Goal: Task Accomplishment & Management: Complete application form

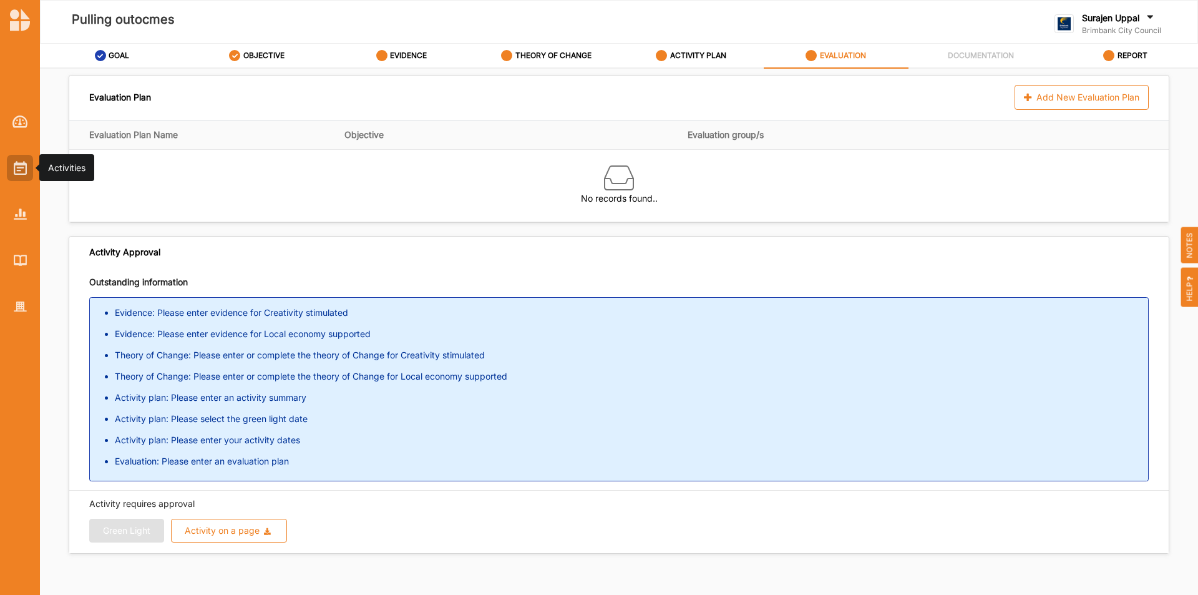
click at [28, 163] on div at bounding box center [20, 168] width 26 height 26
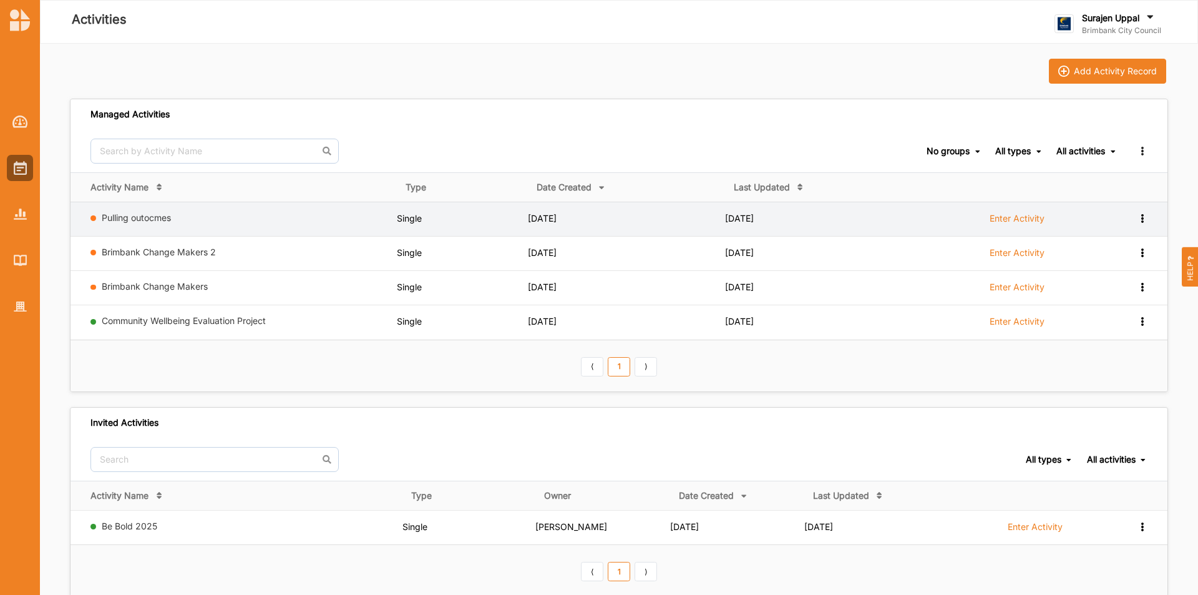
click at [1007, 222] on label "Enter Activity" at bounding box center [1016, 218] width 55 height 11
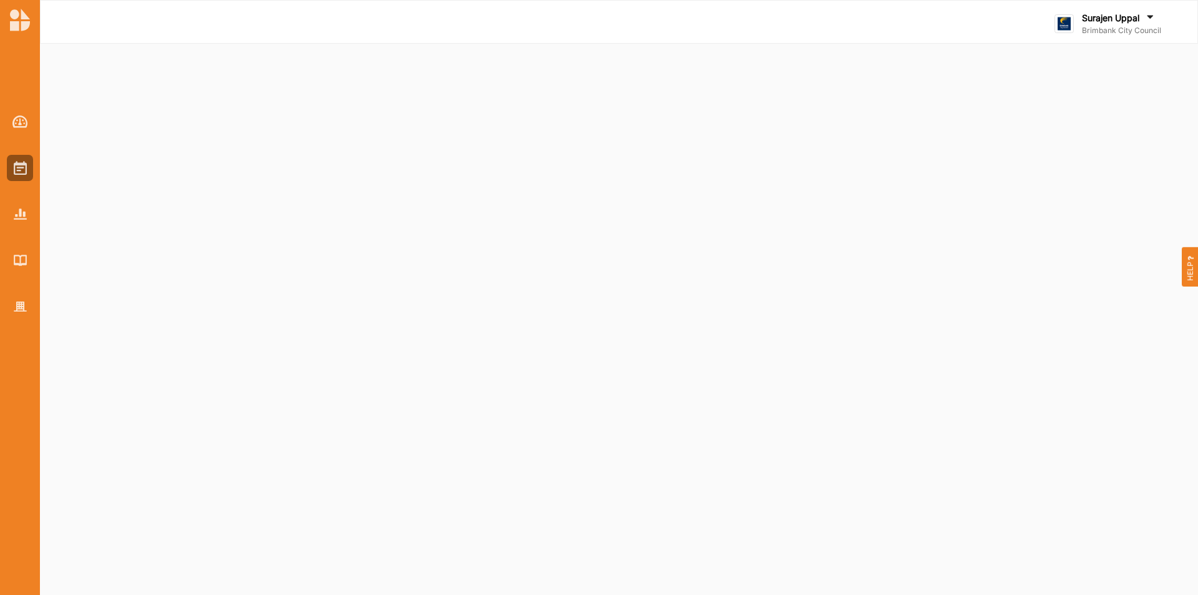
select select "3"
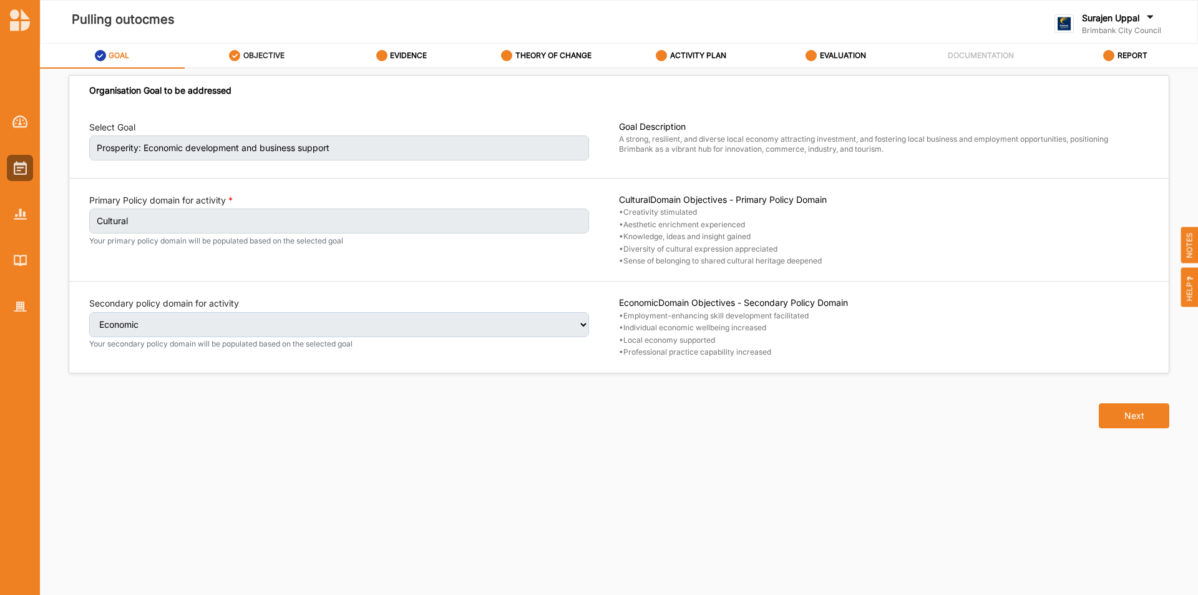
click at [262, 49] on div "OBJECTIVE" at bounding box center [257, 55] width 56 height 22
select select "1"
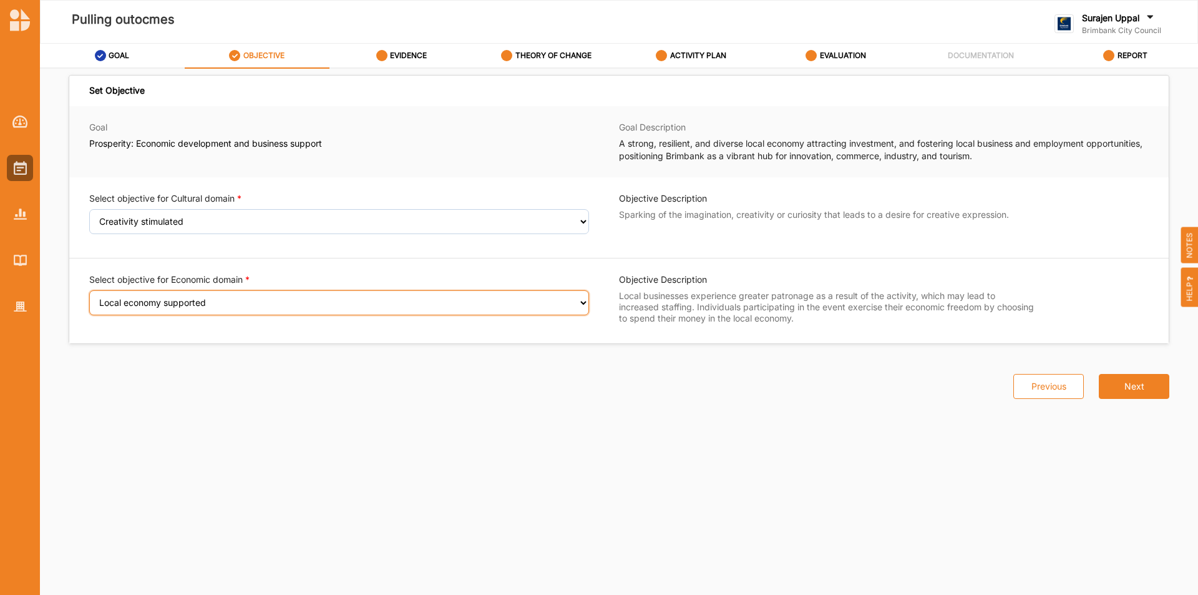
click at [200, 305] on select "Select an Objective Employment-enhancing skill development facilitated Individu…" at bounding box center [339, 302] width 500 height 25
select select "30"
click at [89, 298] on select "Select an Objective Employment-enhancing skill development facilitated Individu…" at bounding box center [339, 302] width 500 height 25
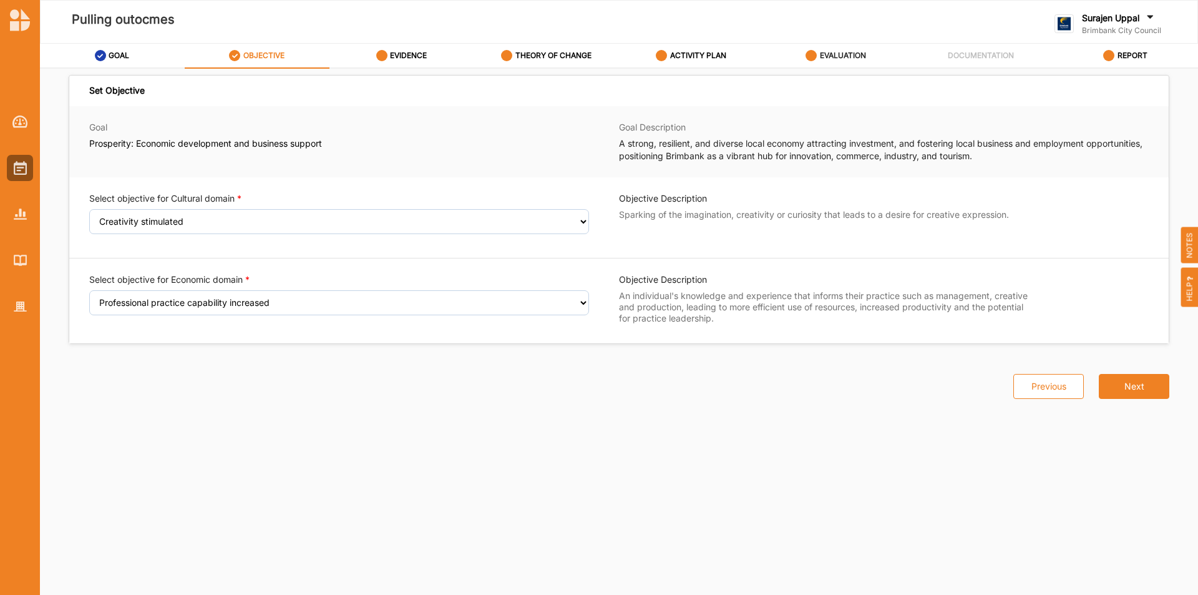
click at [834, 60] on label "EVALUATION" at bounding box center [843, 56] width 46 height 10
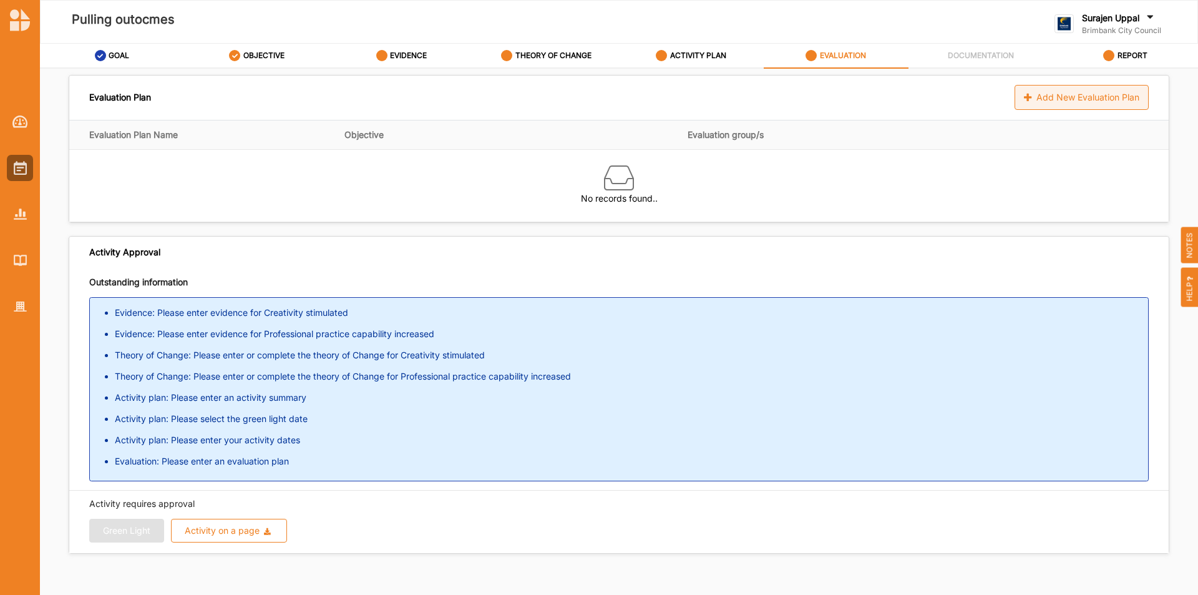
click at [1054, 96] on div "Add New Evaluation Plan" at bounding box center [1081, 97] width 134 height 25
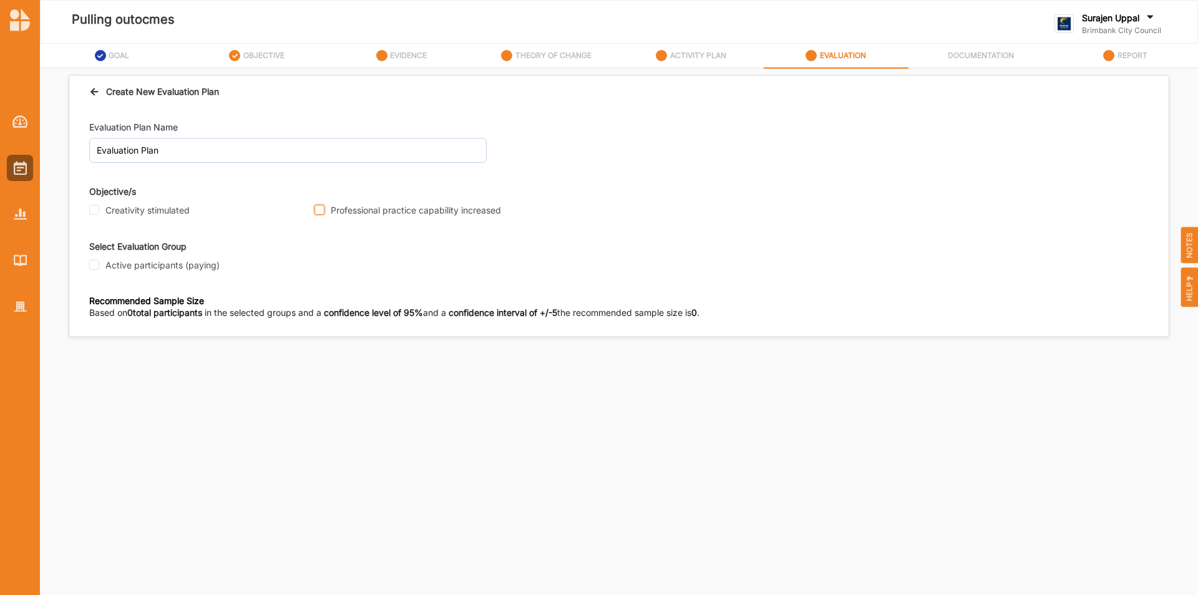
click at [323, 206] on input "Professional practice capability increased" at bounding box center [319, 210] width 10 height 10
checkbox input "true"
click at [91, 263] on input "Active participants (paying)" at bounding box center [94, 265] width 10 height 10
checkbox input "true"
click at [97, 378] on input "Participant" at bounding box center [94, 375] width 10 height 10
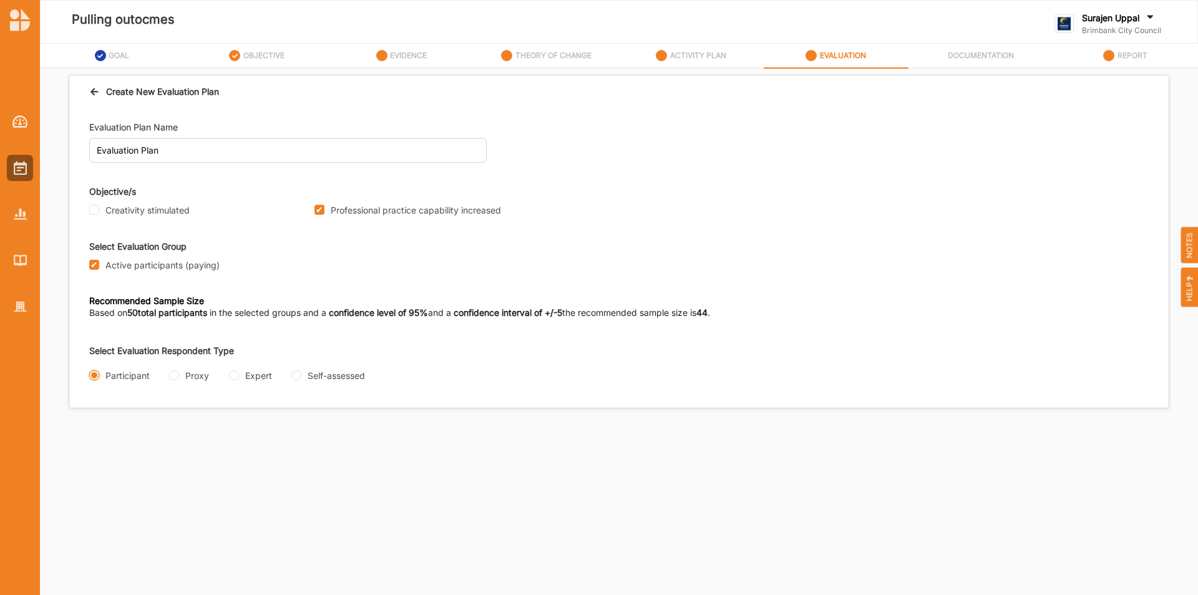
radio input "true"
click at [98, 429] on div "Interview" at bounding box center [116, 424] width 54 height 13
click at [97, 419] on div "Interview" at bounding box center [116, 424] width 54 height 13
click at [95, 429] on input "Interview" at bounding box center [94, 425] width 10 height 10
radio input "true"
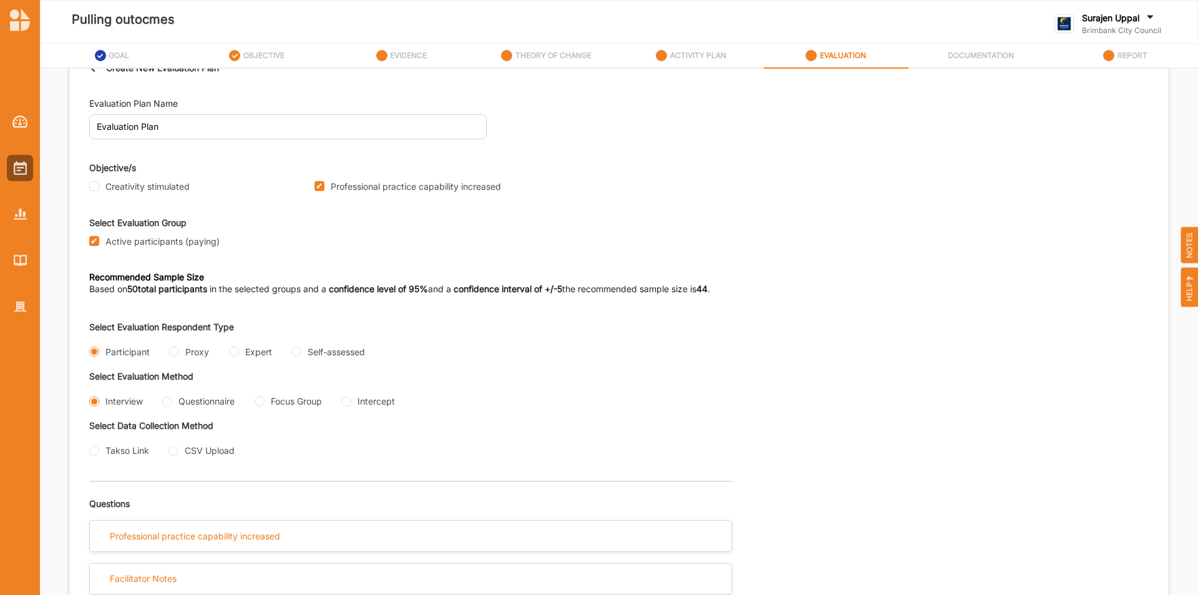
scroll to position [34, 0]
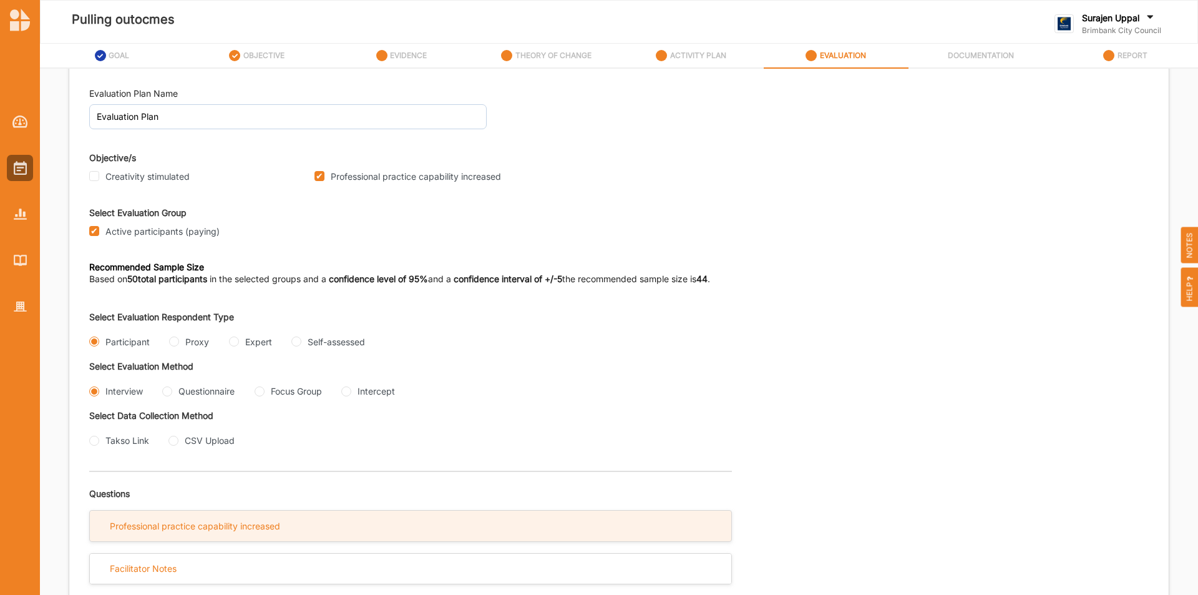
drag, startPoint x: 256, startPoint y: 535, endPoint x: 275, endPoint y: 530, distance: 19.8
click at [259, 535] on div "Professional practice capability increased" at bounding box center [410, 525] width 641 height 31
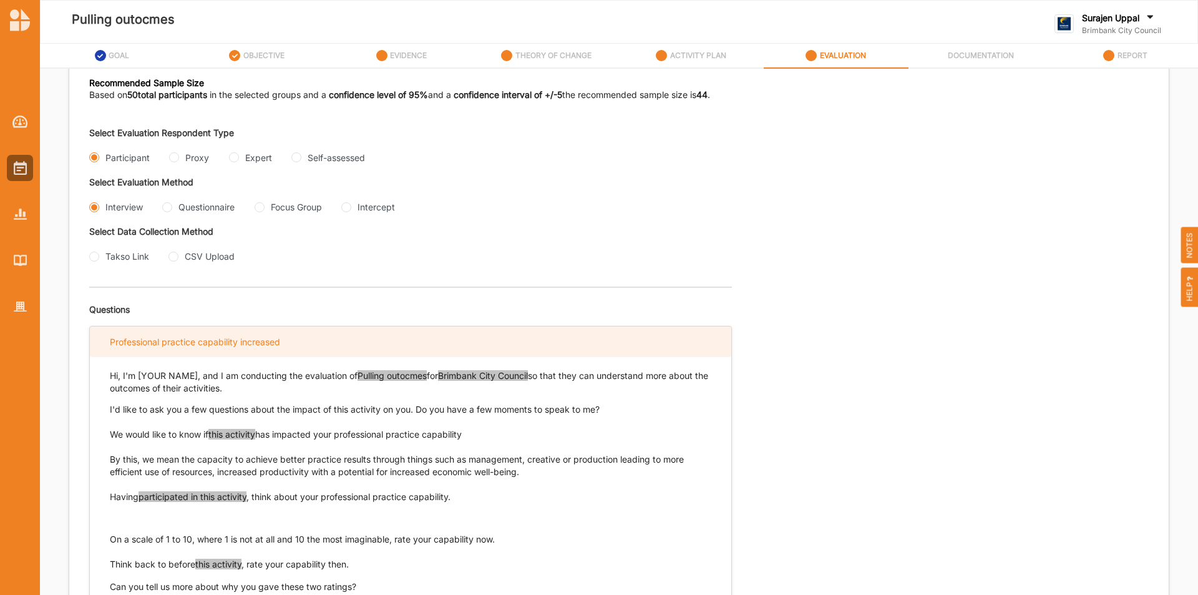
scroll to position [279, 0]
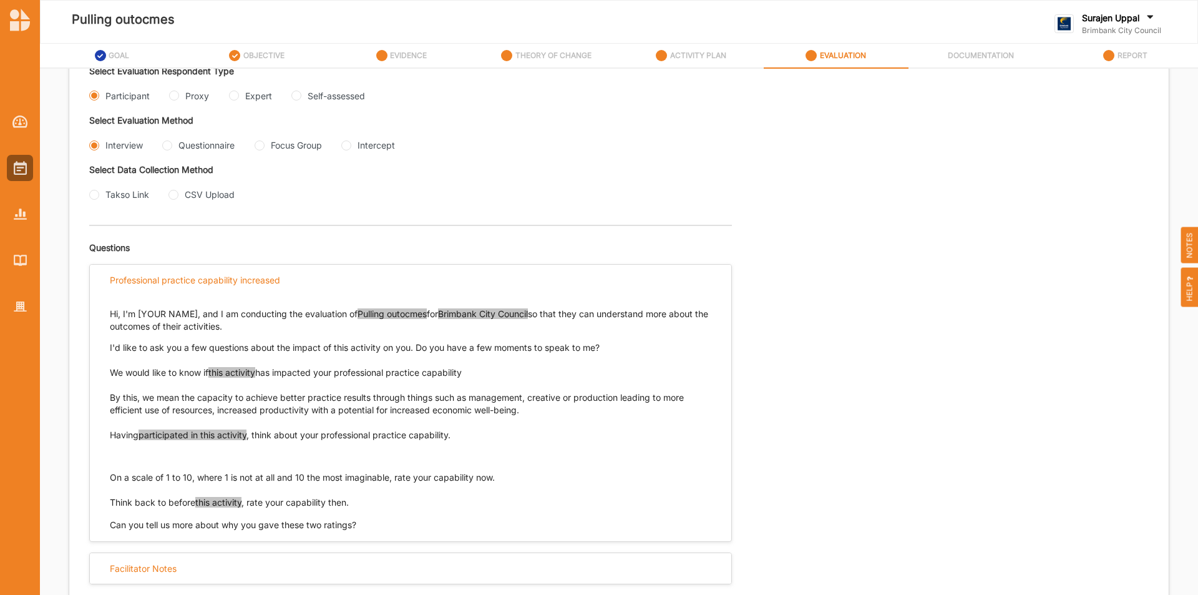
click at [173, 146] on div "Questionnaire" at bounding box center [198, 144] width 72 height 13
click at [169, 147] on input "Questionnaire" at bounding box center [167, 145] width 10 height 10
radio input "true"
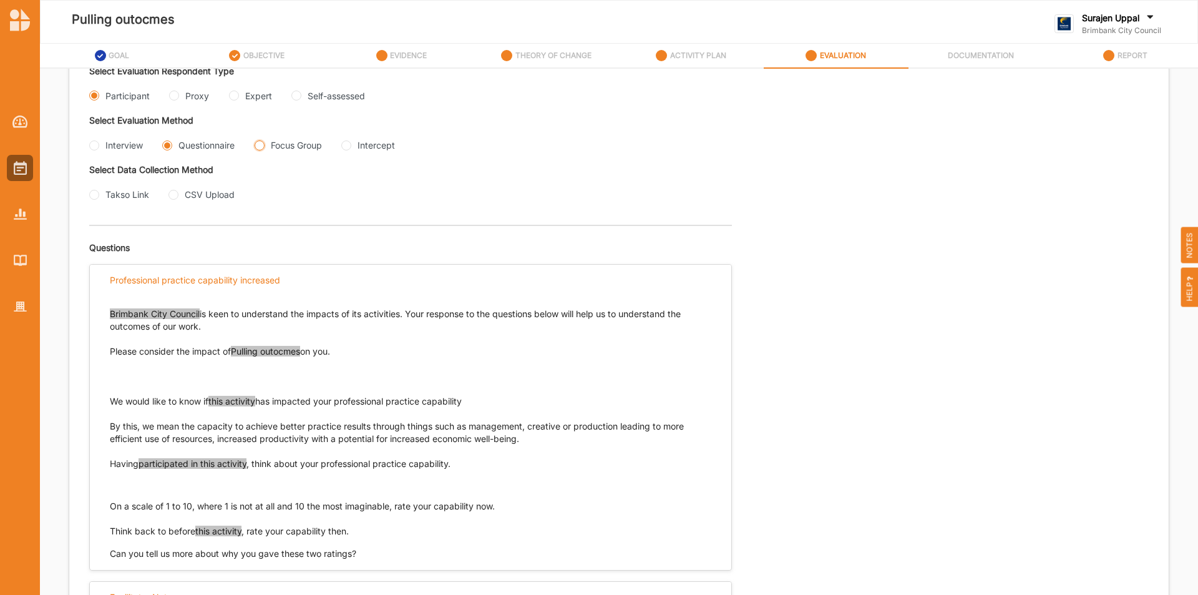
click at [262, 143] on Group "Focus Group" at bounding box center [260, 145] width 10 height 10
radio Group "true"
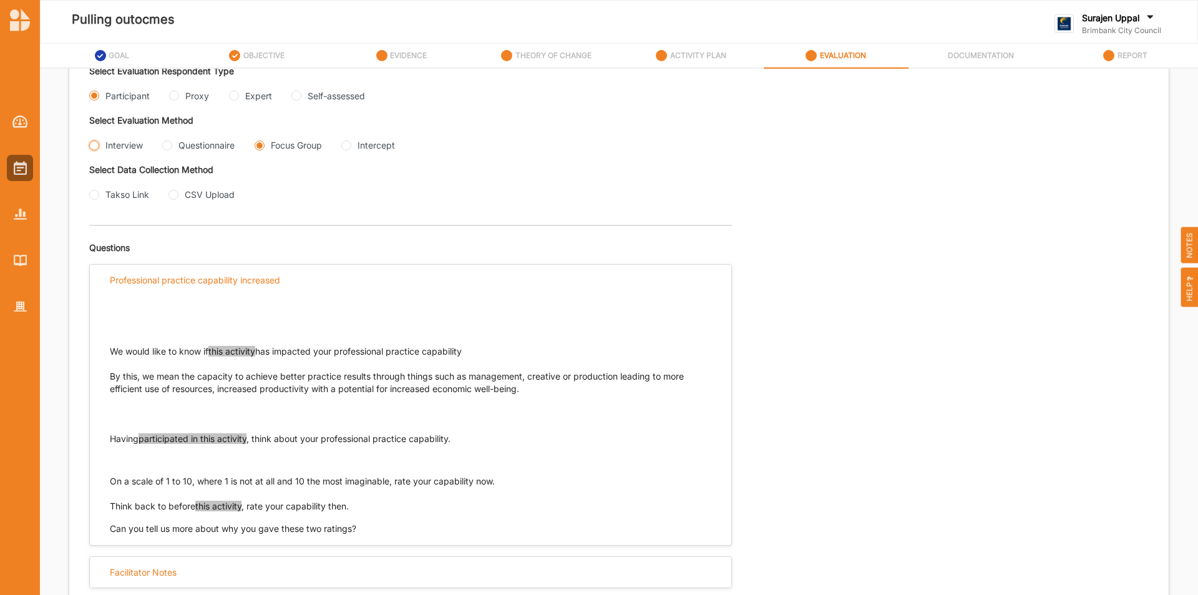
click at [97, 145] on input "Interview" at bounding box center [94, 145] width 10 height 10
radio input "true"
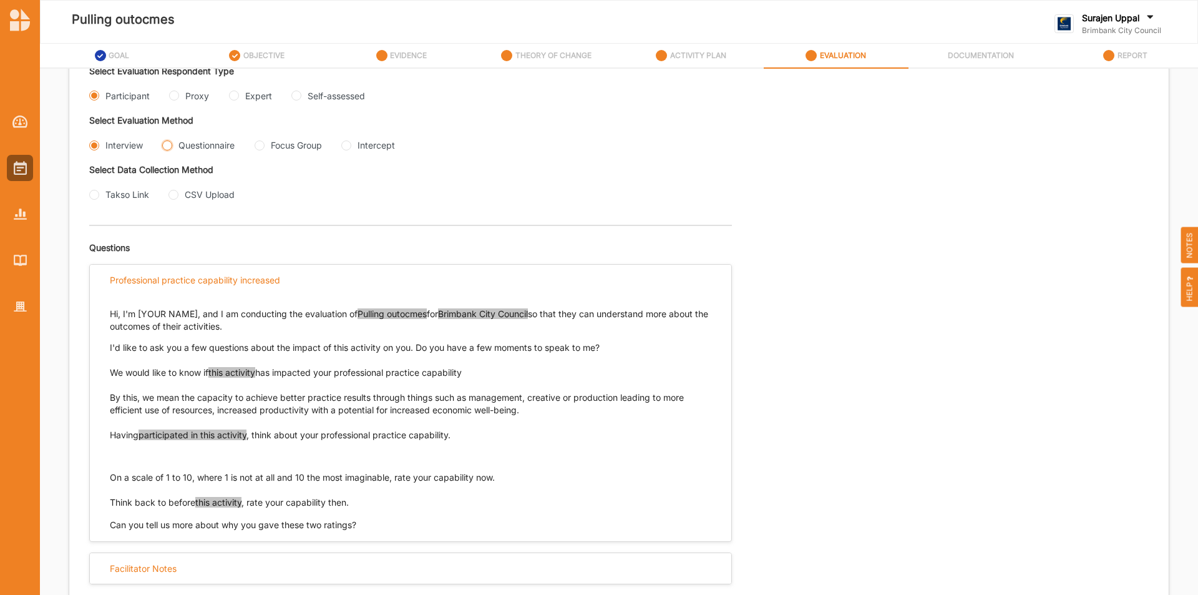
click at [167, 147] on input "Questionnaire" at bounding box center [167, 145] width 10 height 10
radio input "true"
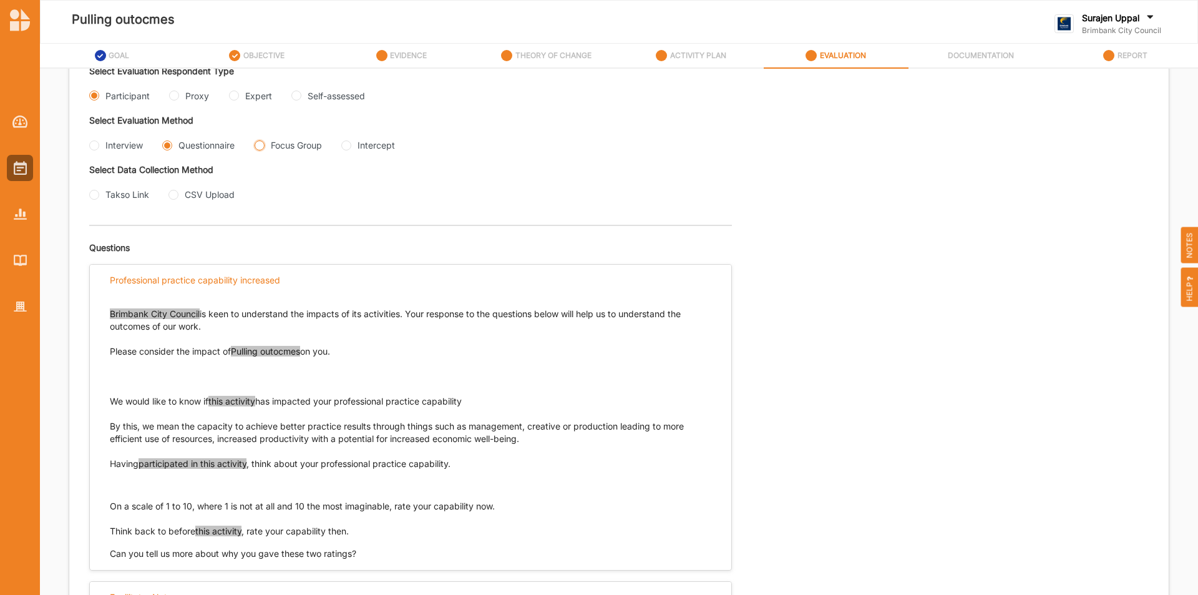
click at [258, 144] on Group "Focus Group" at bounding box center [260, 145] width 10 height 10
radio Group "true"
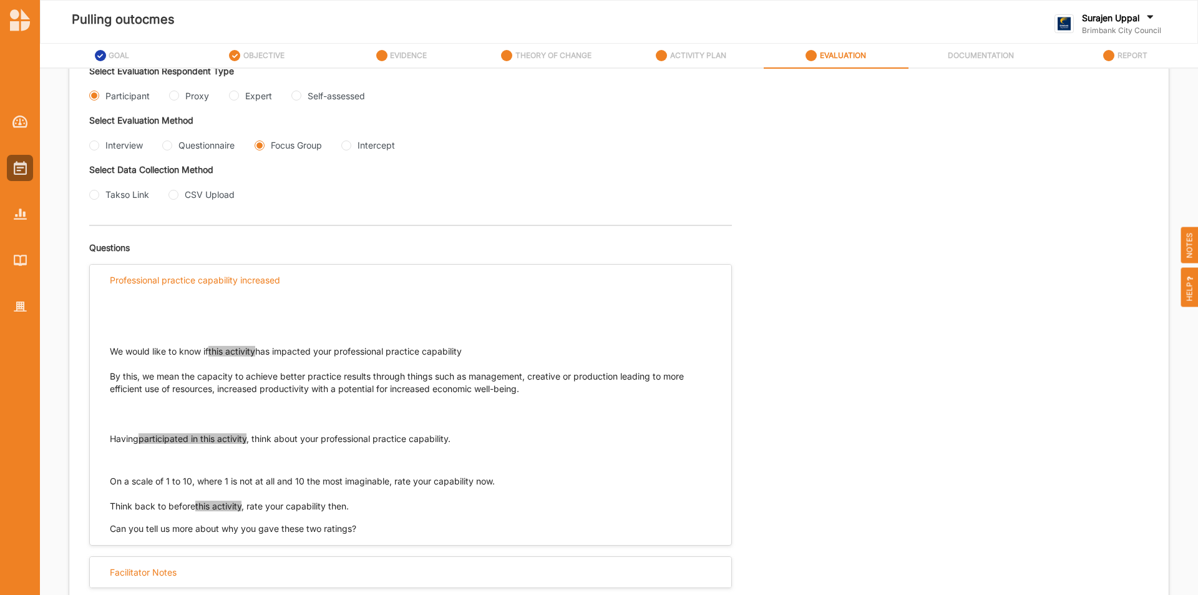
drag, startPoint x: 477, startPoint y: 354, endPoint x: 180, endPoint y: 343, distance: 297.2
click at [180, 343] on div "We would like to know if this activity has impacted your professional practice …" at bounding box center [410, 403] width 601 height 217
click at [94, 143] on input "Interview" at bounding box center [94, 145] width 10 height 10
radio input "true"
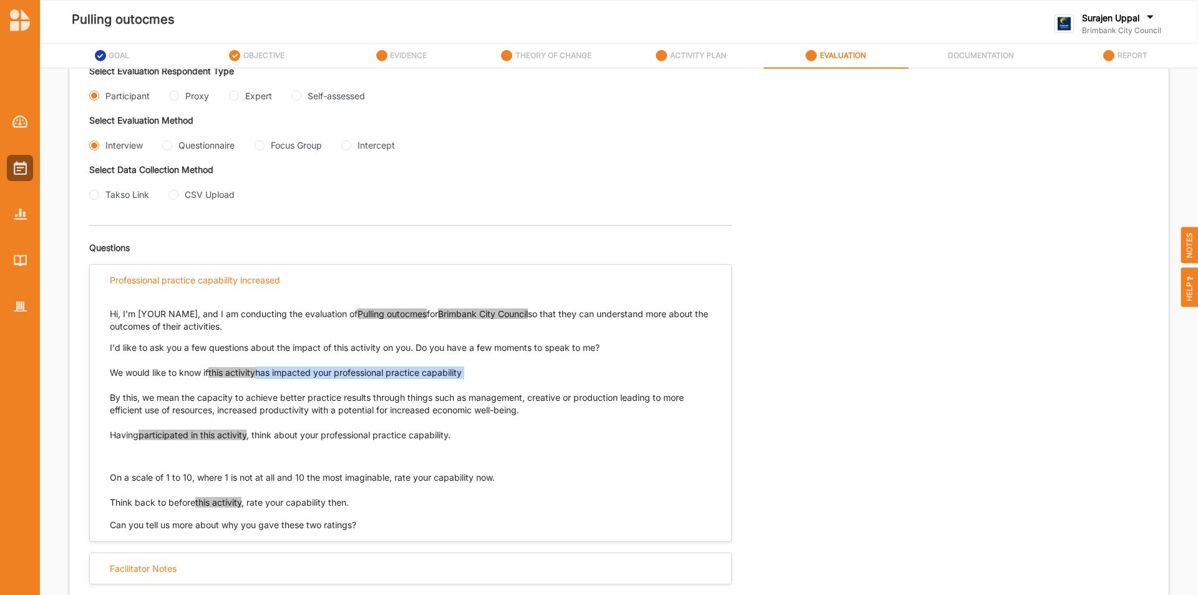
drag, startPoint x: 480, startPoint y: 374, endPoint x: 95, endPoint y: 369, distance: 384.9
click at [105, 370] on div "Hi, I'm [YOUR NAME], and I am conducting the evaluation of Pulling outocmes for…" at bounding box center [410, 413] width 641 height 236
drag, startPoint x: 113, startPoint y: 373, endPoint x: 478, endPoint y: 374, distance: 364.9
click at [478, 374] on p "We would like to know if this activity has impacted your professional practice …" at bounding box center [410, 391] width 601 height 50
copy p "We would like to know if this activity has impacted your professional practice …"
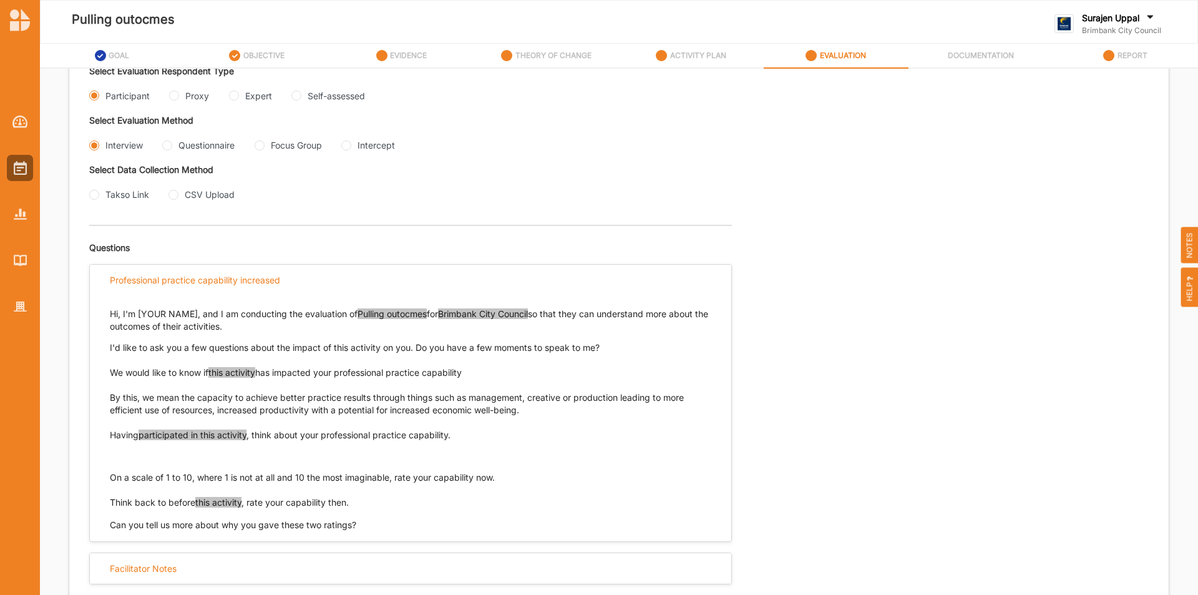
click at [527, 412] on p "We would like to know if this activity has impacted your professional practice …" at bounding box center [410, 391] width 601 height 50
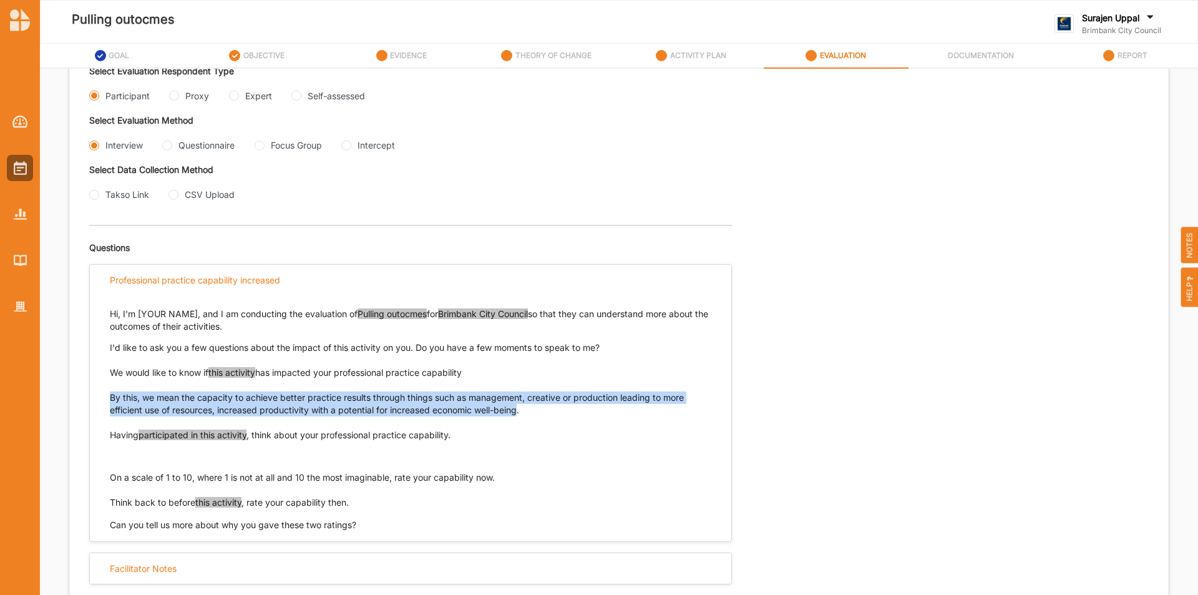
drag, startPoint x: 524, startPoint y: 411, endPoint x: 109, endPoint y: 395, distance: 415.2
click at [109, 395] on div "Hi, I'm [YOUR NAME], and I am conducting the evaluation of Pulling outocmes for…" at bounding box center [410, 413] width 641 height 236
copy p "By this, we mean the capacity to achieve better practice results through things…"
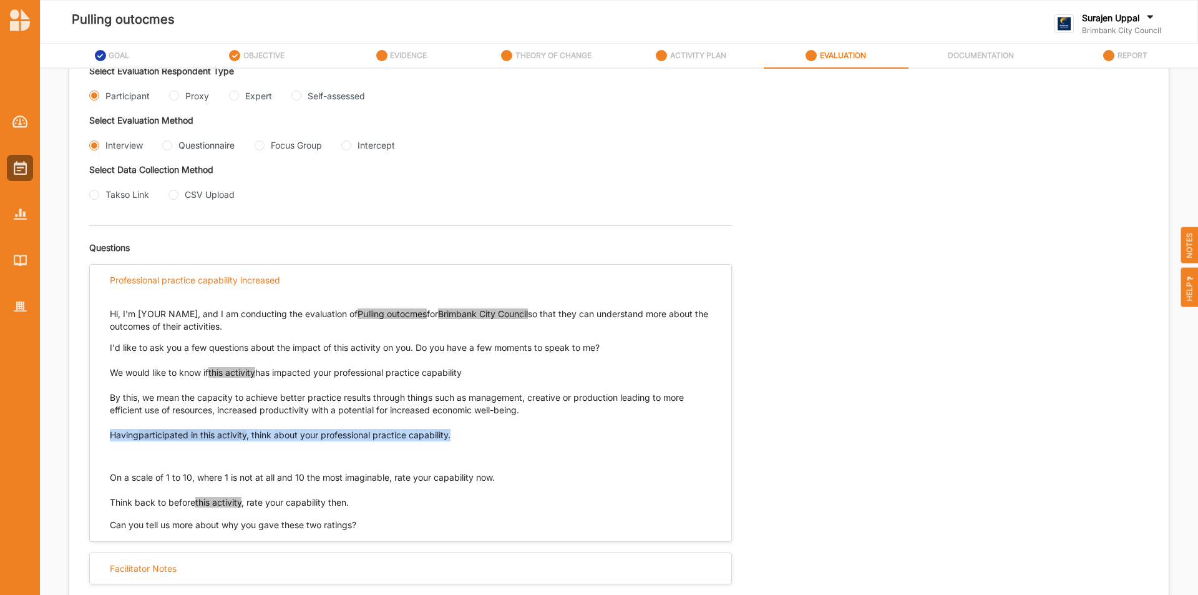
drag, startPoint x: 465, startPoint y: 434, endPoint x: 105, endPoint y: 437, distance: 359.3
click at [107, 437] on div "Hi, I'm [YOUR NAME], and I am conducting the evaluation of Pulling outocmes for…" at bounding box center [410, 413] width 641 height 236
copy p "Having participated in this activity , think about your professional practice c…"
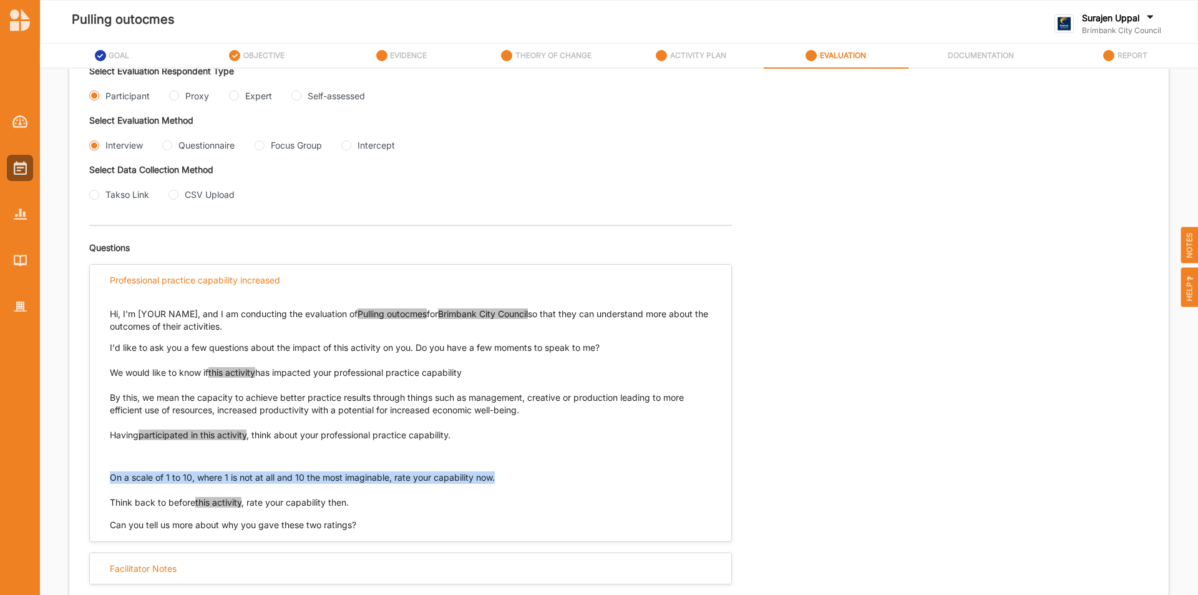
drag, startPoint x: 502, startPoint y: 477, endPoint x: 95, endPoint y: 472, distance: 407.4
click at [98, 475] on div "Hi, I'm [YOUR NAME], and I am conducting the evaluation of Pulling outocmes for…" at bounding box center [410, 413] width 641 height 236
copy p "On a scale of 1 to 10, where 1 is not at all and 10 the most imaginable, rate y…"
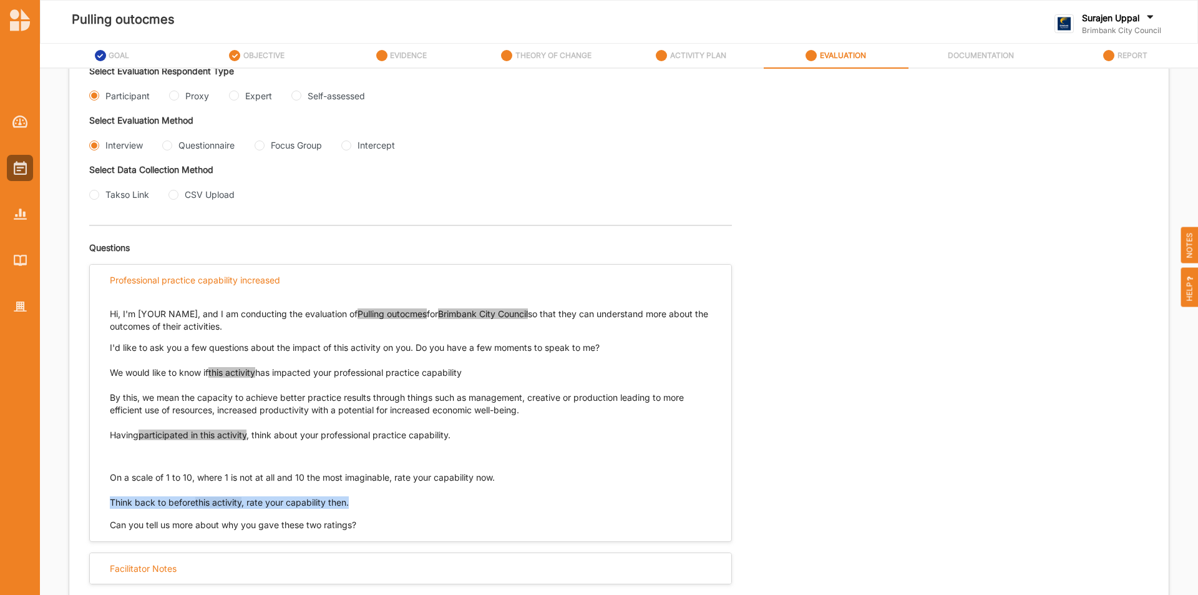
drag, startPoint x: 374, startPoint y: 505, endPoint x: 108, endPoint y: 507, distance: 266.4
click at [108, 507] on div "Hi, I'm [YOUR NAME], and I am conducting the evaluation of Pulling outocmes for…" at bounding box center [410, 413] width 641 height 236
copy p "Think back to before this activity , rate your capability then."
click at [165, 145] on input "Questionnaire" at bounding box center [167, 145] width 10 height 10
radio input "true"
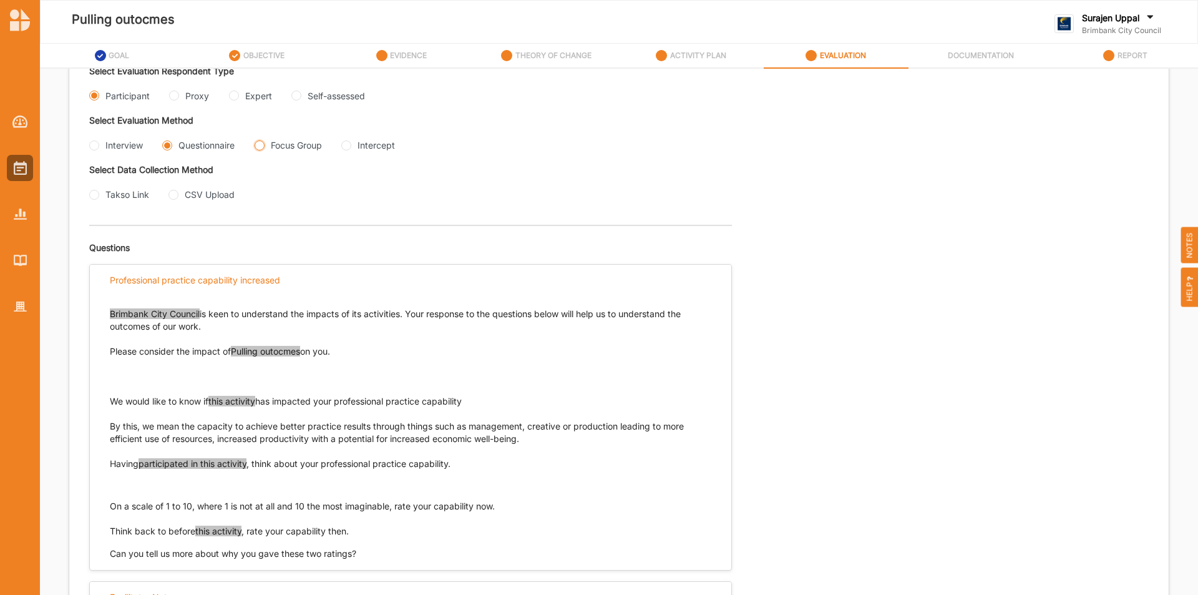
click at [260, 148] on Group "Focus Group" at bounding box center [260, 145] width 10 height 10
radio Group "true"
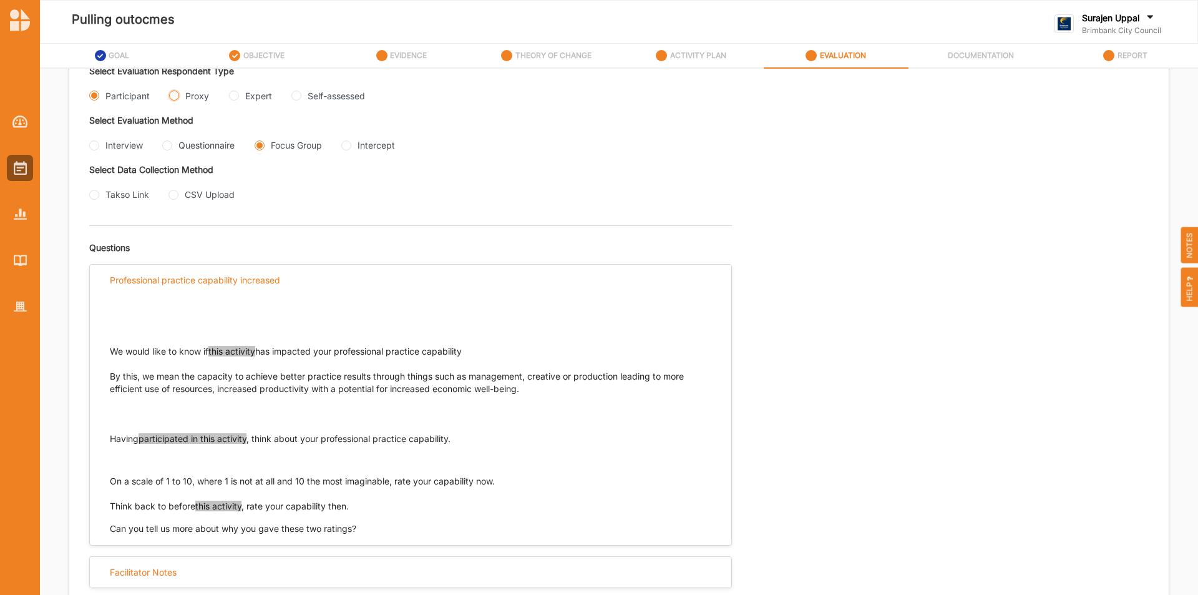
click at [177, 95] on input "Proxy" at bounding box center [174, 95] width 10 height 10
radio input "true"
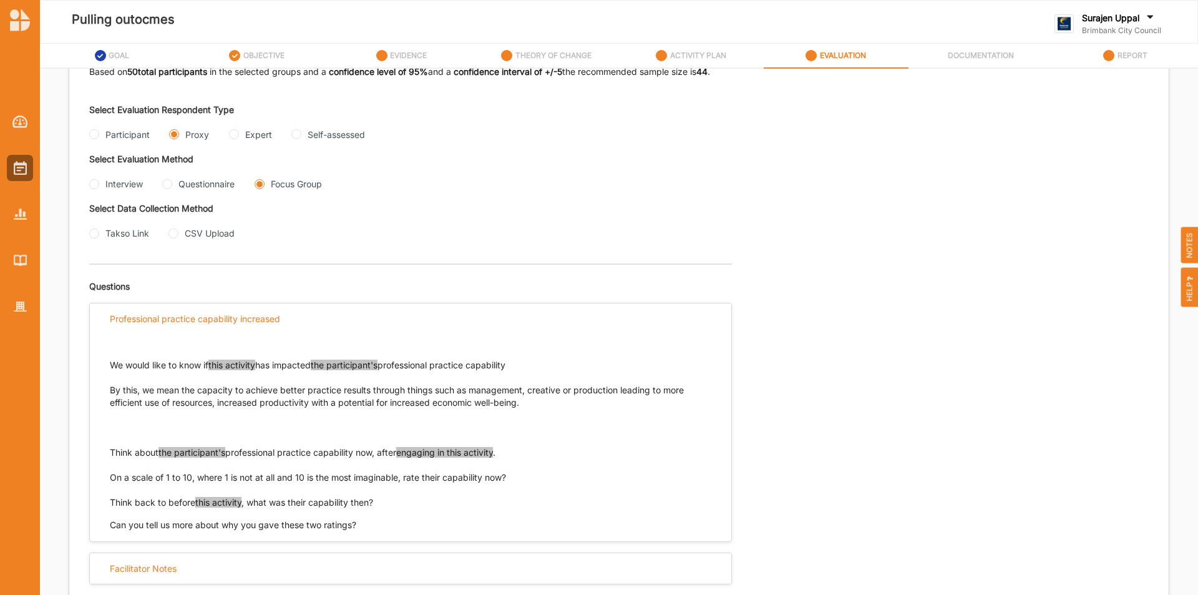
scroll to position [241, 0]
click at [94, 187] on input "Interview" at bounding box center [94, 184] width 10 height 10
radio input "true"
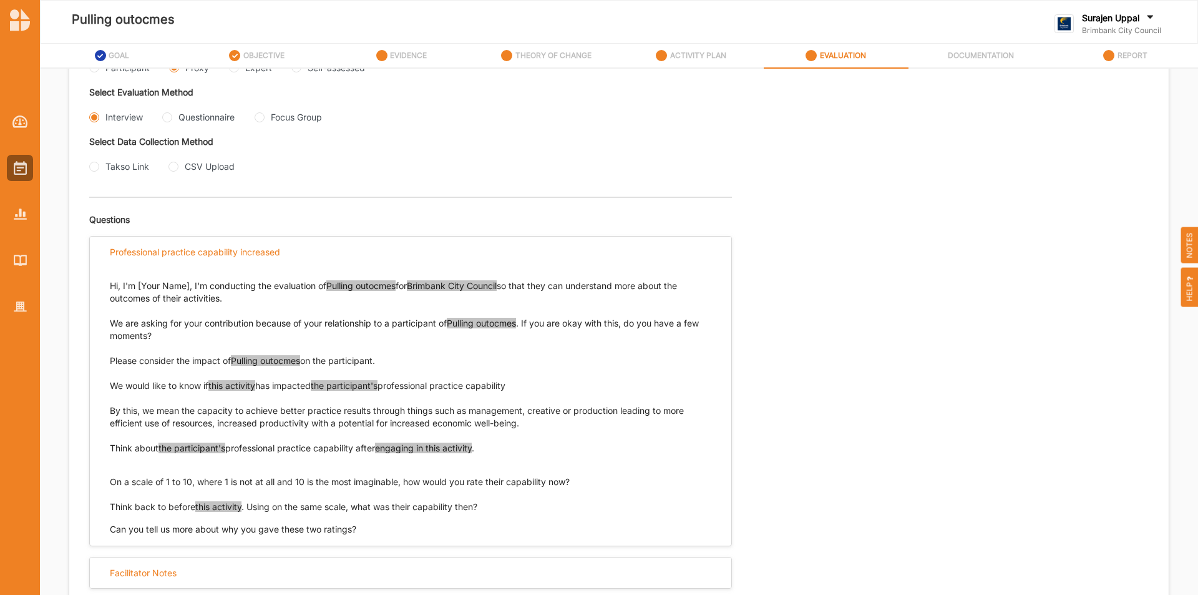
scroll to position [312, 0]
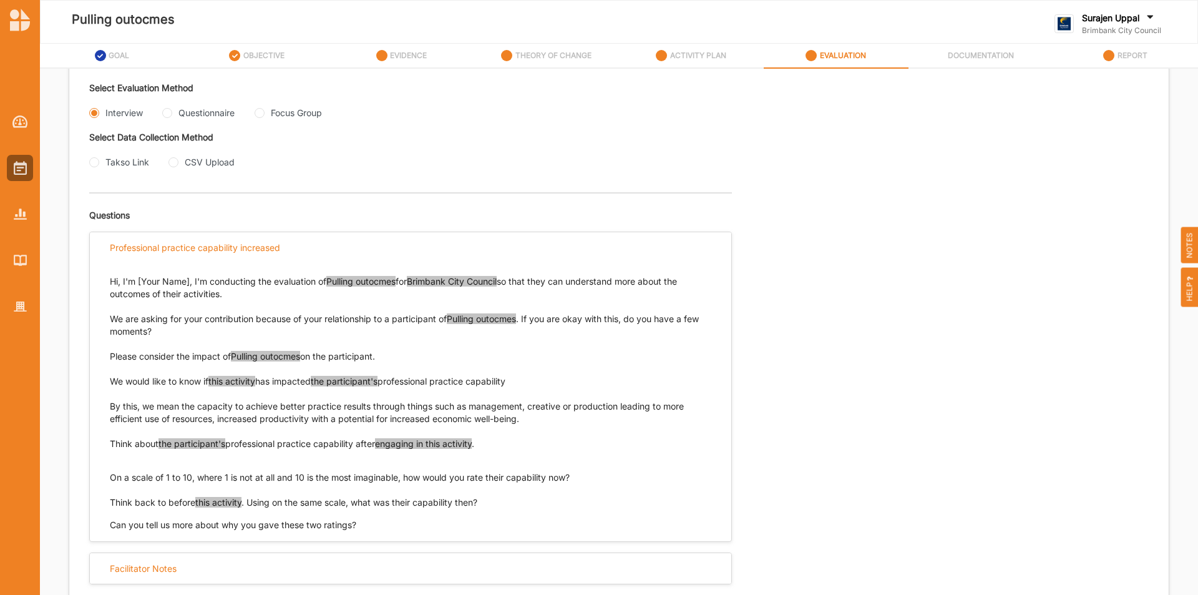
drag, startPoint x: 523, startPoint y: 376, endPoint x: 107, endPoint y: 384, distance: 416.2
click at [107, 384] on div "Hi, I'm [Your Name], I'm conducting the evaluation of Pulling outocmes for Brim…" at bounding box center [410, 397] width 641 height 268
copy p "We would like to know if this activity has impacted the participant's professio…"
click at [170, 114] on input "Questionnaire" at bounding box center [167, 113] width 10 height 10
radio input "true"
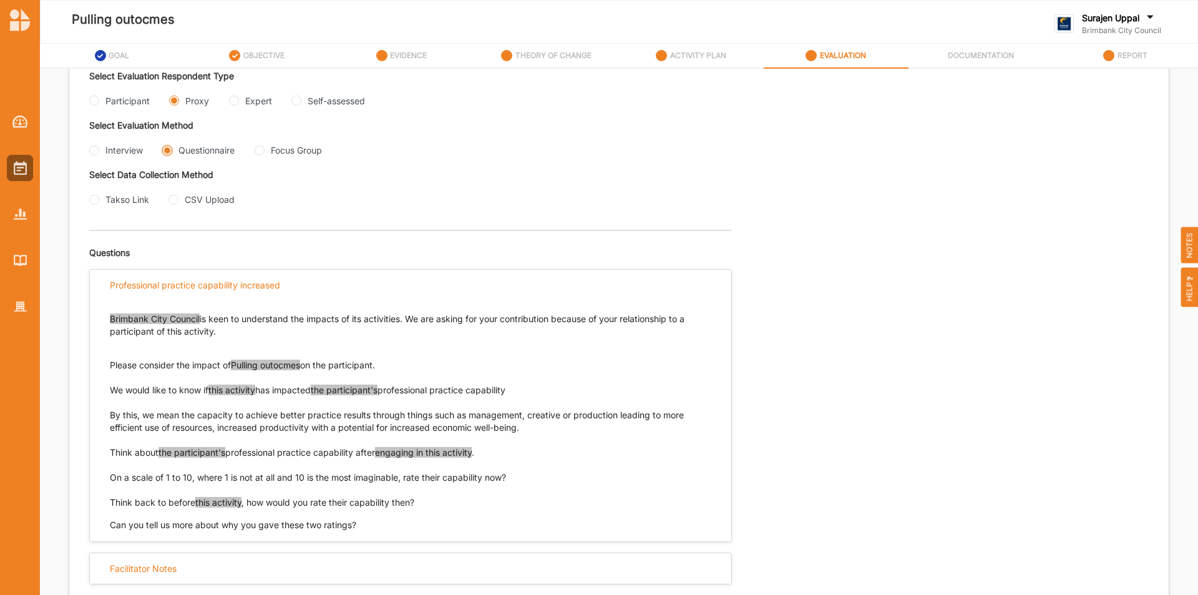
scroll to position [274, 0]
click at [260, 153] on Group "Focus Group" at bounding box center [260, 150] width 10 height 10
radio Group "true"
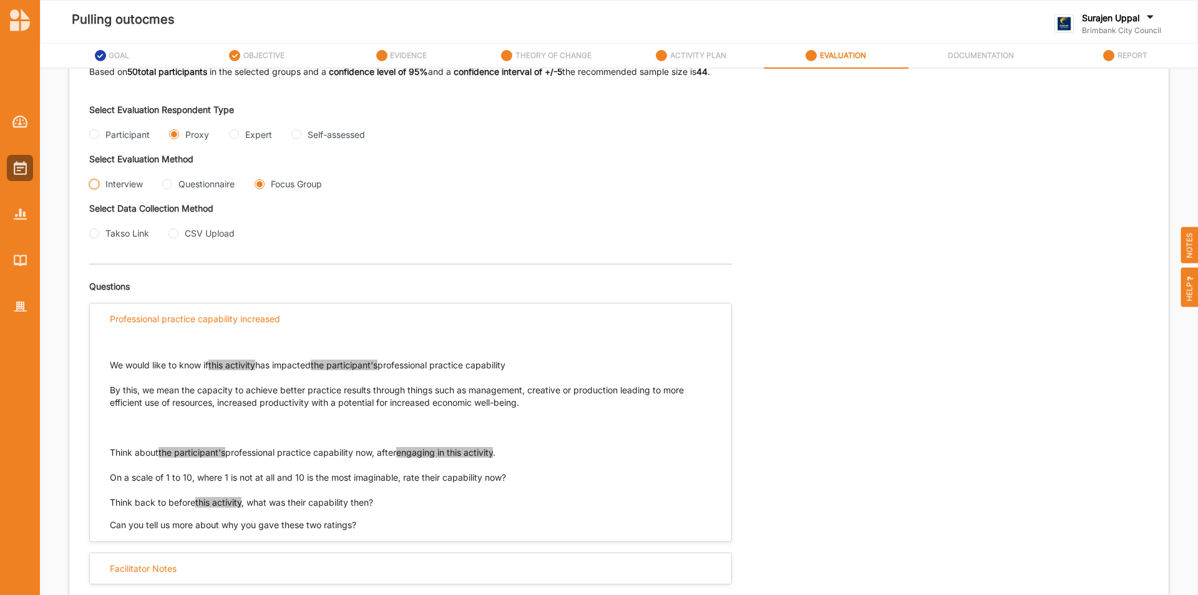
click at [90, 181] on input "Interview" at bounding box center [94, 184] width 10 height 10
radio input "true"
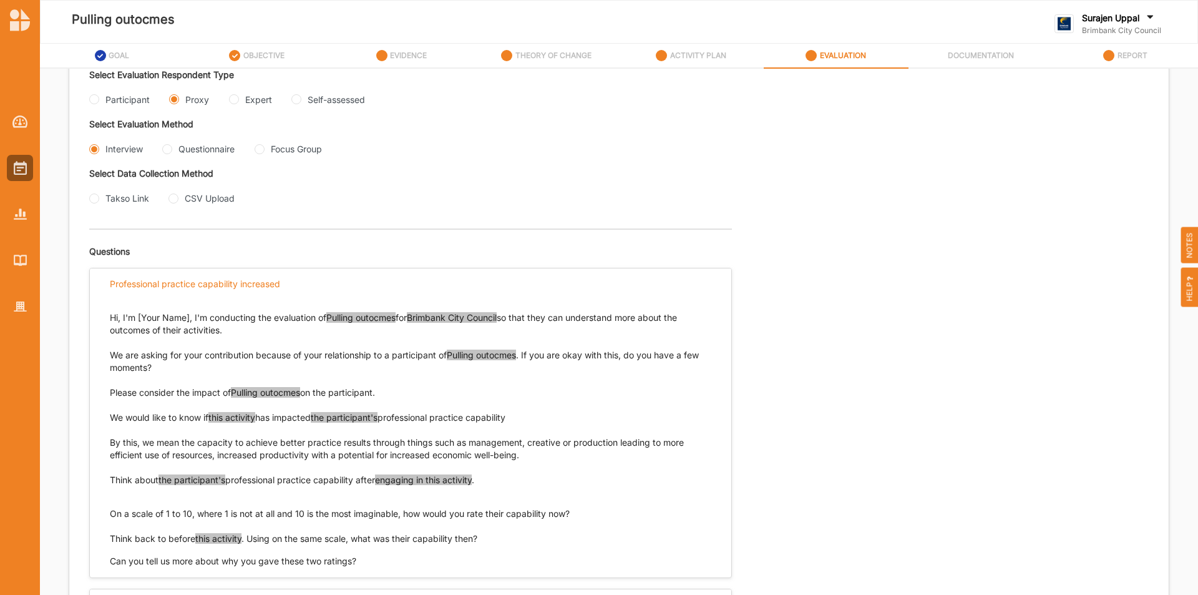
scroll to position [312, 0]
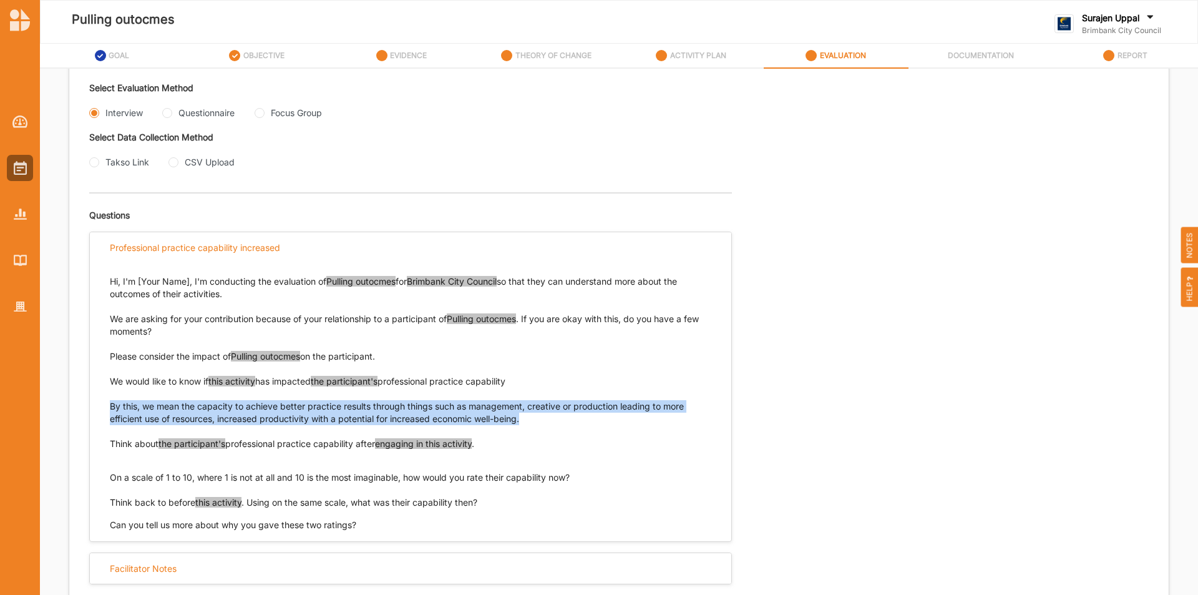
drag, startPoint x: 502, startPoint y: 414, endPoint x: 97, endPoint y: 404, distance: 404.4
click at [97, 404] on div "Hi, I'm [Your Name], I'm conducting the evaluation of Pulling outocmes for Brim…" at bounding box center [410, 397] width 641 height 268
copy p "By this, we mean the capacity to achieve better practice results through things…"
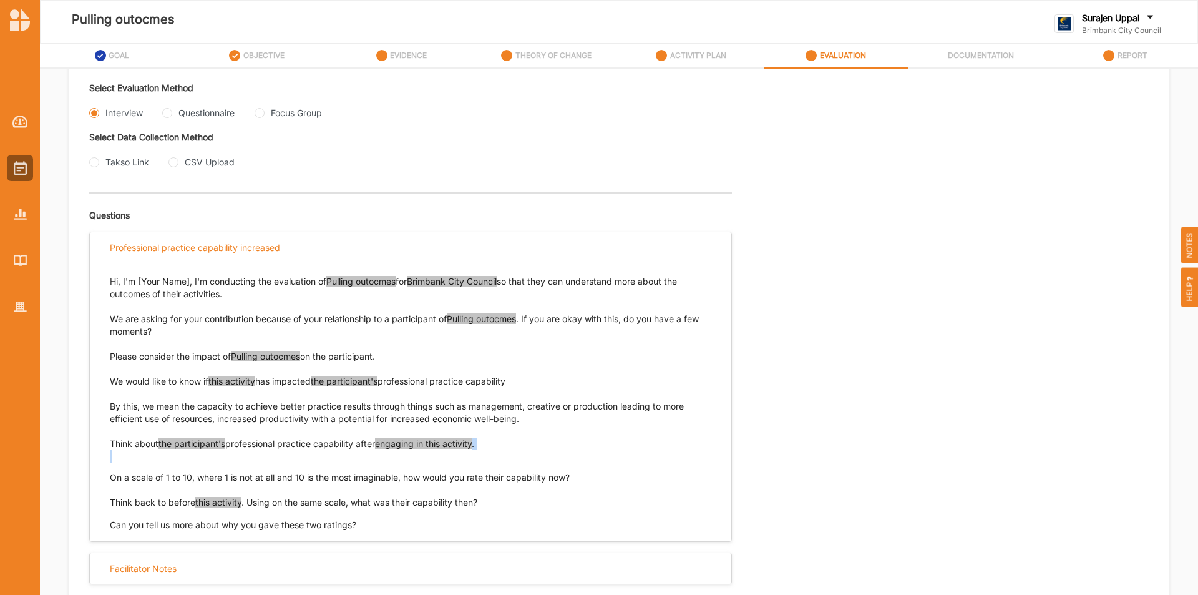
drag, startPoint x: 492, startPoint y: 442, endPoint x: 271, endPoint y: 451, distance: 220.4
click at [271, 451] on p "Think about the participant's professional practice capability after engaging i…" at bounding box center [410, 449] width 601 height 25
click at [530, 452] on p "Think about the participant's professional practice capability after engaging i…" at bounding box center [410, 449] width 601 height 25
drag, startPoint x: 112, startPoint y: 442, endPoint x: 489, endPoint y: 440, distance: 377.4
click at [489, 440] on p "Think about the participant's professional practice capability after engaging i…" at bounding box center [410, 449] width 601 height 25
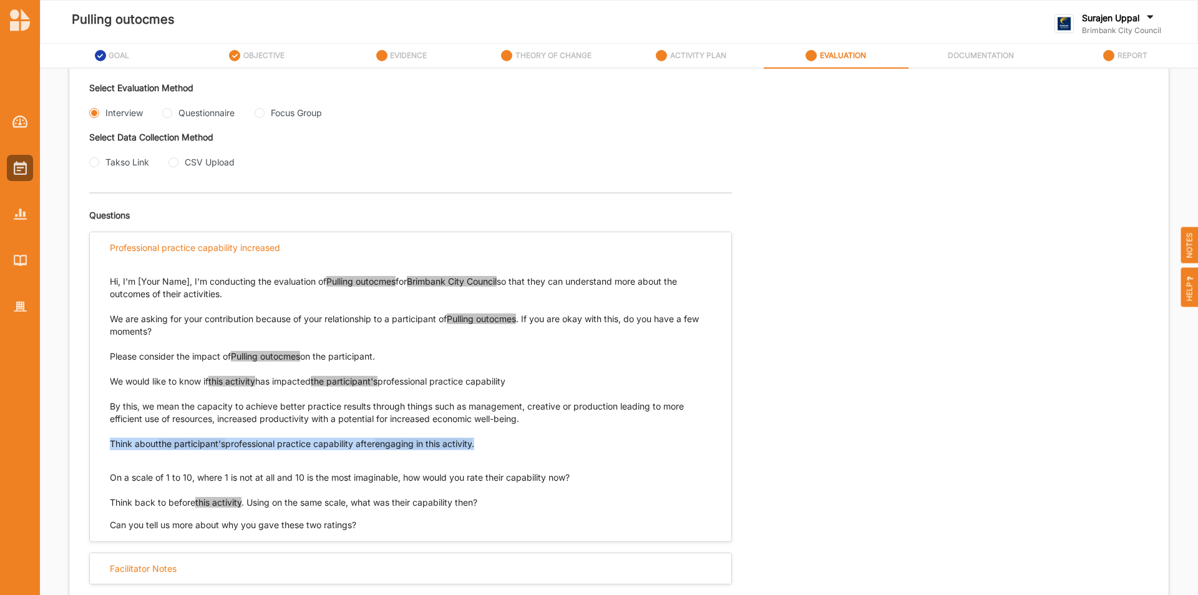
copy p "Think about the participant's professional practice capability after engaging i…"
click at [169, 112] on input "Questionnaire" at bounding box center [167, 113] width 10 height 10
radio input "true"
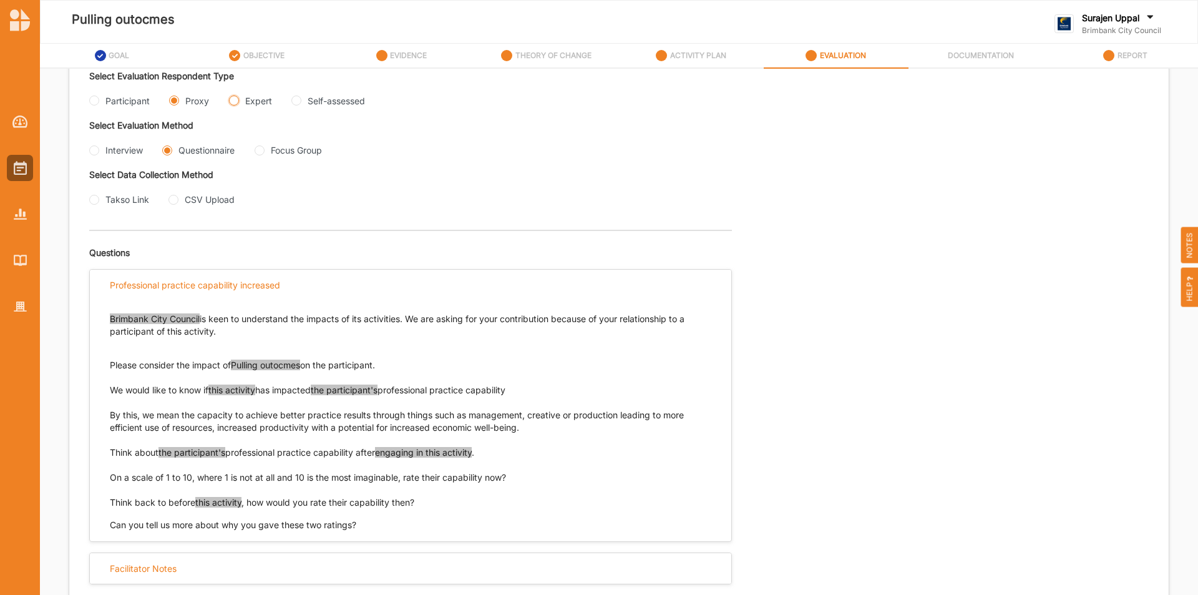
click at [238, 99] on input "Expert" at bounding box center [234, 100] width 10 height 10
radio input "true"
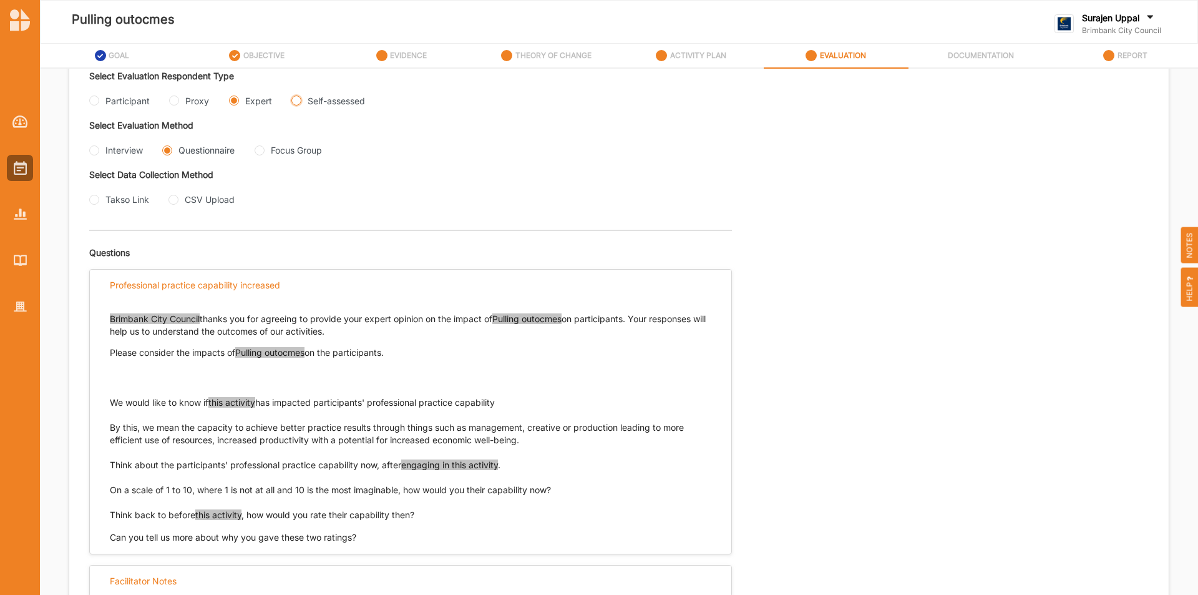
click at [299, 99] on input "Self-assessed" at bounding box center [296, 100] width 10 height 10
radio input "true"
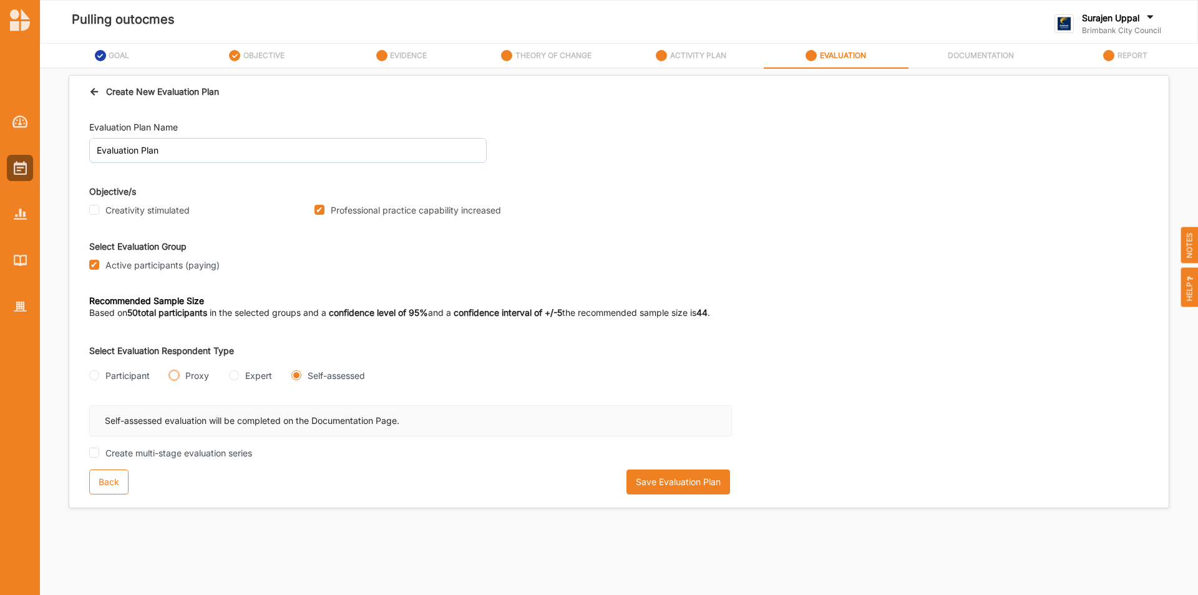
click at [173, 373] on input "Proxy" at bounding box center [174, 375] width 10 height 10
radio input "true"
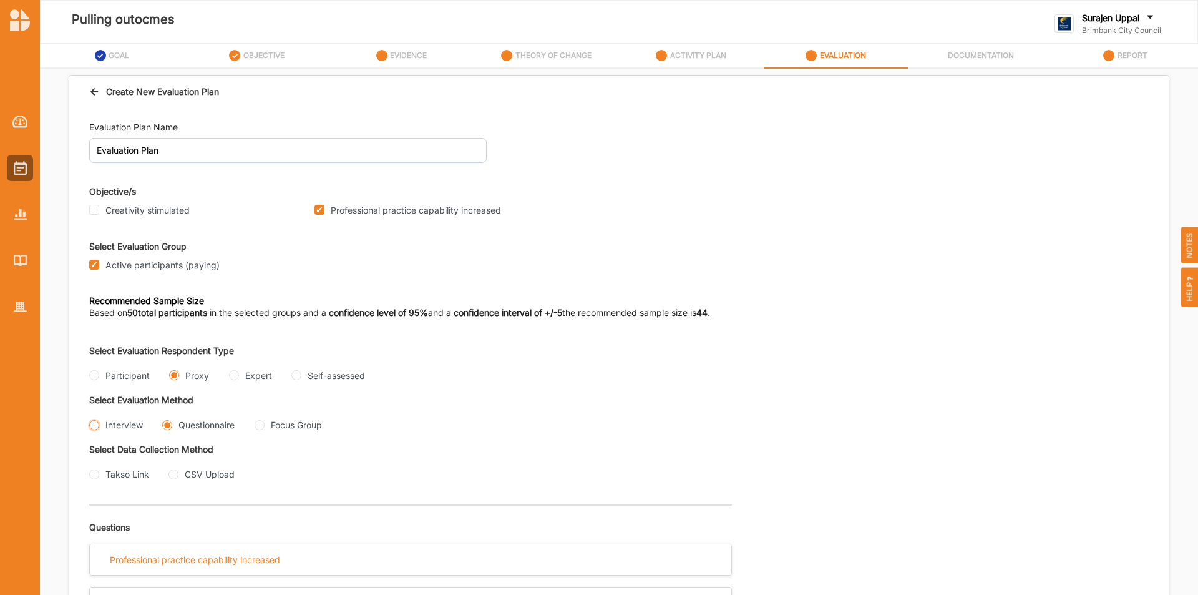
click at [93, 424] on input "Interview" at bounding box center [94, 425] width 10 height 10
radio input "true"
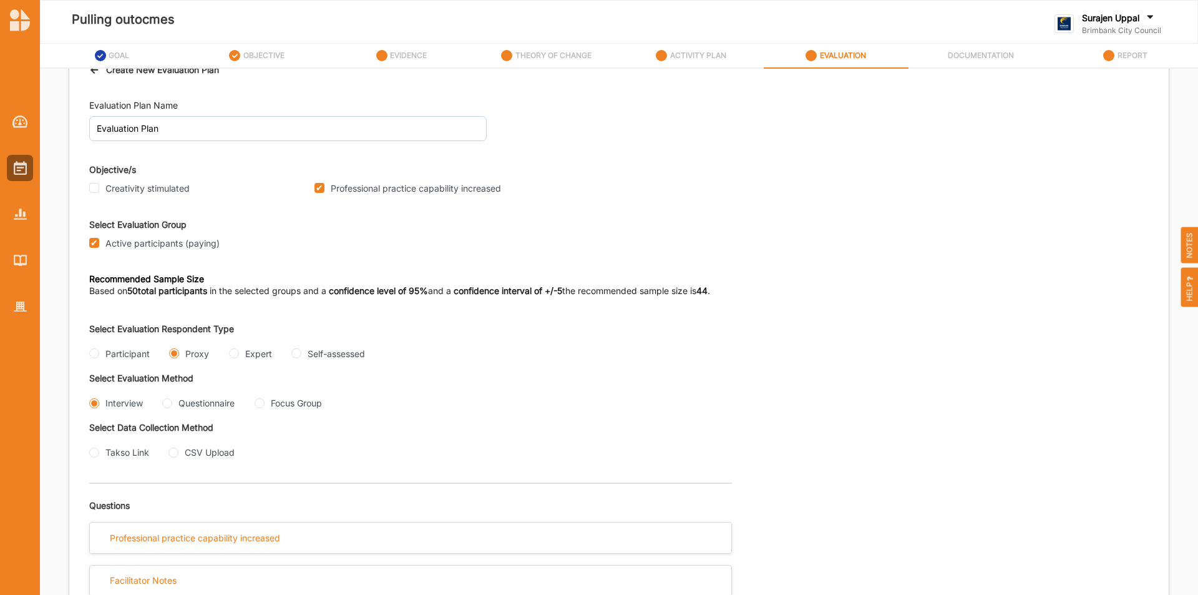
scroll to position [34, 0]
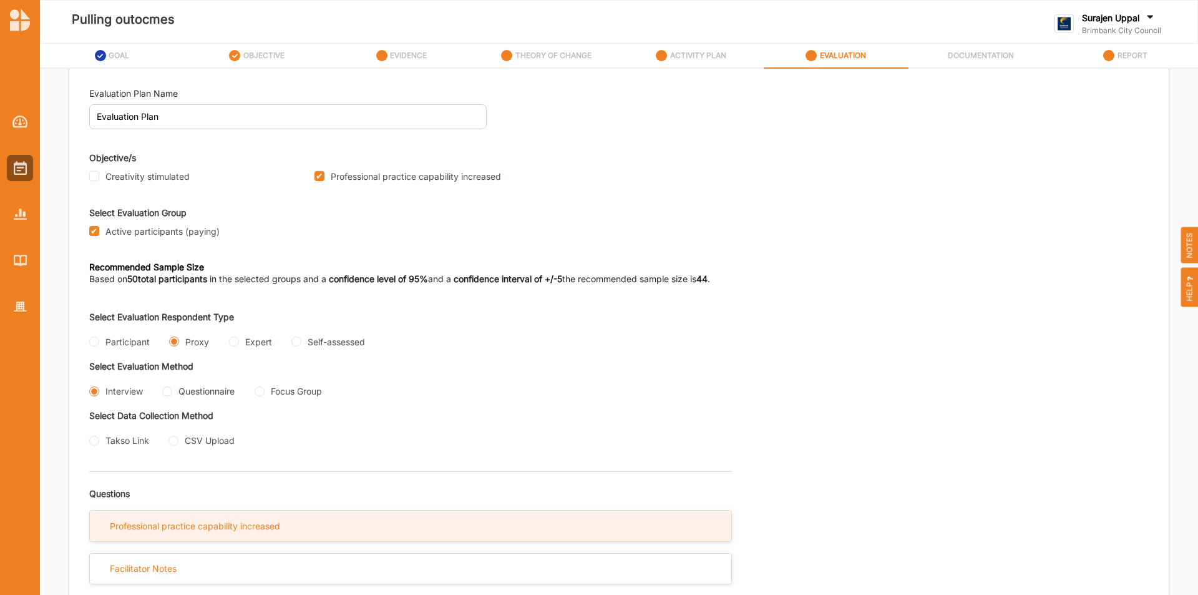
drag, startPoint x: 176, startPoint y: 526, endPoint x: 193, endPoint y: 531, distance: 18.2
click at [176, 527] on div "Professional practice capability increased" at bounding box center [195, 525] width 170 height 11
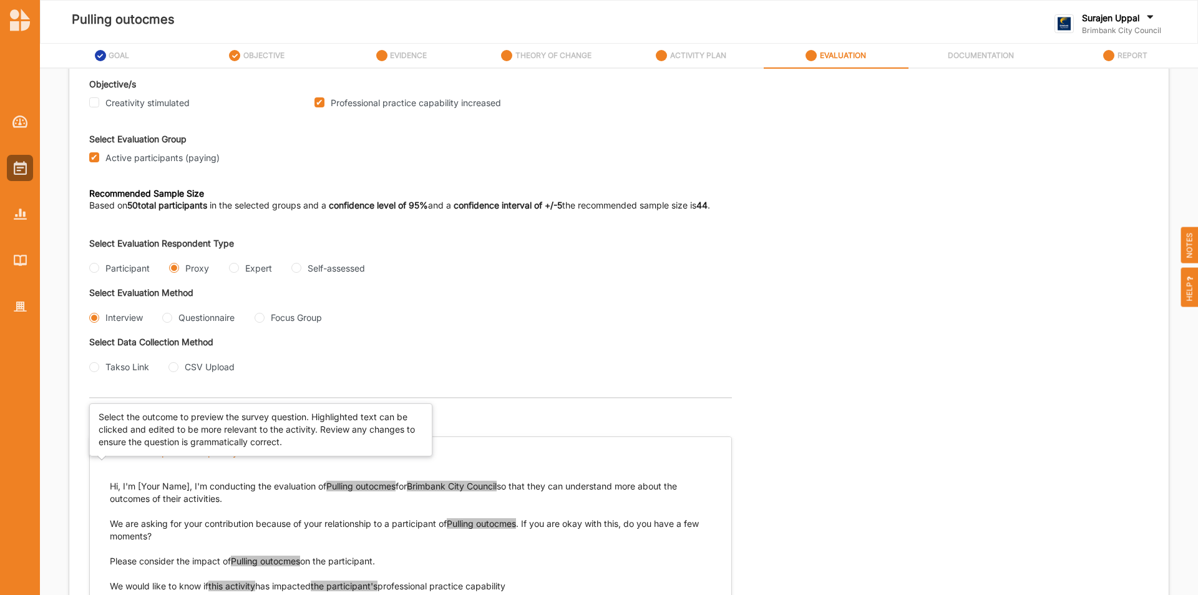
scroll to position [283, 0]
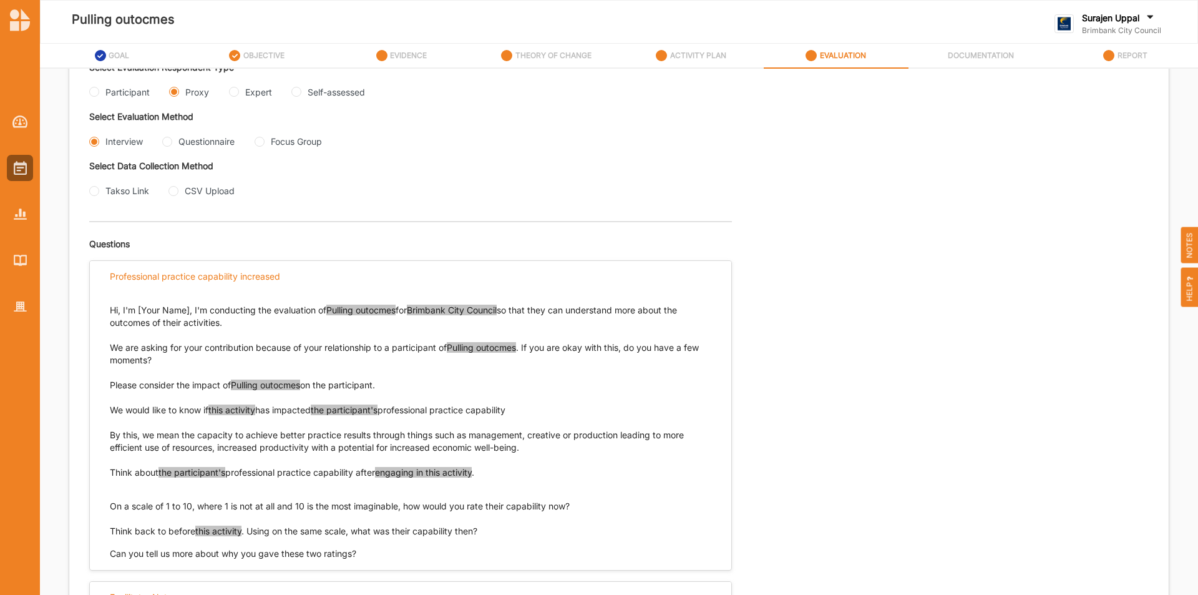
drag, startPoint x: 581, startPoint y: 503, endPoint x: 103, endPoint y: 503, distance: 477.8
click at [103, 503] on div "Hi, I'm [Your Name], I'm conducting the evaluation of Pulling outocmes for Brim…" at bounding box center [410, 425] width 641 height 268
copy p "On a scale of 1 to 10, where 1 is not at all and 10 is the most imaginable, how…"
click at [165, 142] on input "Questionnaire" at bounding box center [167, 142] width 10 height 10
radio input "true"
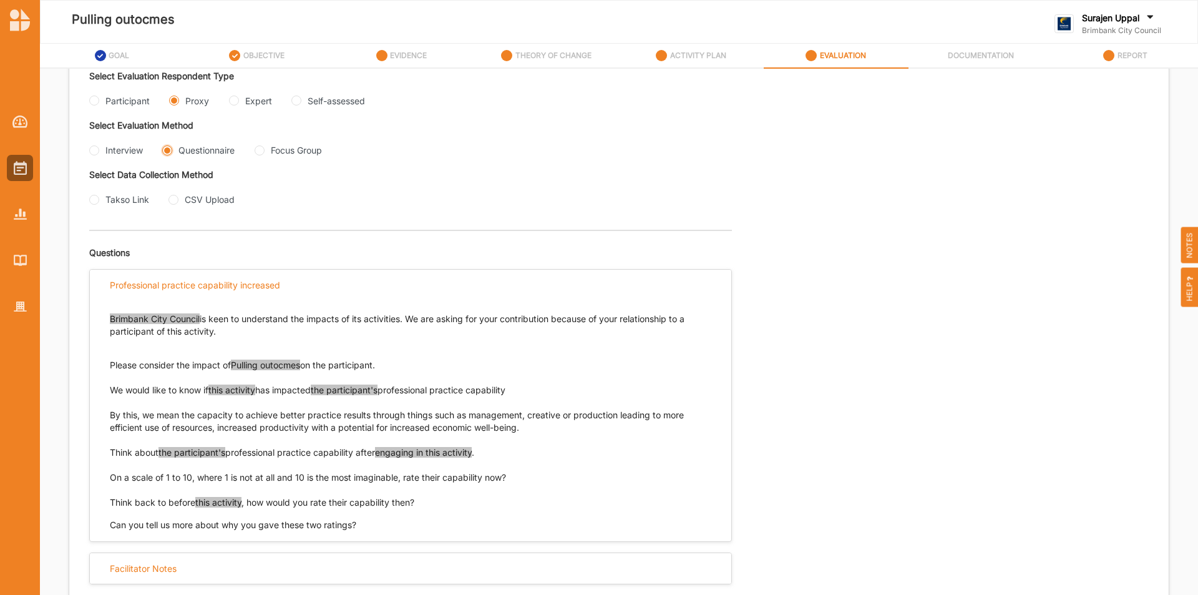
scroll to position [274, 0]
click at [265, 150] on Group "Focus Group" at bounding box center [260, 150] width 10 height 10
radio Group "true"
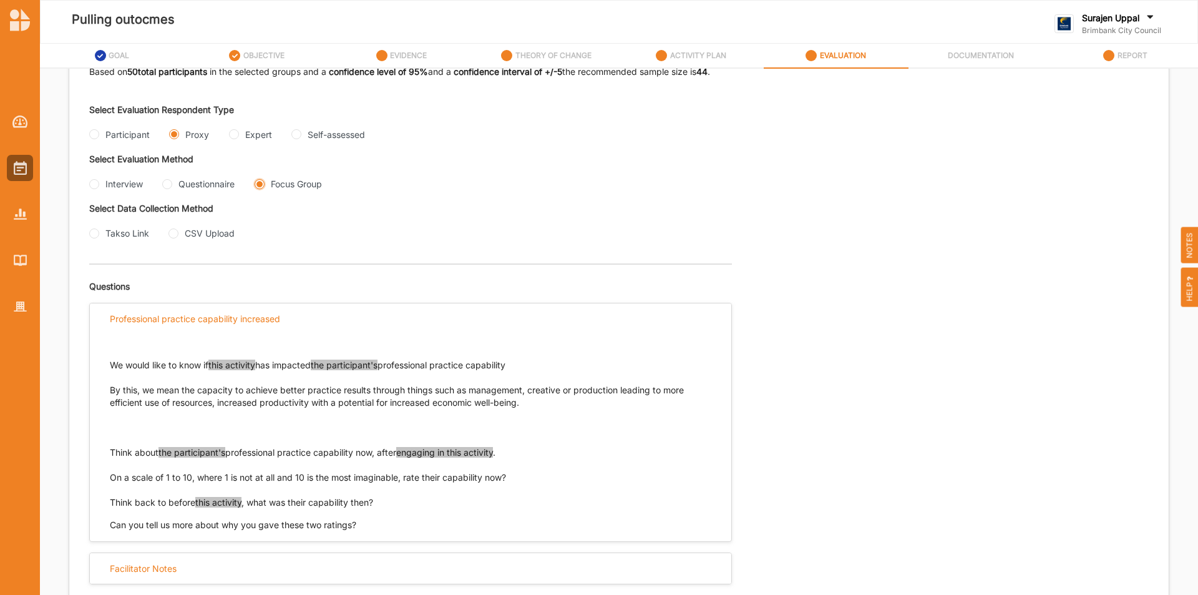
scroll to position [241, 0]
click at [92, 180] on input "Interview" at bounding box center [94, 184] width 10 height 10
radio input "true"
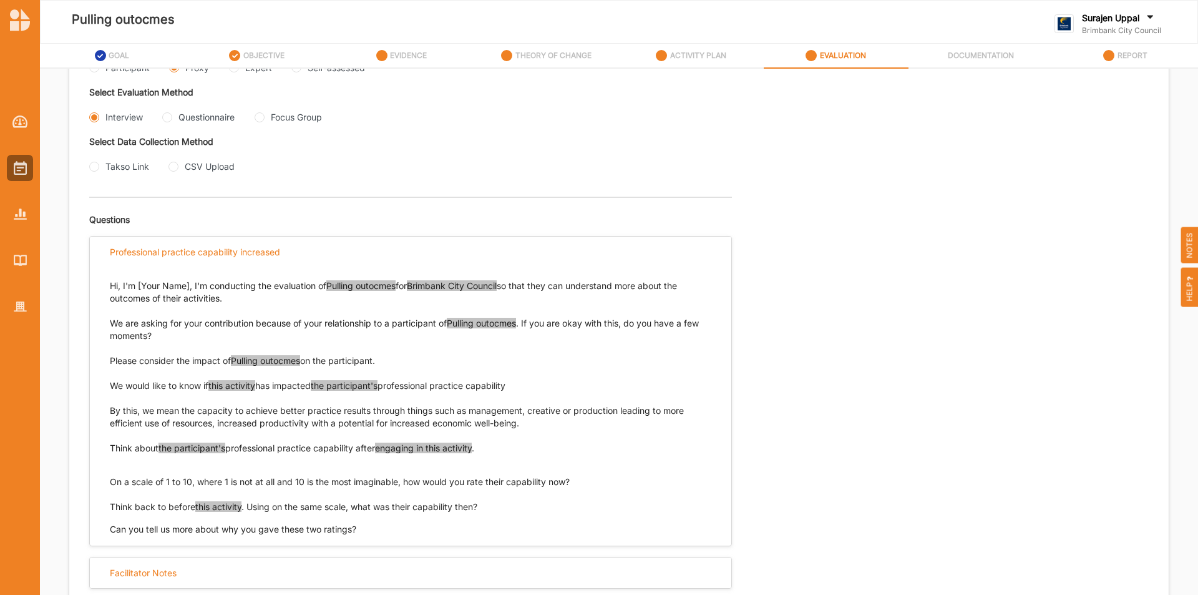
scroll to position [312, 0]
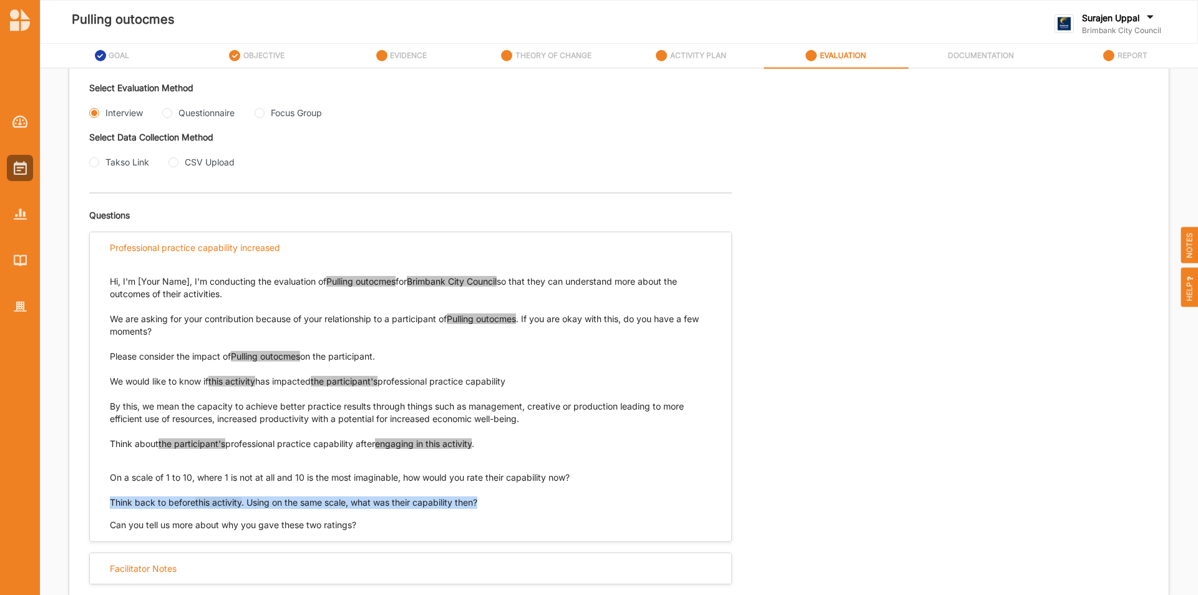
drag, startPoint x: 497, startPoint y: 503, endPoint x: 103, endPoint y: 498, distance: 393.7
click at [103, 498] on div "Hi, I'm [Your Name], I'm conducting the evaluation of Pulling outocmes for Brim…" at bounding box center [410, 397] width 641 height 268
click at [167, 112] on input "Questionnaire" at bounding box center [167, 113] width 10 height 10
radio input "true"
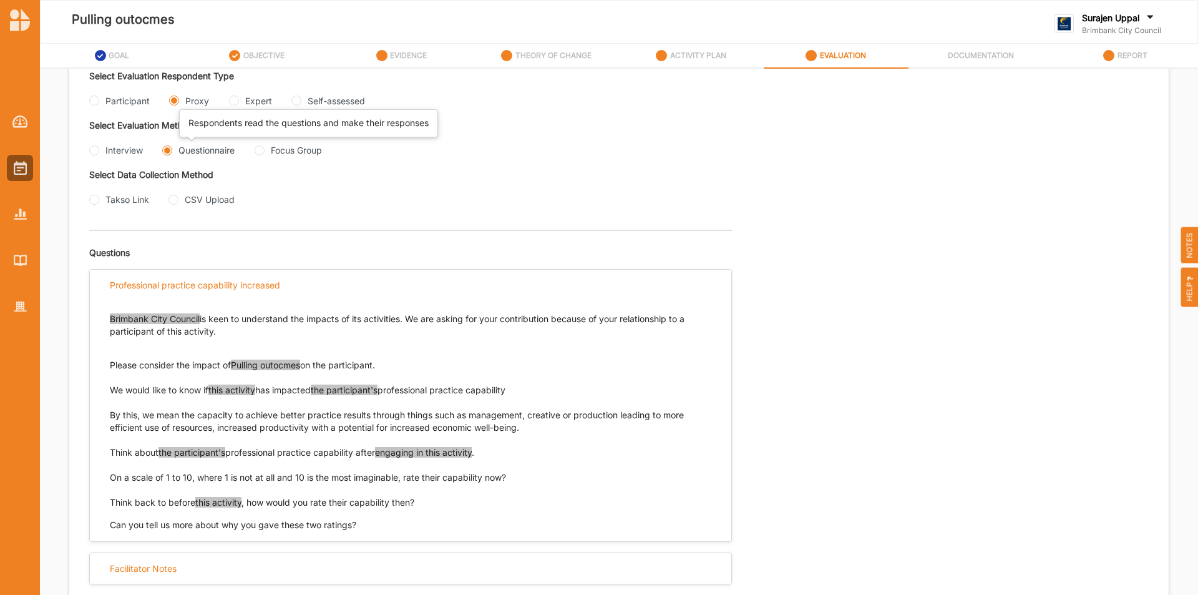
scroll to position [274, 0]
click at [263, 148] on Group "Focus Group" at bounding box center [260, 150] width 10 height 10
radio Group "true"
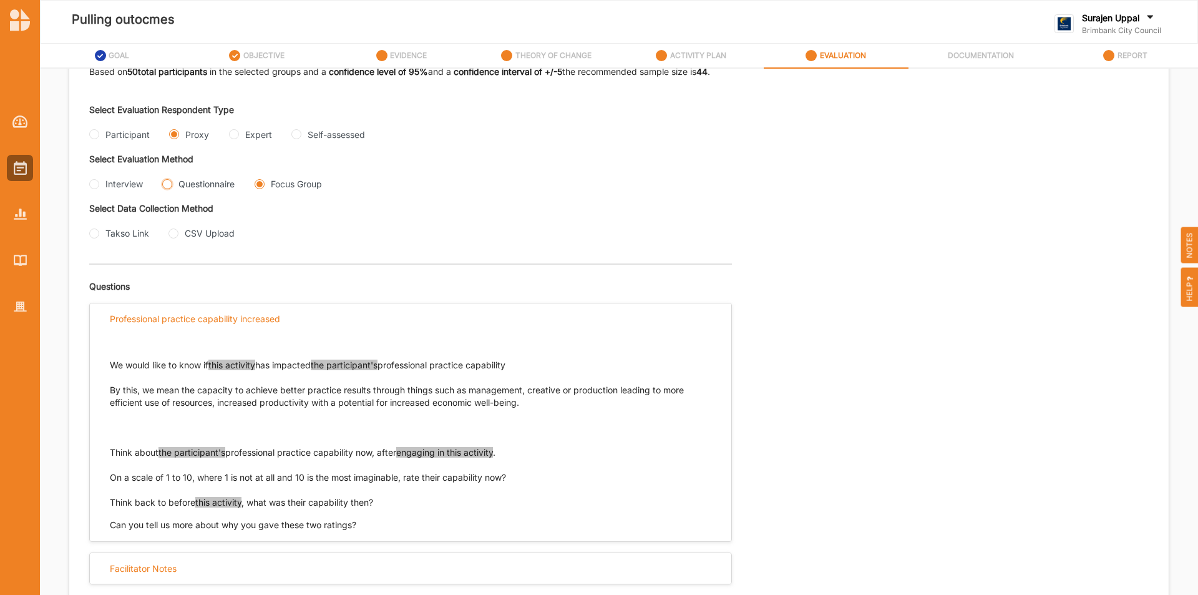
click at [167, 179] on input "Questionnaire" at bounding box center [167, 184] width 10 height 10
radio input "true"
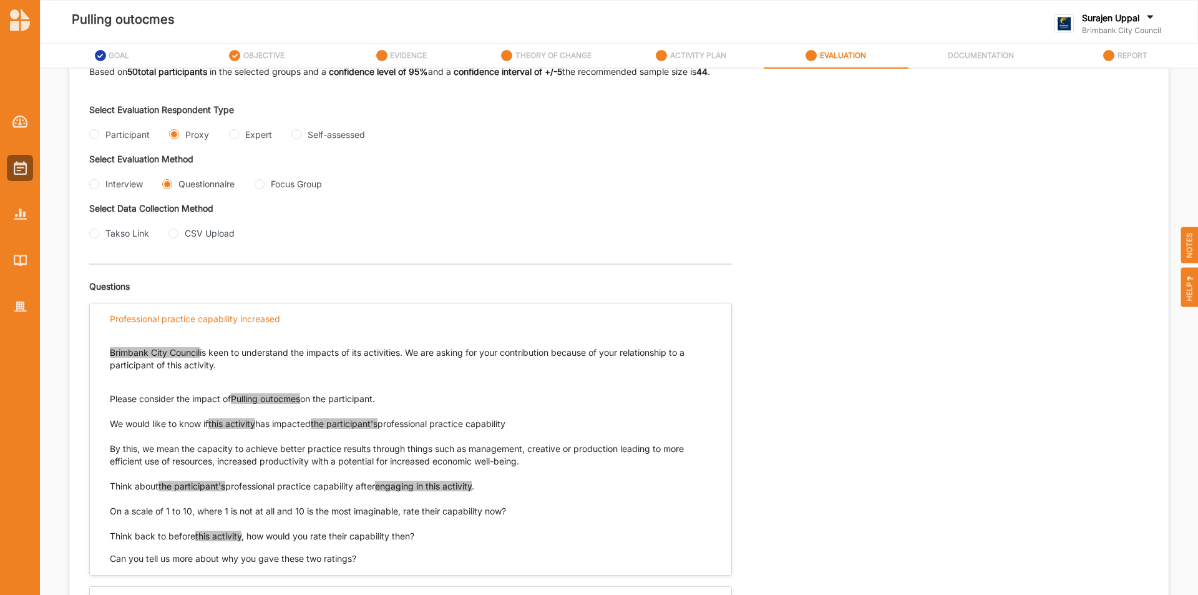
drag, startPoint x: 425, startPoint y: 536, endPoint x: 110, endPoint y: 533, distance: 314.4
click at [109, 533] on div "Brimbank City Council is keen to understand the impacts of its activities. We a…" at bounding box center [410, 449] width 641 height 231
click at [407, 541] on p "Think back to before this activity , how would you rate their capability then?" at bounding box center [410, 536] width 601 height 12
drag, startPoint x: 424, startPoint y: 538, endPoint x: 112, endPoint y: 536, distance: 311.3
click at [112, 536] on p "Think back to before this activity , how would you rate their capability then?" at bounding box center [410, 536] width 601 height 12
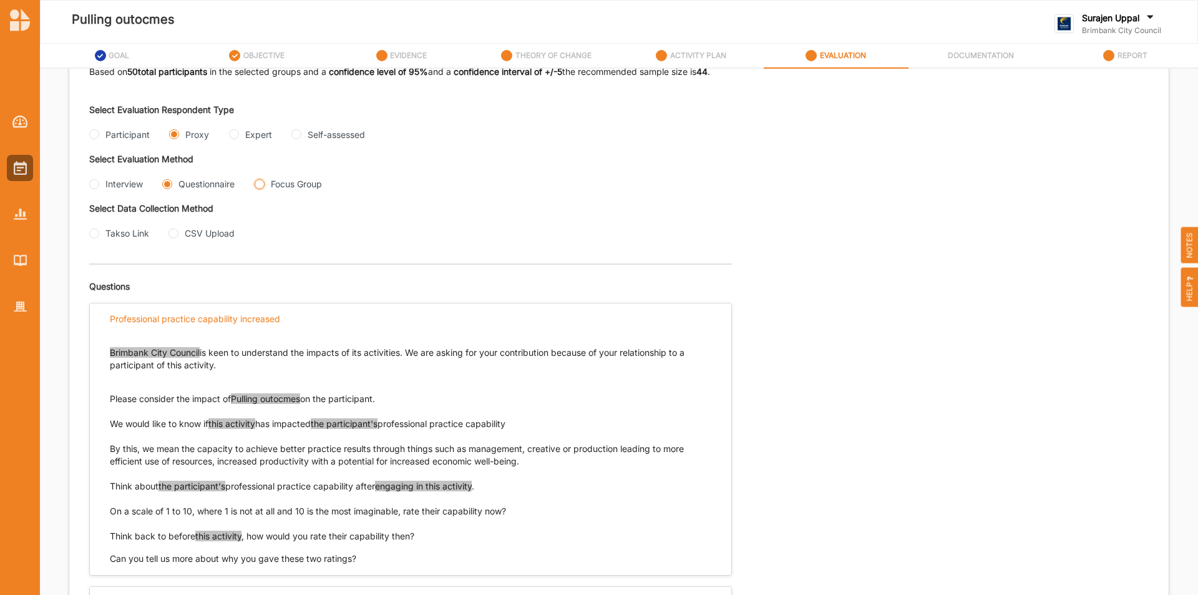
click at [264, 183] on Group "Focus Group" at bounding box center [260, 184] width 10 height 10
radio Group "true"
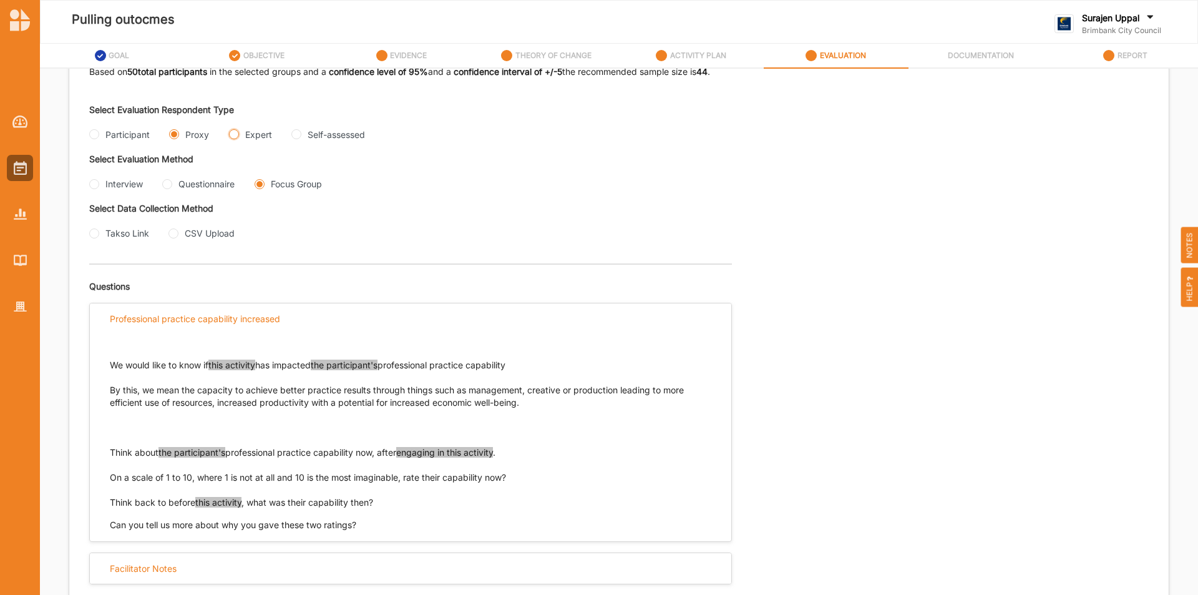
click at [233, 137] on input "Expert" at bounding box center [234, 134] width 10 height 10
radio input "true"
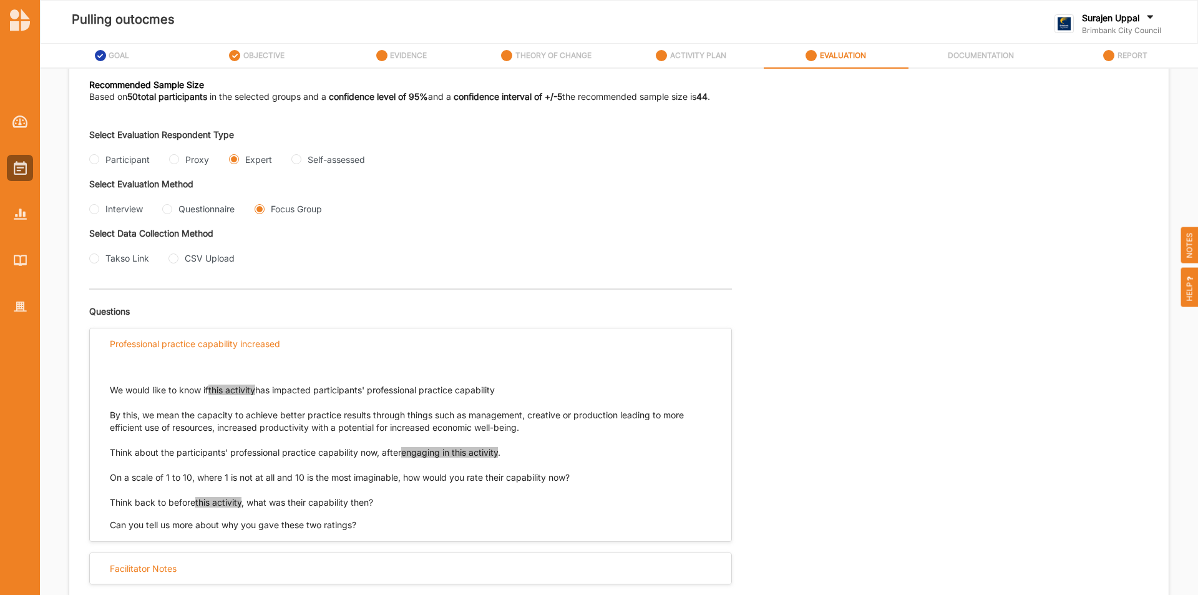
scroll to position [216, 0]
click at [96, 208] on input "Interview" at bounding box center [94, 209] width 10 height 10
radio input "true"
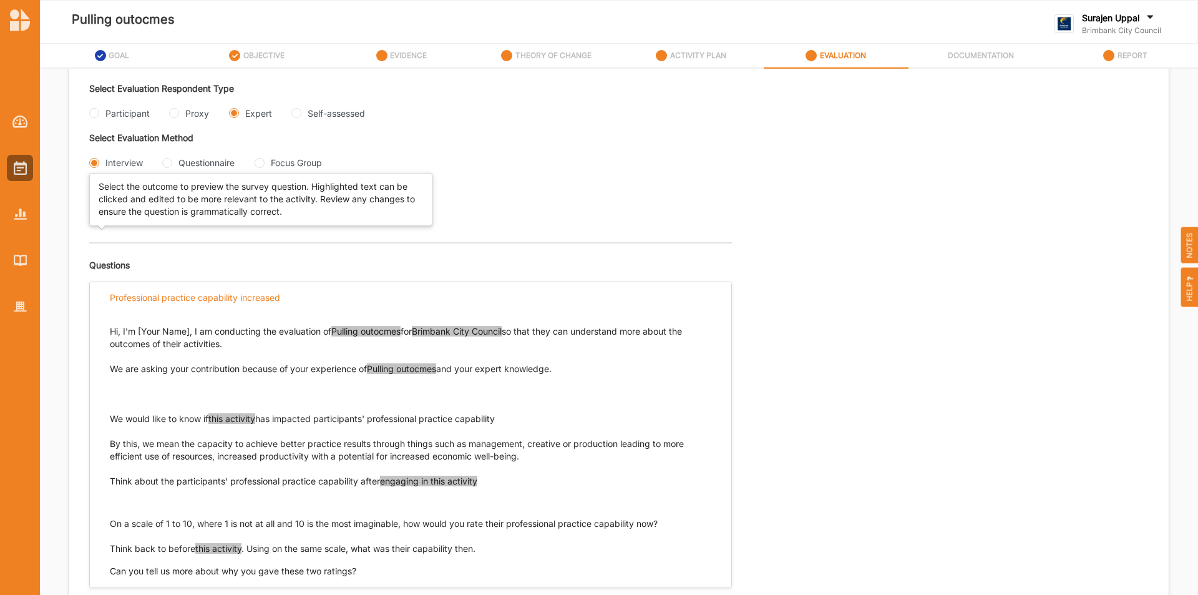
scroll to position [308, 0]
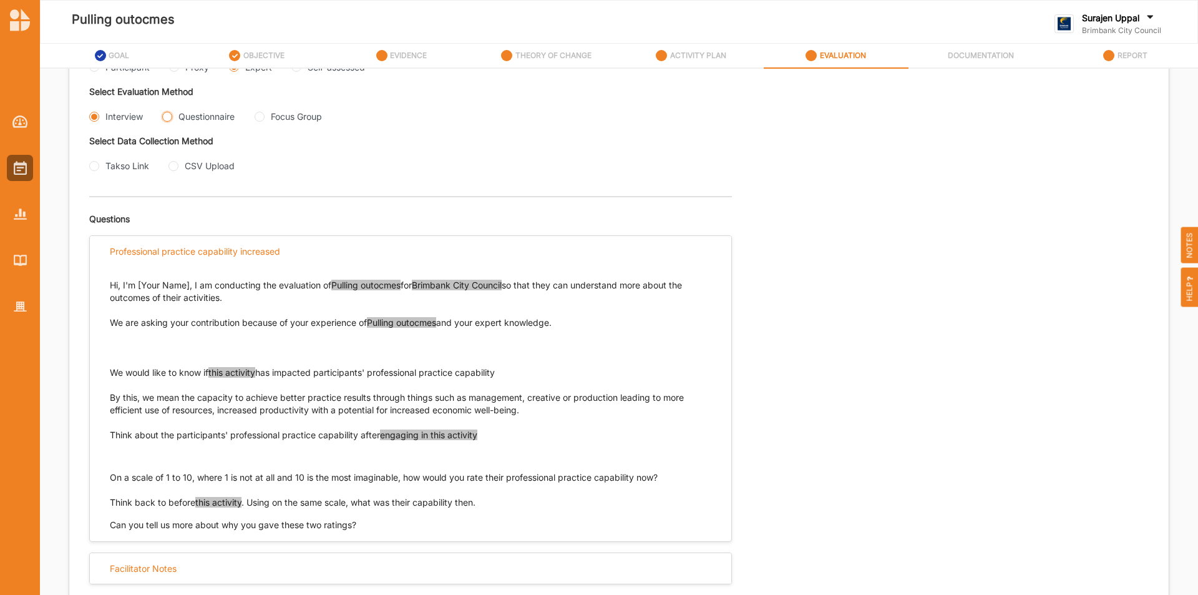
click at [171, 115] on input "Questionnaire" at bounding box center [167, 117] width 10 height 10
radio input "true"
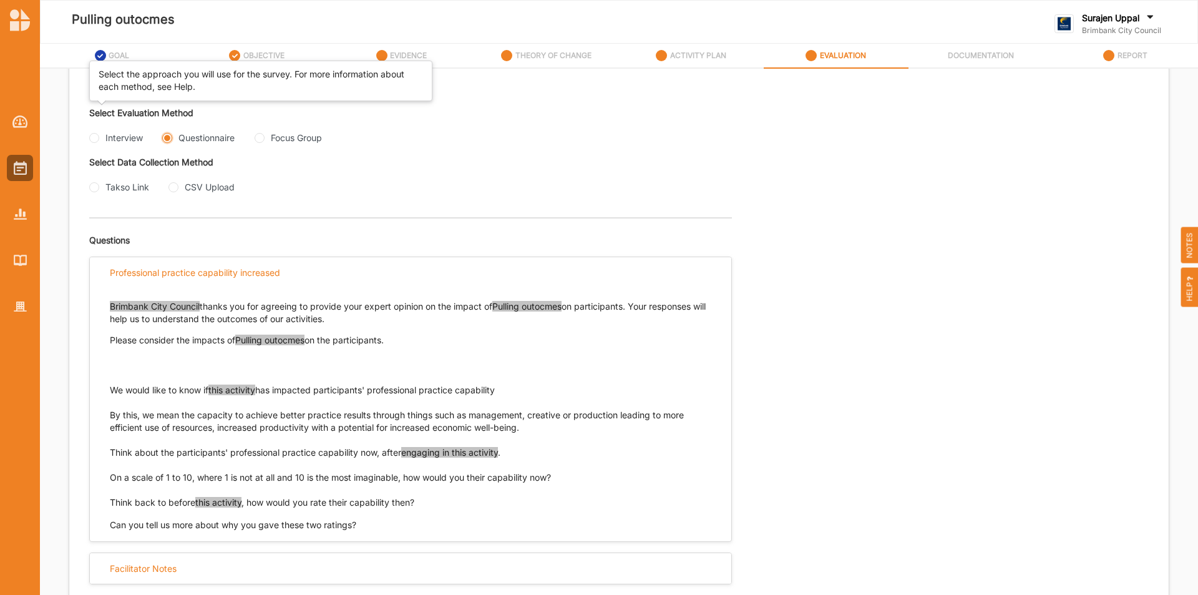
scroll to position [287, 0]
click at [262, 138] on Group "Focus Group" at bounding box center [260, 138] width 10 height 10
radio Group "true"
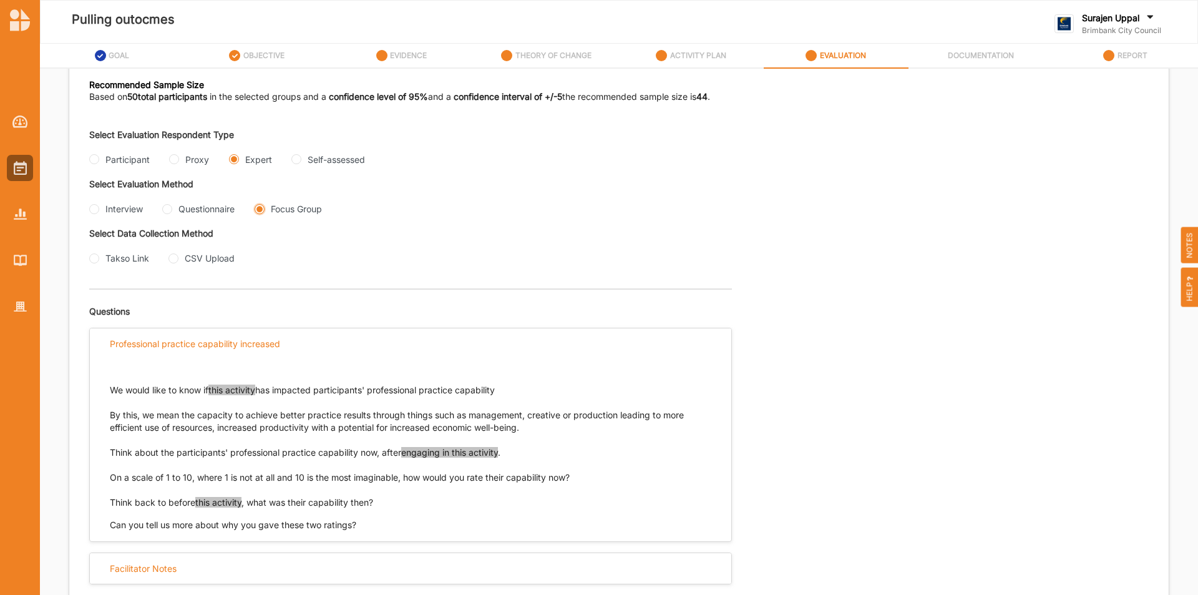
scroll to position [216, 0]
click at [170, 209] on input "Questionnaire" at bounding box center [167, 209] width 10 height 10
radio input "true"
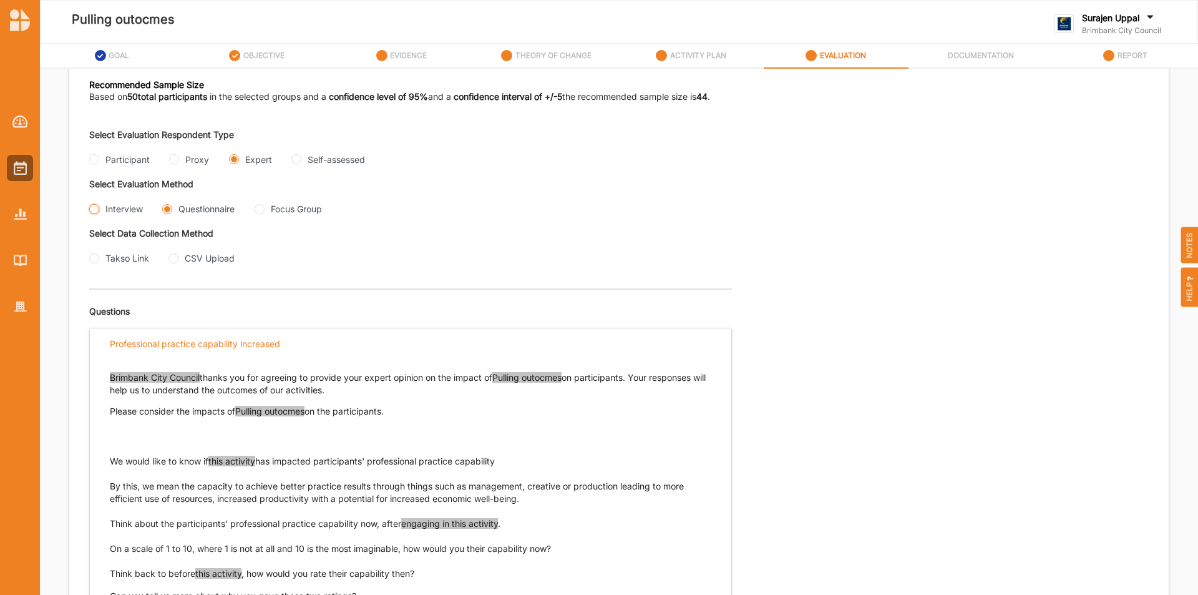
click at [96, 209] on input "Interview" at bounding box center [94, 209] width 10 height 10
radio input "true"
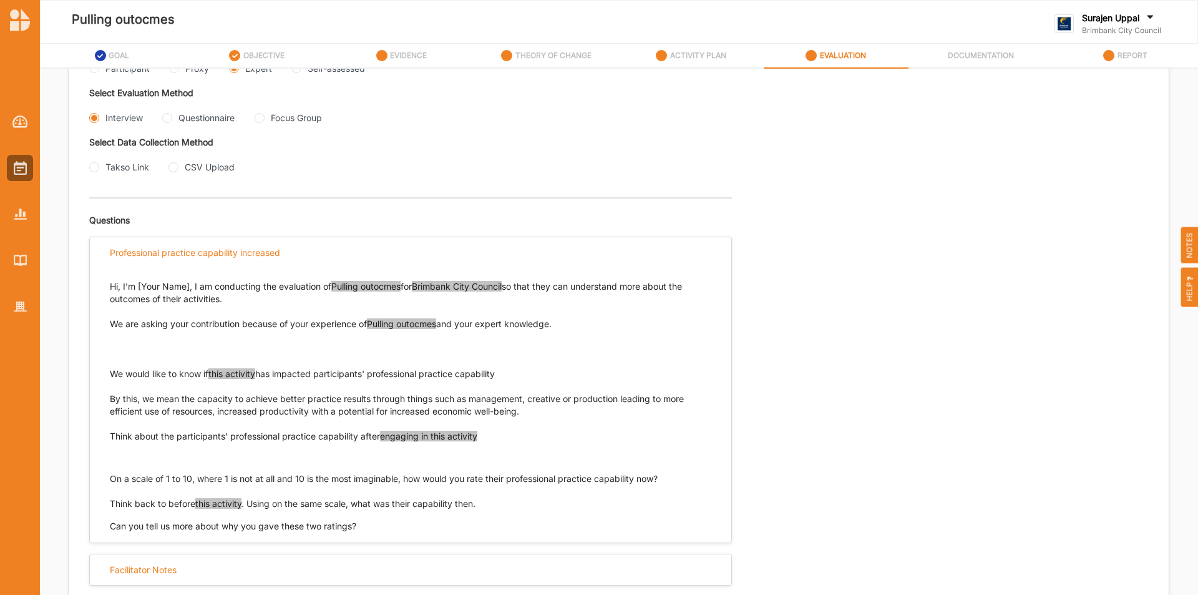
scroll to position [308, 0]
drag, startPoint x: 523, startPoint y: 374, endPoint x: 104, endPoint y: 372, distance: 419.2
click at [104, 372] on div "Hi, I'm [Your Name], I am conducting the evaluation of Pulling outocmes for Bri…" at bounding box center [410, 398] width 641 height 265
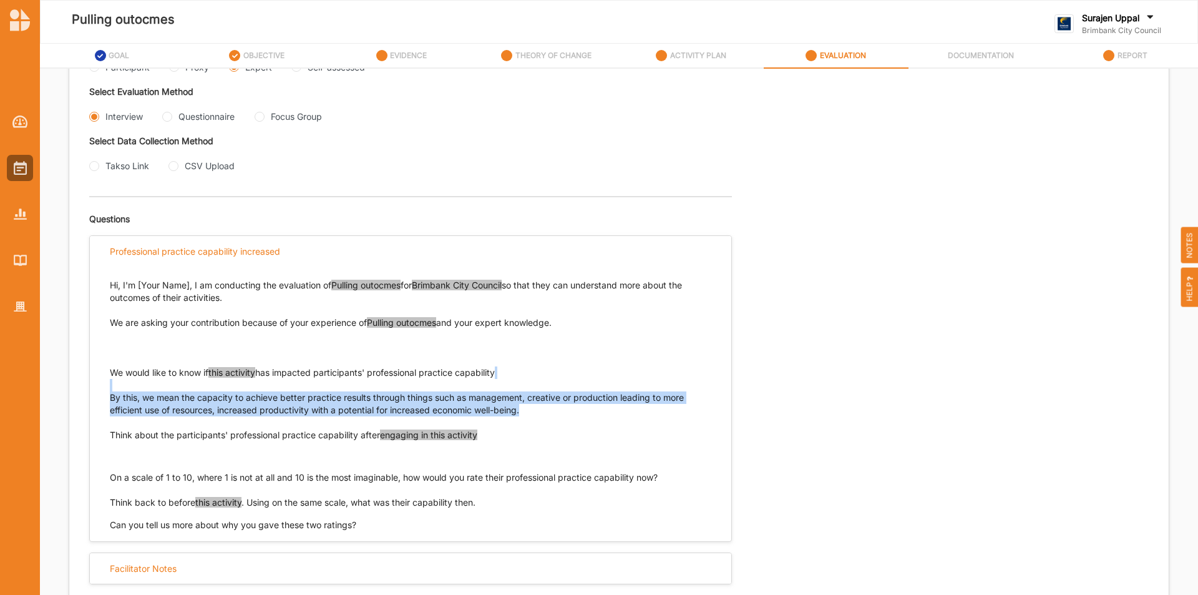
drag, startPoint x: 525, startPoint y: 409, endPoint x: 157, endPoint y: 412, distance: 368.1
click at [128, 410] on p "We would like to know if this activity has impacted participants' professional …" at bounding box center [410, 391] width 601 height 50
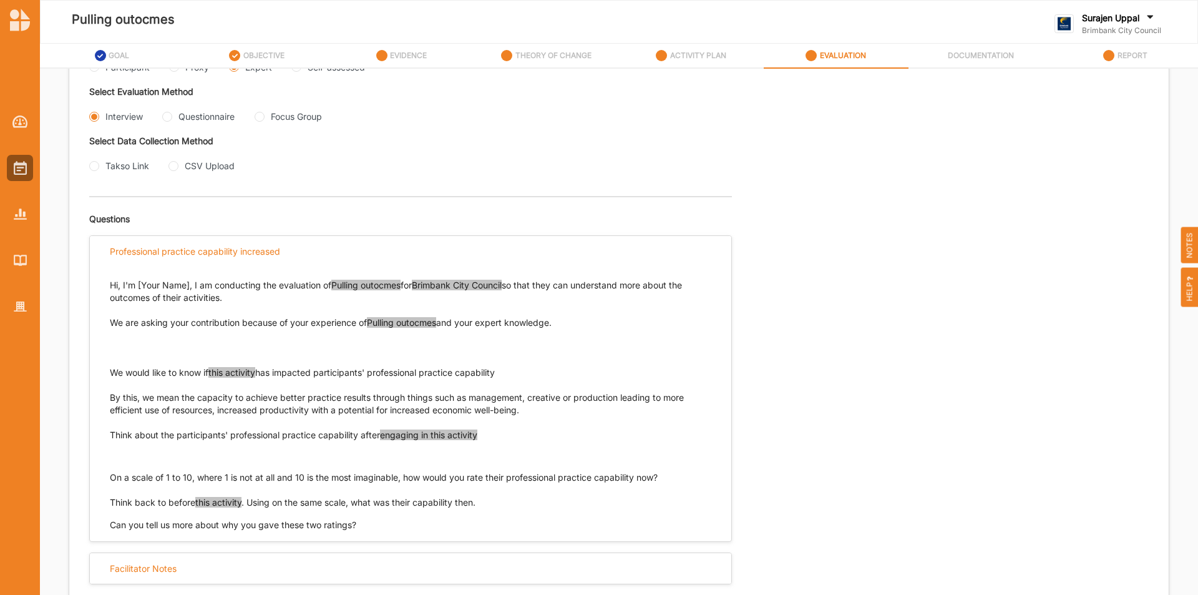
click at [575, 432] on p "Think about the participants' professional practice capability after engaging i…" at bounding box center [410, 435] width 601 height 12
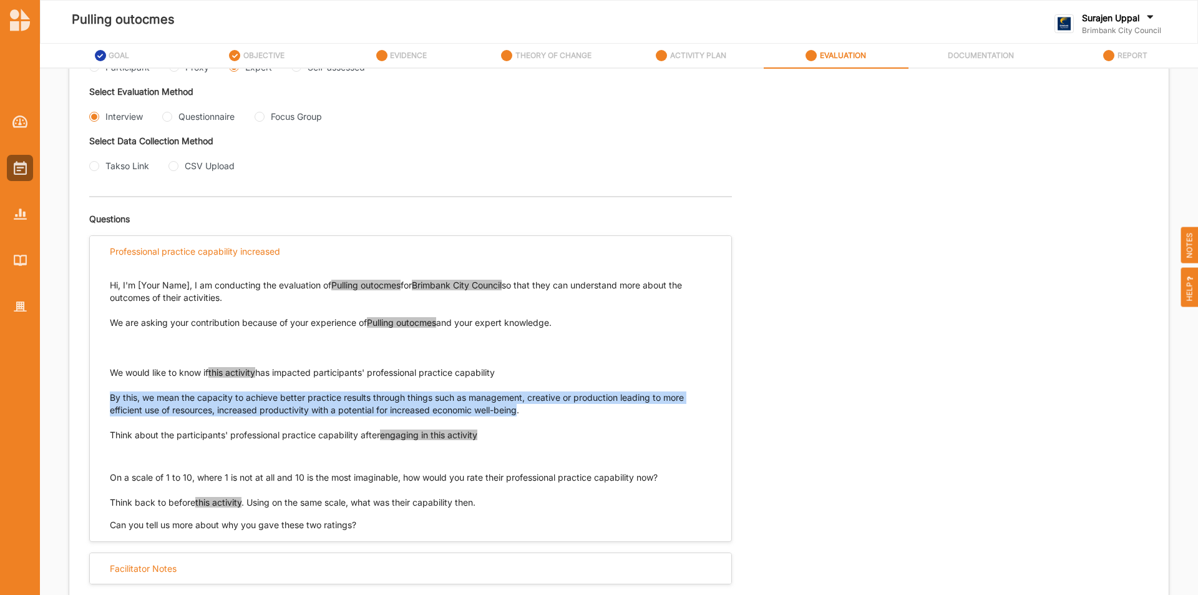
drag, startPoint x: 522, startPoint y: 410, endPoint x: 99, endPoint y: 409, distance: 423.6
click at [96, 402] on div "Hi, I'm [Your Name], I am conducting the evaluation of Pulling outocmes for Bri…" at bounding box center [410, 398] width 641 height 265
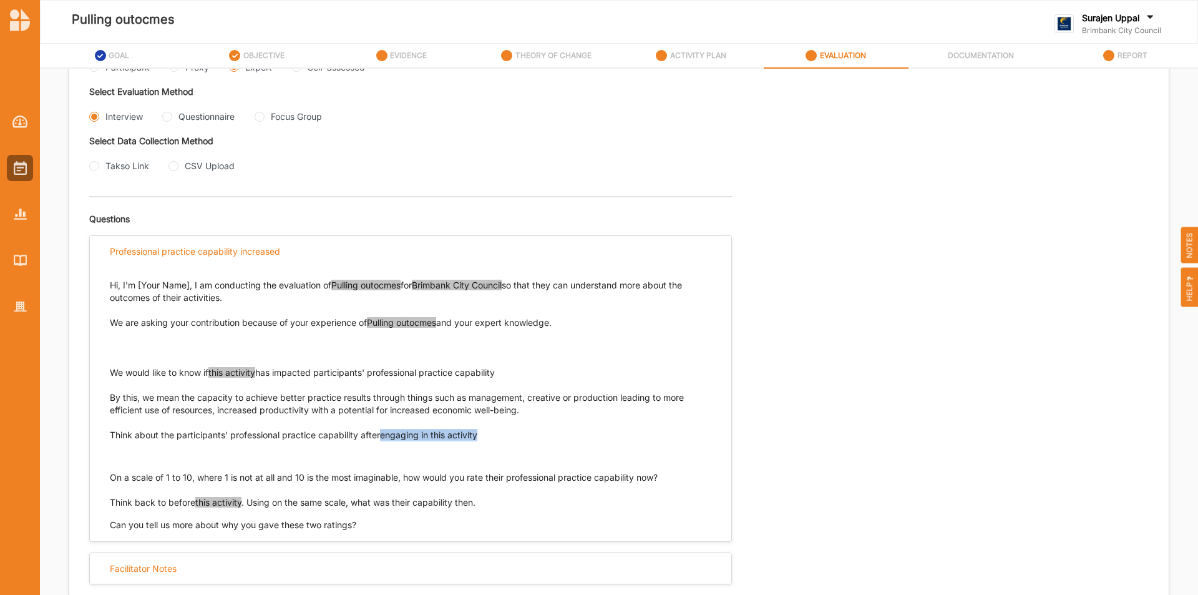
drag, startPoint x: 501, startPoint y: 437, endPoint x: 203, endPoint y: 417, distance: 298.2
click at [248, 425] on div "Hi, I'm [Your Name], I am conducting the evaluation of Pulling outocmes for Bri…" at bounding box center [410, 387] width 601 height 242
drag, startPoint x: 111, startPoint y: 437, endPoint x: 482, endPoint y: 435, distance: 371.2
click at [482, 435] on p "Think about the participants' professional practice capability after engaging i…" at bounding box center [410, 435] width 601 height 12
drag, startPoint x: 666, startPoint y: 475, endPoint x: 80, endPoint y: 483, distance: 585.8
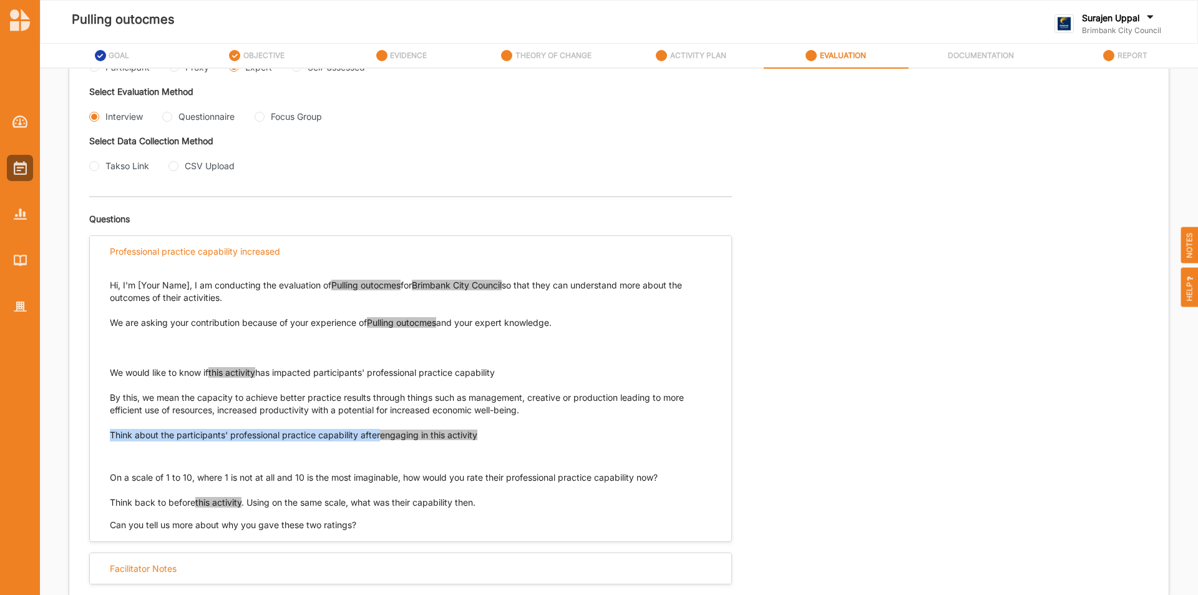
click at [100, 476] on div "Hi, I'm [Your Name], I am conducting the evaluation of Pulling outocmes for Bri…" at bounding box center [410, 398] width 641 height 265
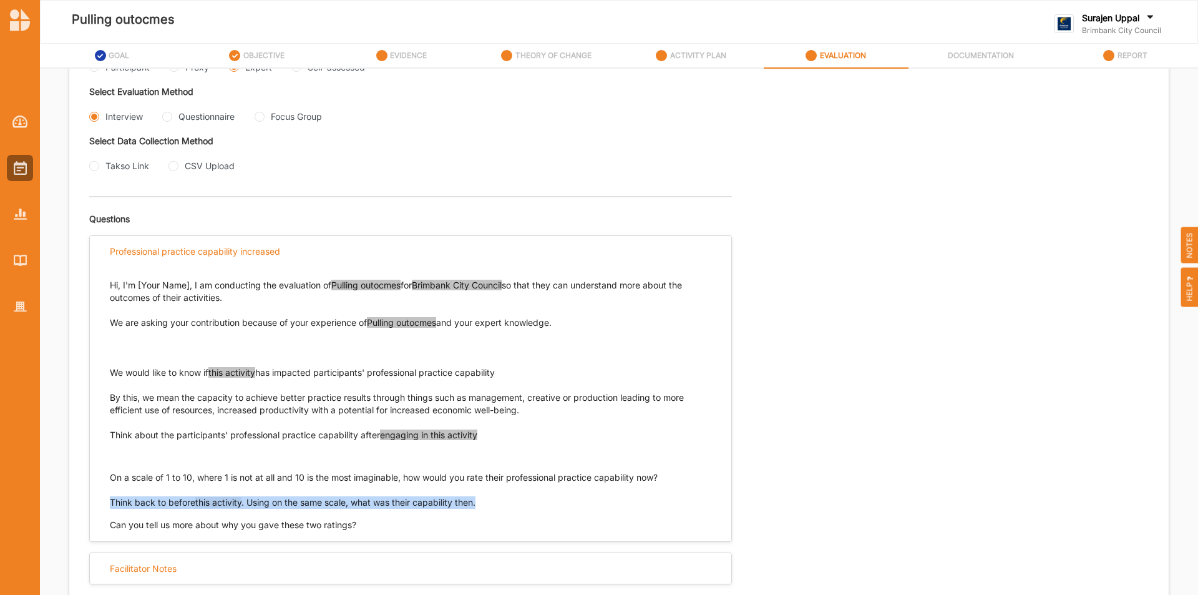
drag, startPoint x: 486, startPoint y: 505, endPoint x: 88, endPoint y: 505, distance: 398.0
click at [105, 508] on div "Hi, I'm [Your Name], I am conducting the evaluation of Pulling outocmes for Bri…" at bounding box center [410, 398] width 641 height 265
click at [828, 538] on div "Select Evaluation Respondent Type Participant Proxy Expert Self-assessed Select…" at bounding box center [618, 310] width 1059 height 569
click at [34, 158] on div at bounding box center [20, 204] width 40 height 231
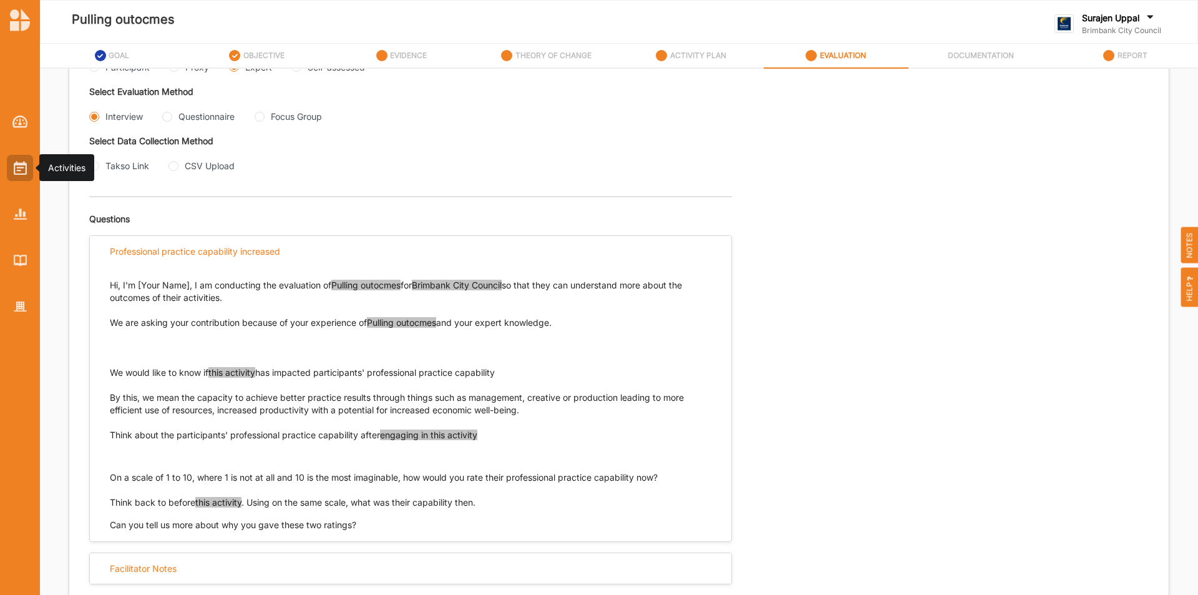
click at [19, 164] on img at bounding box center [20, 168] width 13 height 14
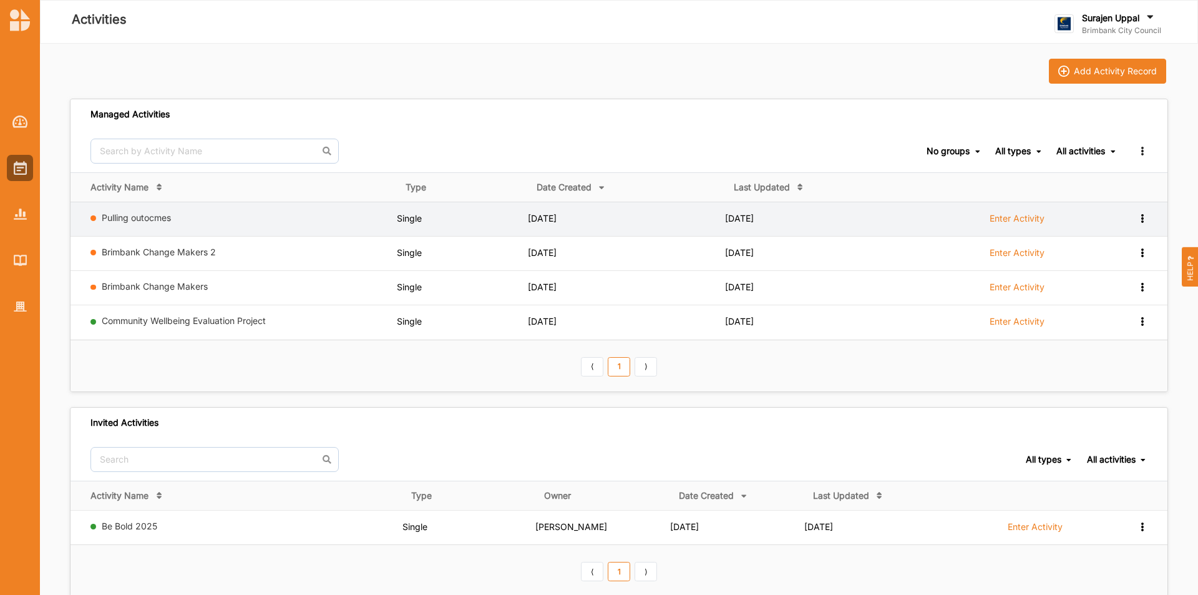
click at [1145, 213] on icon at bounding box center [1142, 217] width 11 height 9
click at [1117, 310] on div "Remove" at bounding box center [1109, 307] width 55 height 9
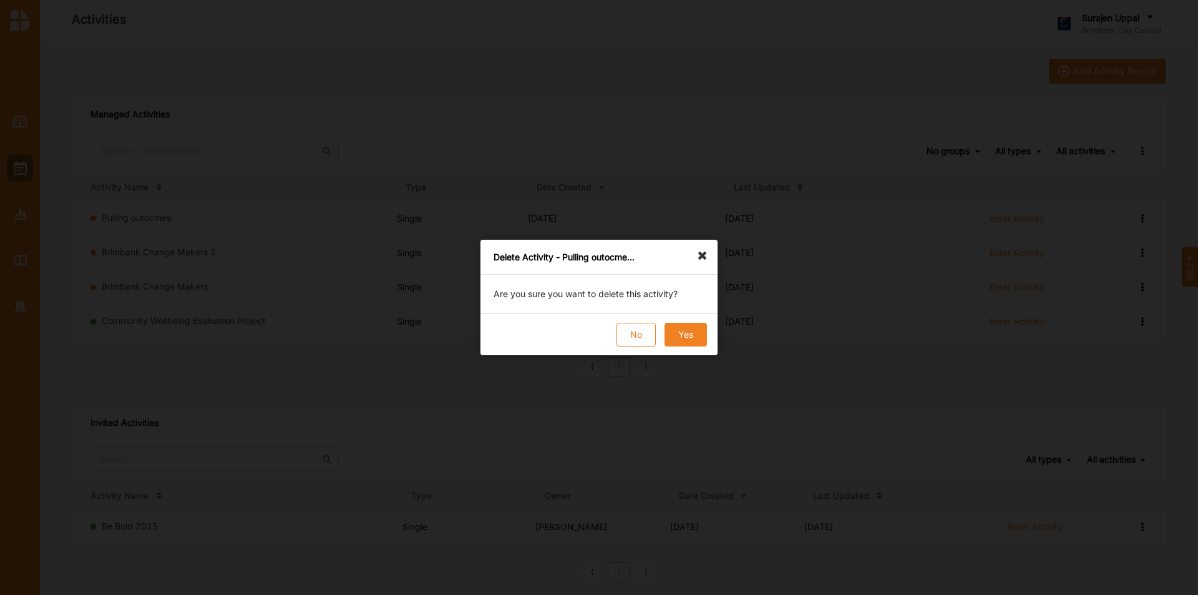
click at [706, 338] on button "Yes" at bounding box center [685, 335] width 42 height 24
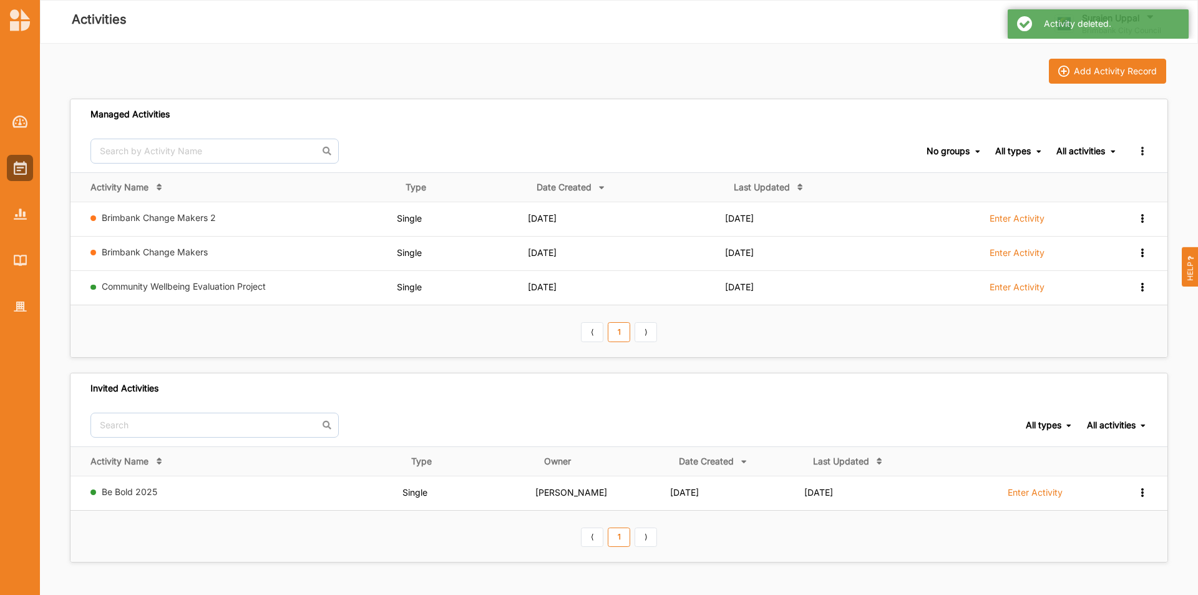
click at [665, 331] on th "⟨ 1 ⟩" at bounding box center [618, 331] width 1097 height 52
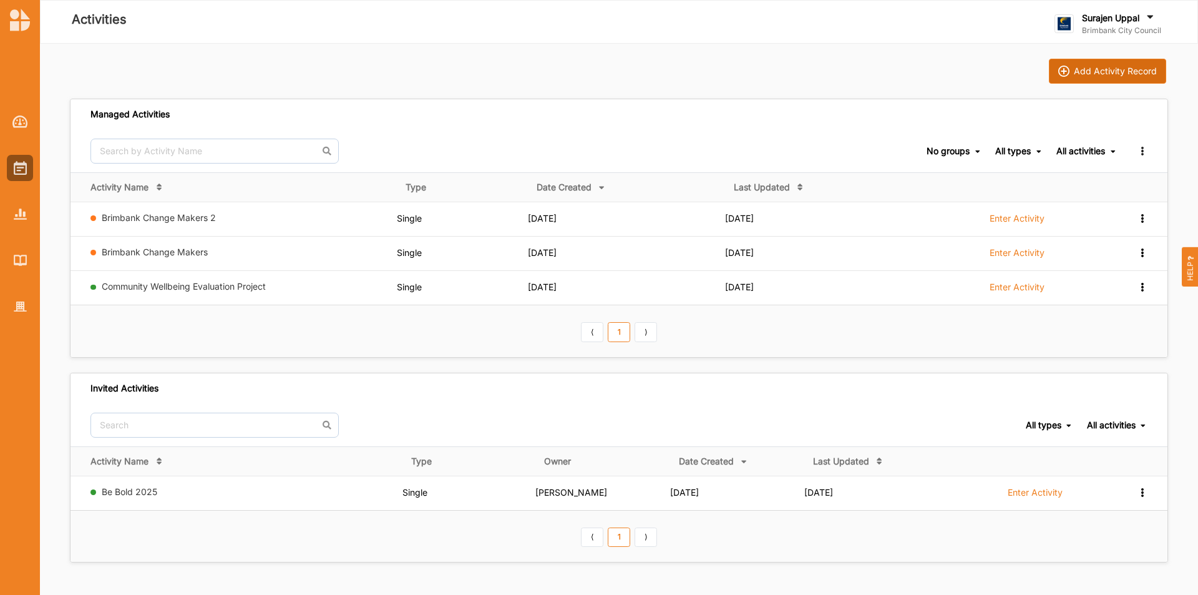
click at [1132, 74] on div "Add Activity Record" at bounding box center [1115, 71] width 83 height 11
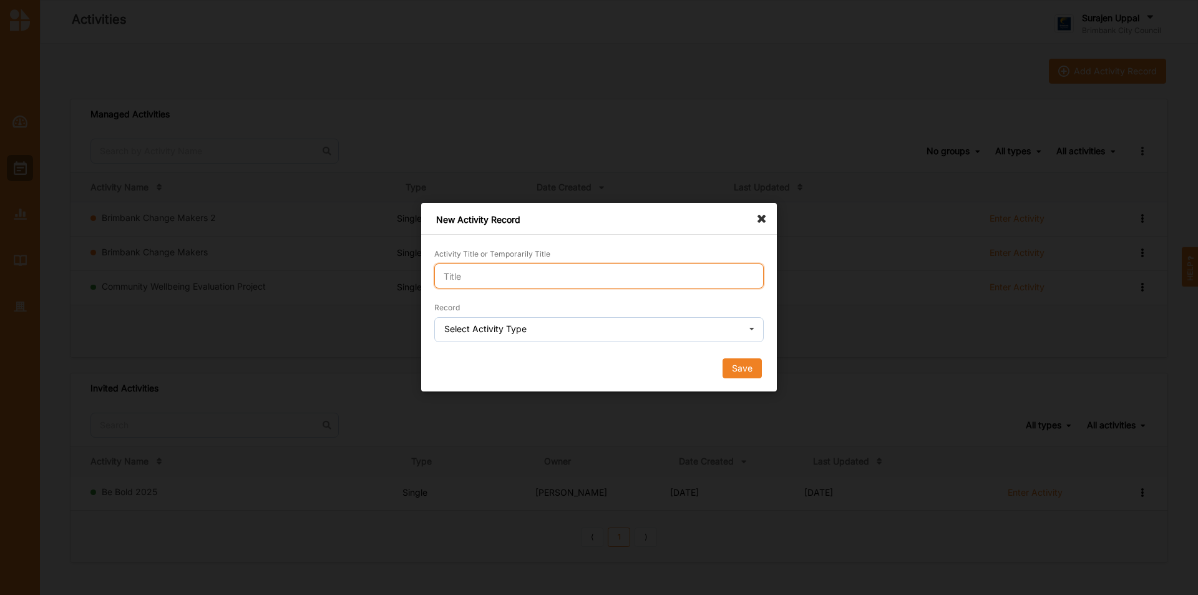
click at [498, 277] on input "Activity Title or Temporarily Title" at bounding box center [598, 275] width 329 height 25
type input "pulling language"
click at [514, 331] on div "Select Activity Type" at bounding box center [485, 328] width 82 height 9
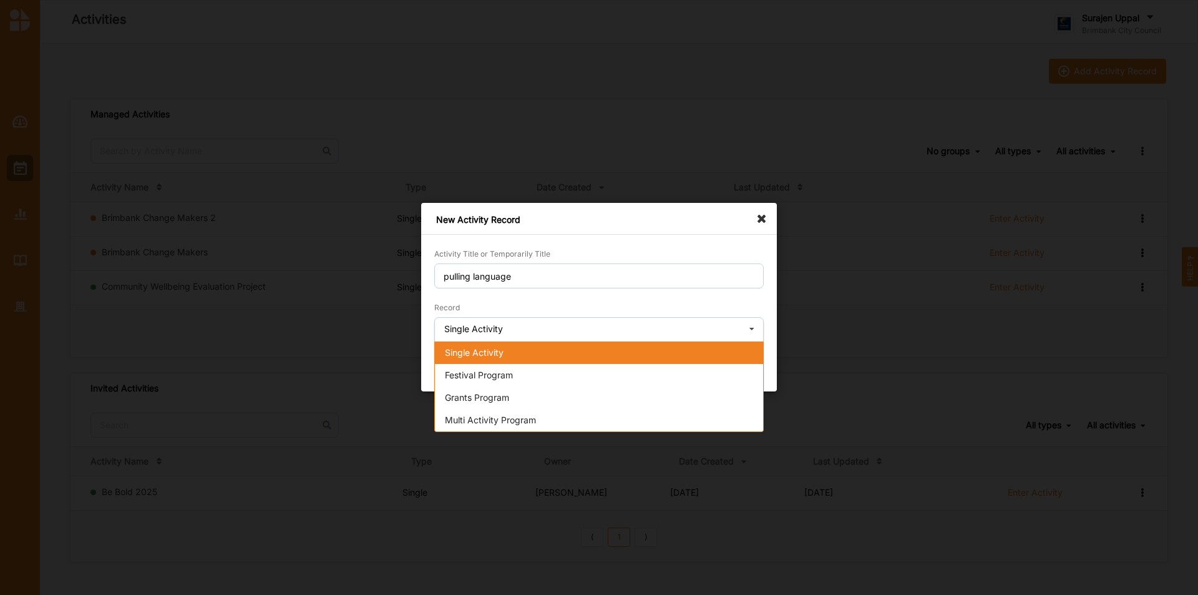
click at [498, 357] on span "Single Activity" at bounding box center [474, 352] width 59 height 11
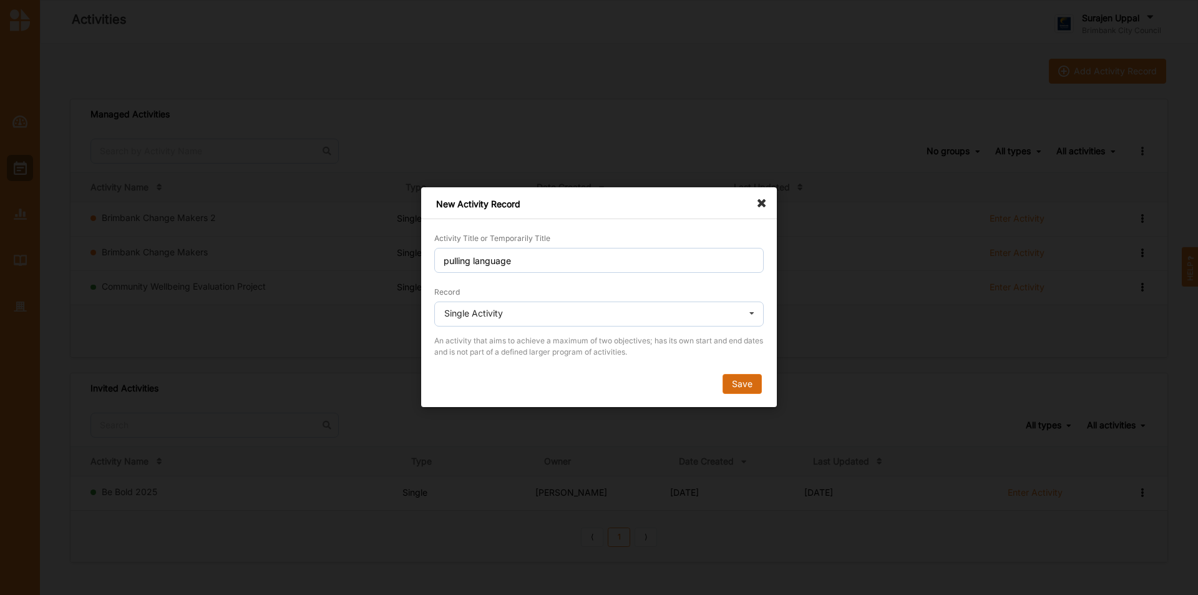
click at [738, 382] on button "Save" at bounding box center [741, 384] width 39 height 20
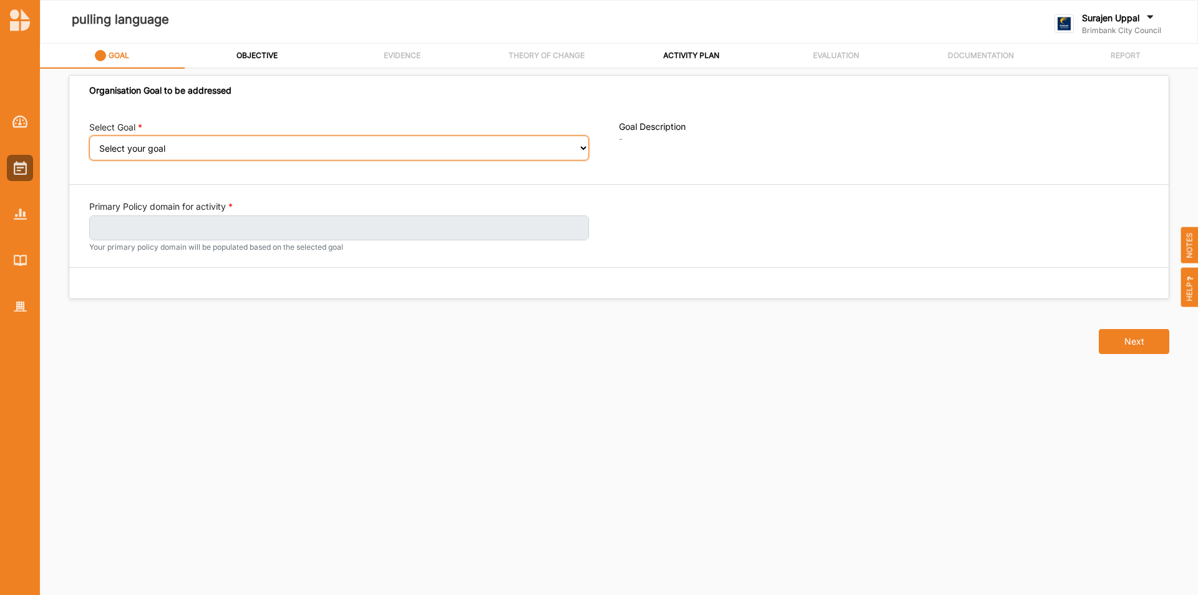
click at [159, 145] on select "Select your goal People: Social connection and wellbeing People: Healthy active…" at bounding box center [339, 147] width 500 height 25
select select "388"
click at [89, 144] on select "Select your goal People: Social connection and wellbeing People: Healthy active…" at bounding box center [339, 147] width 500 height 25
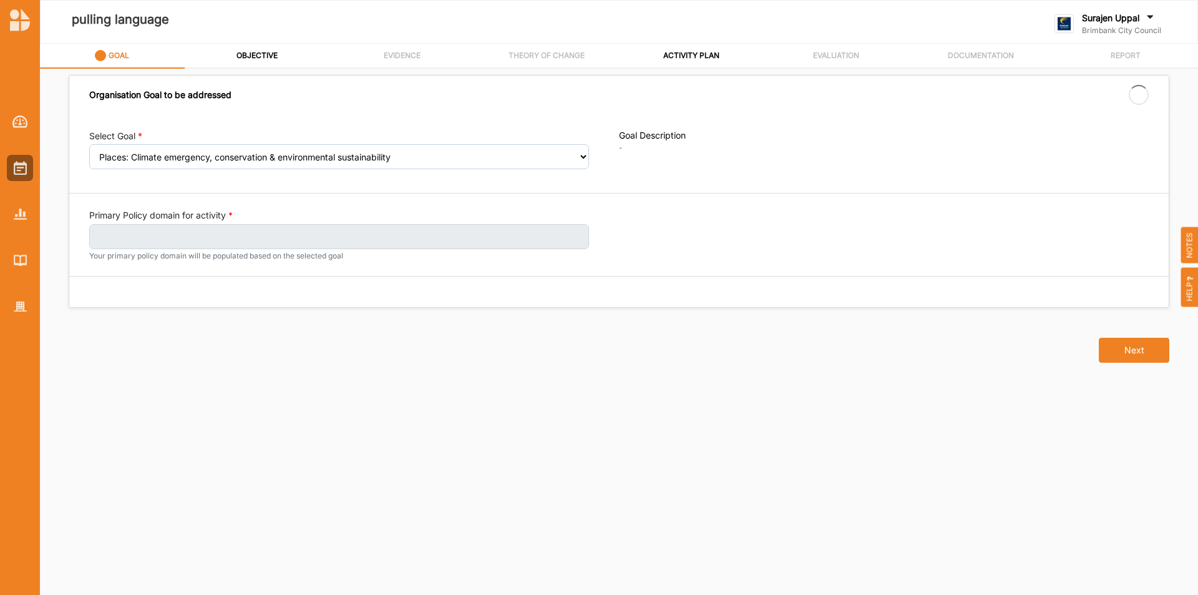
select select "388"
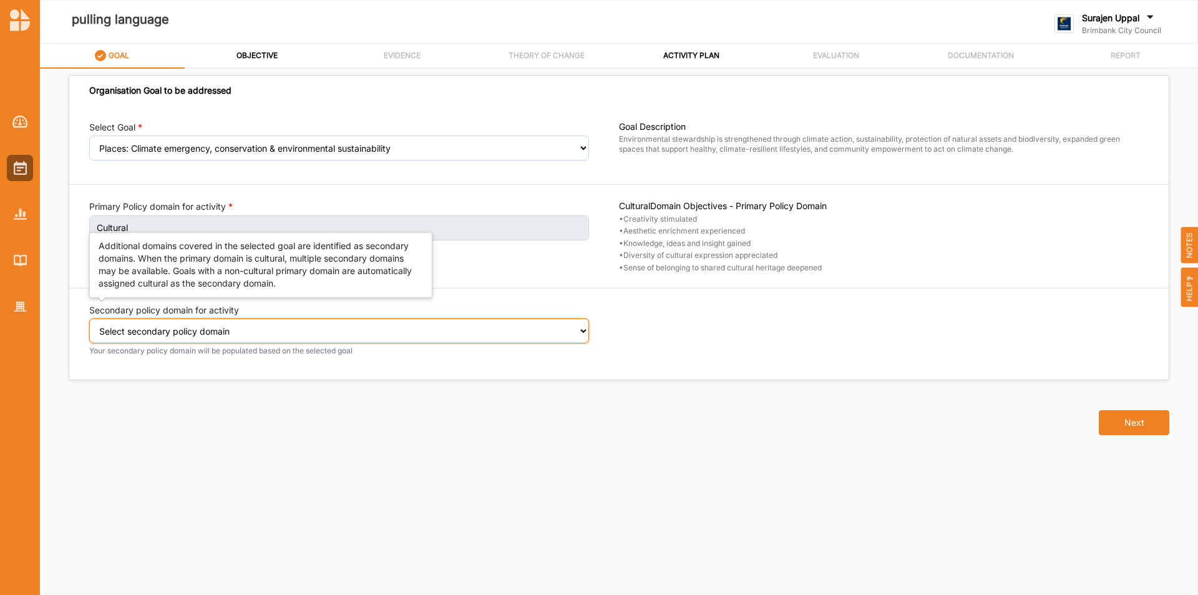
click at [121, 337] on select "Select secondary policy domain No second domain for this activity Environmental" at bounding box center [339, 330] width 500 height 25
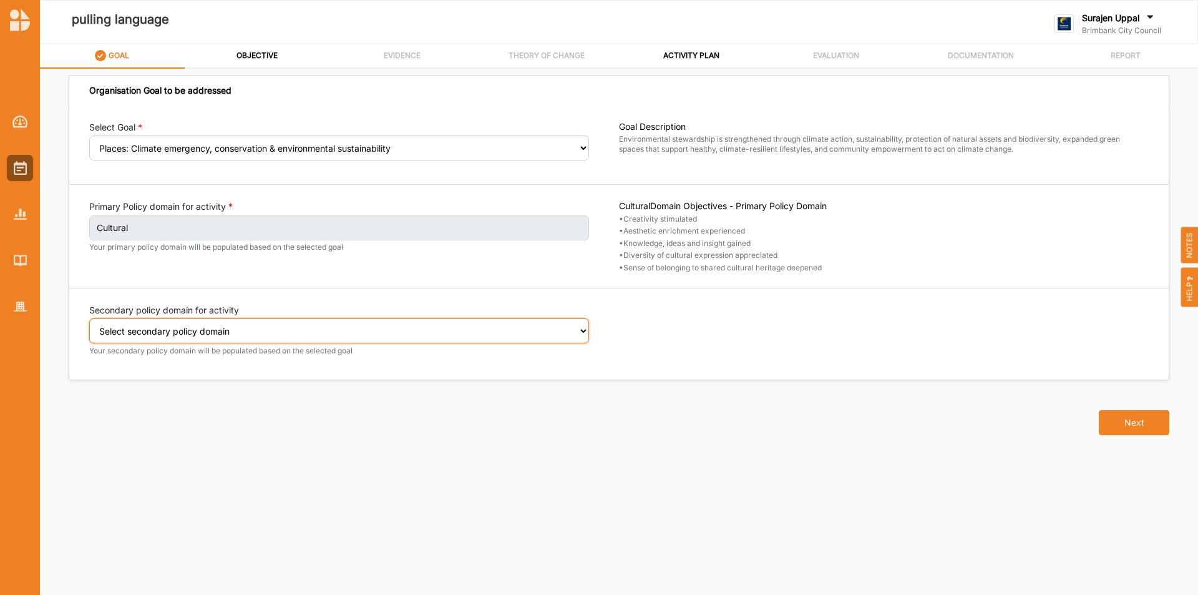
select select "5"
click at [89, 327] on select "Select secondary policy domain No second domain for this activity Environmental" at bounding box center [339, 330] width 500 height 25
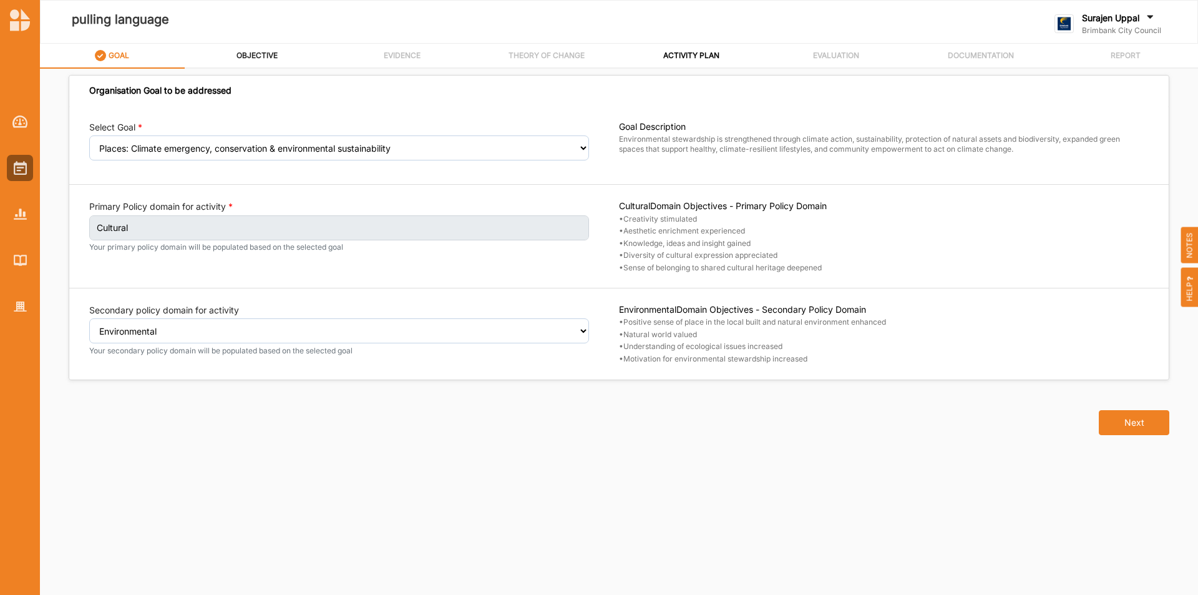
click at [271, 56] on label "OBJECTIVE" at bounding box center [256, 56] width 41 height 10
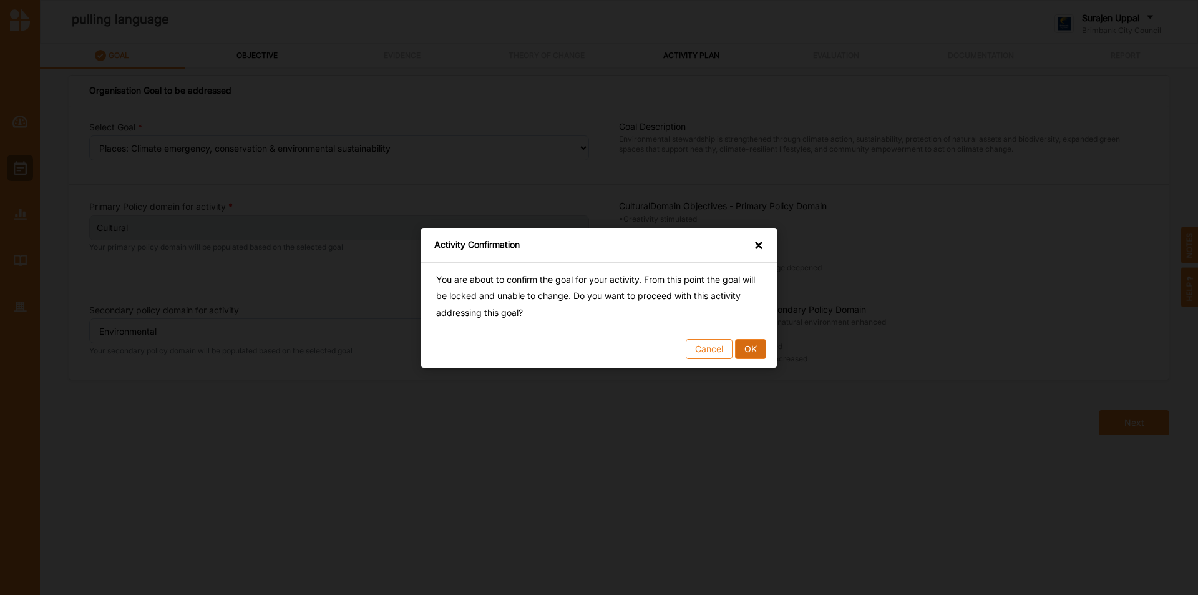
click at [751, 346] on button "OK" at bounding box center [750, 348] width 31 height 20
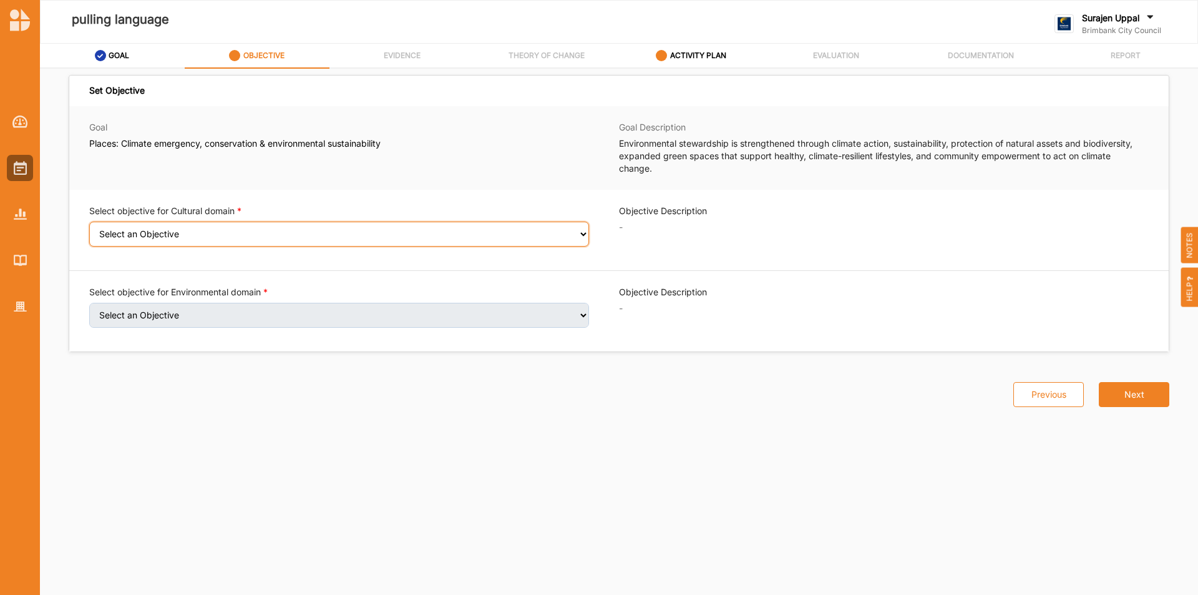
click at [227, 230] on select "Select an Objective Creativity stimulated Aesthetic enrichment experienced Know…" at bounding box center [339, 233] width 500 height 25
select select "2"
click at [89, 230] on select "Select an Objective Creativity stimulated Aesthetic enrichment experienced Know…" at bounding box center [339, 233] width 500 height 25
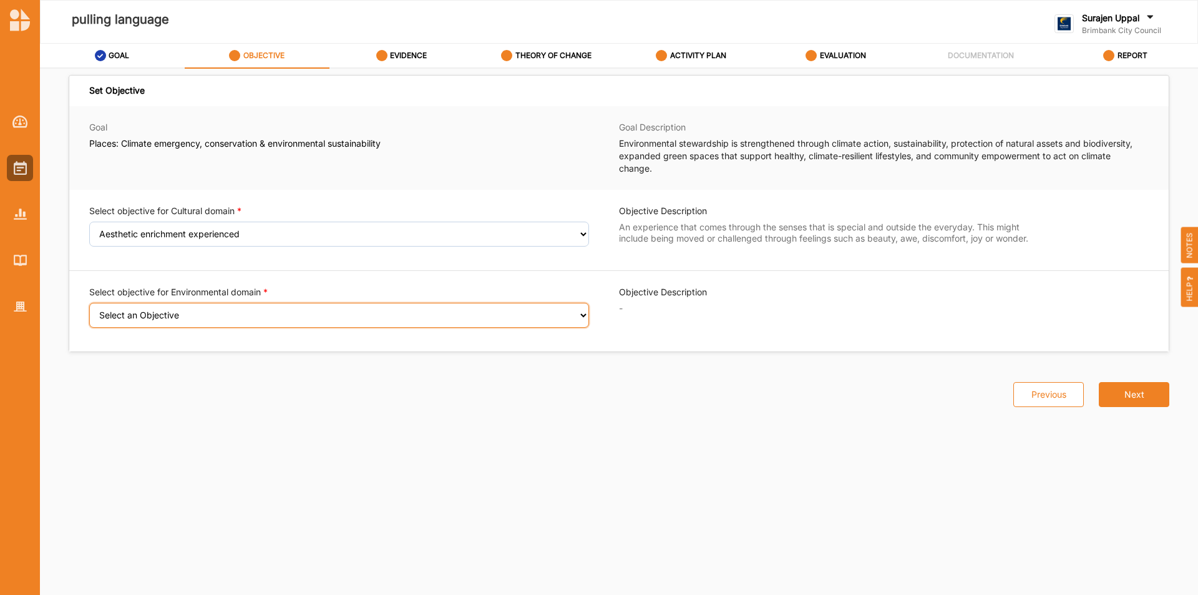
click at [175, 323] on select "Select an Objective Positive sense of place in the local built and natural envi…" at bounding box center [339, 315] width 500 height 25
select select "20"
click at [89, 311] on select "Select an Objective Positive sense of place in the local built and natural envi…" at bounding box center [339, 315] width 500 height 25
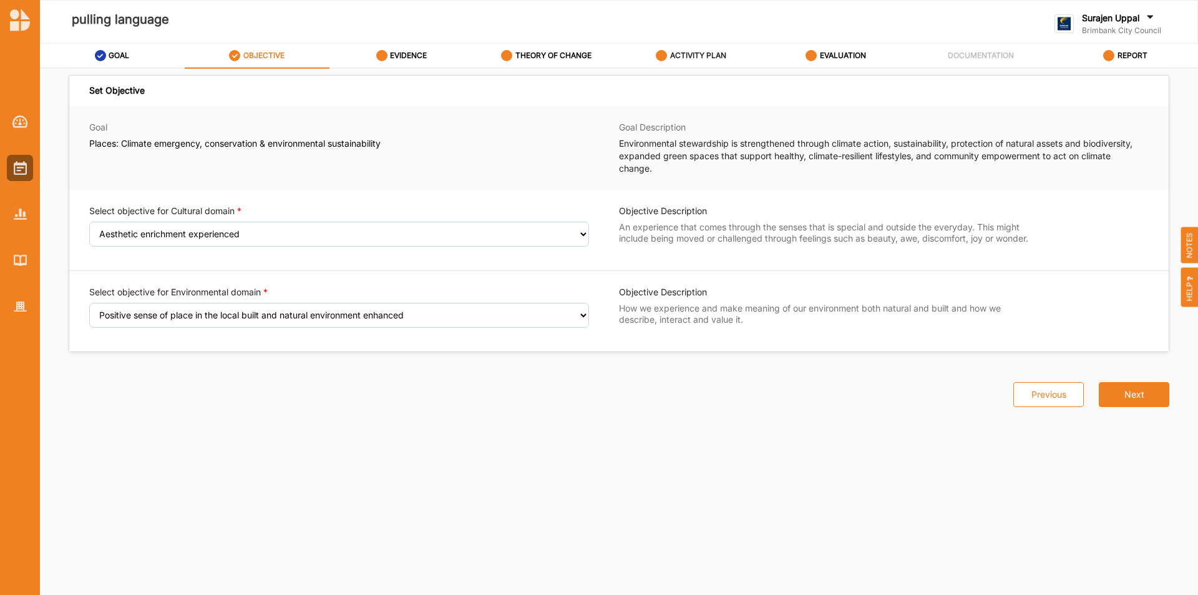
click at [686, 51] on label "ACTIVITY PLAN" at bounding box center [698, 56] width 56 height 10
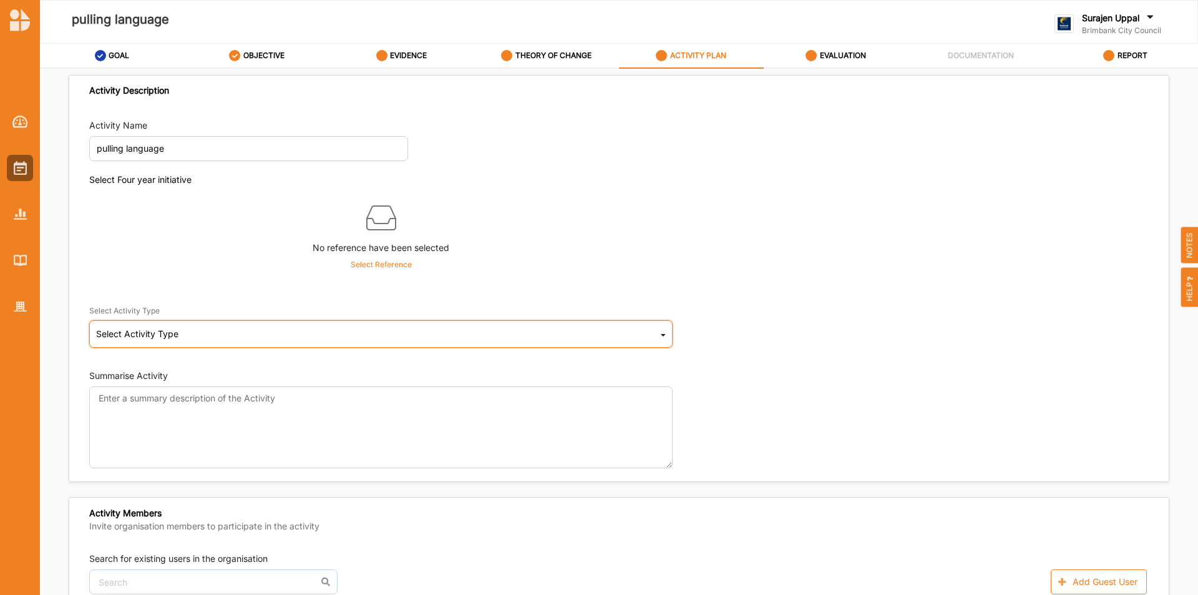
click at [180, 325] on div "Select Activity Type Cultural infrastructure development Acquisitions and Commi…" at bounding box center [380, 333] width 583 height 27
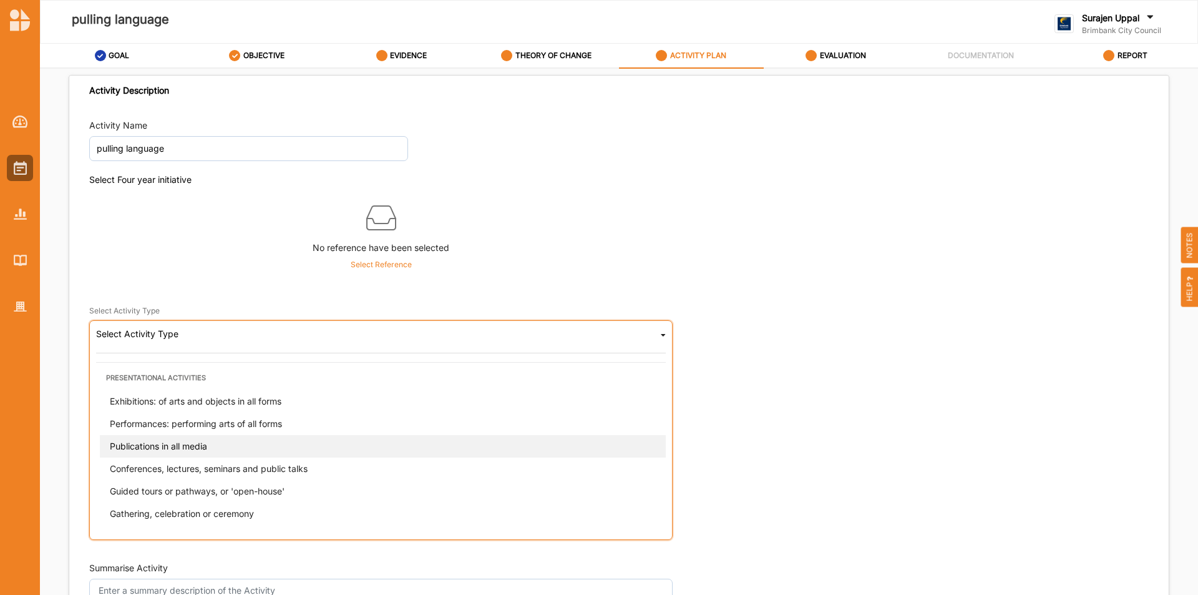
scroll to position [187, 0]
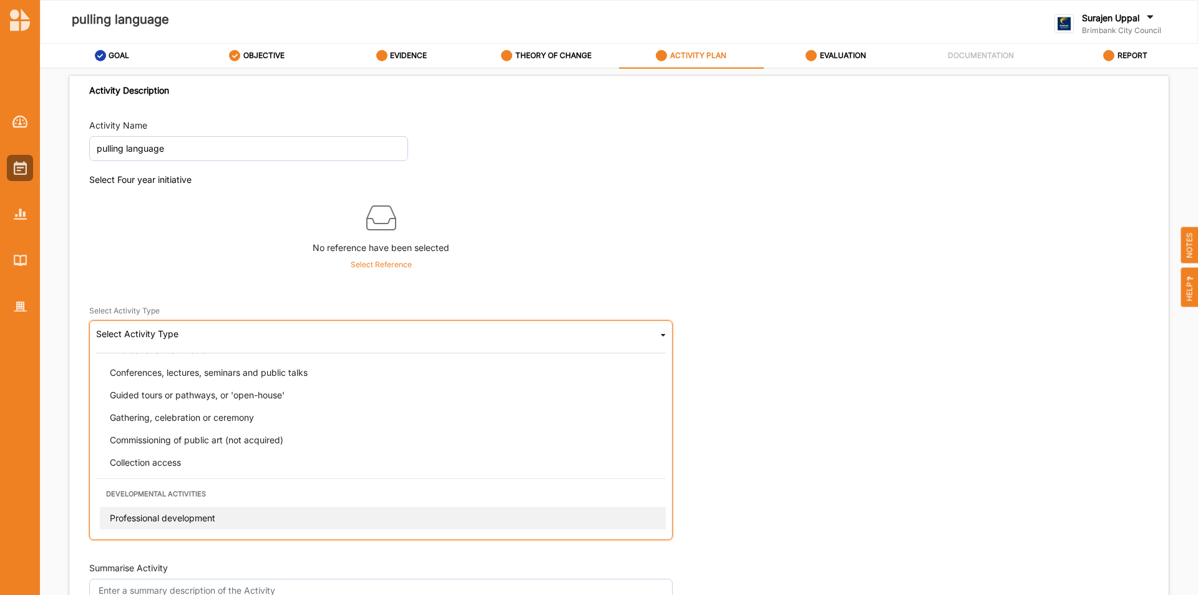
click at [180, 518] on span "Professional development" at bounding box center [162, 517] width 105 height 11
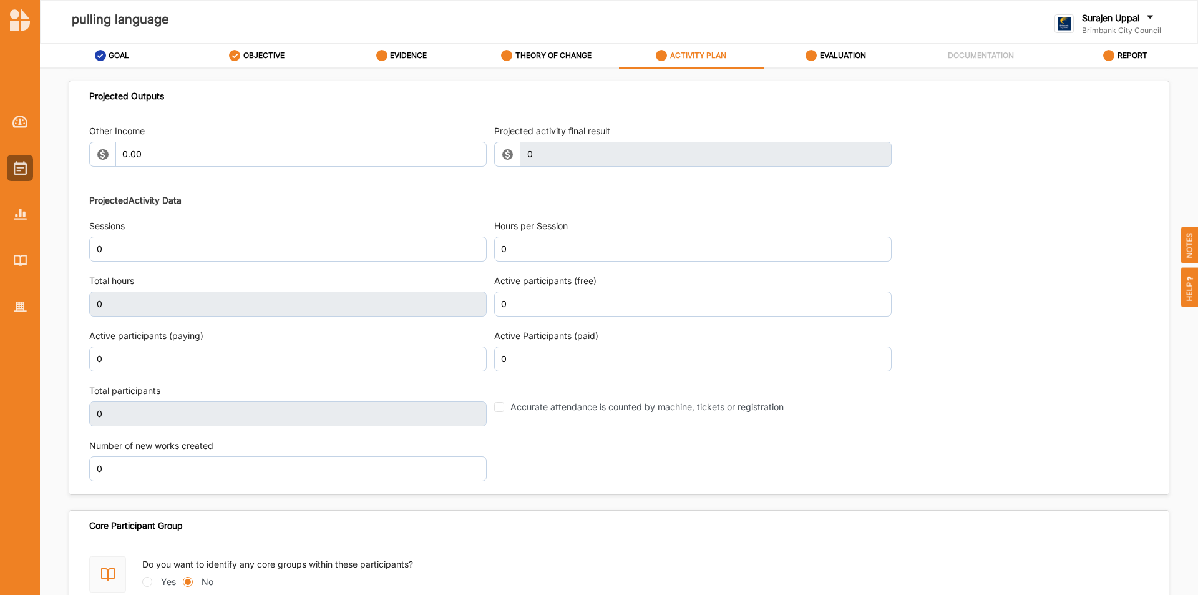
scroll to position [1424, 0]
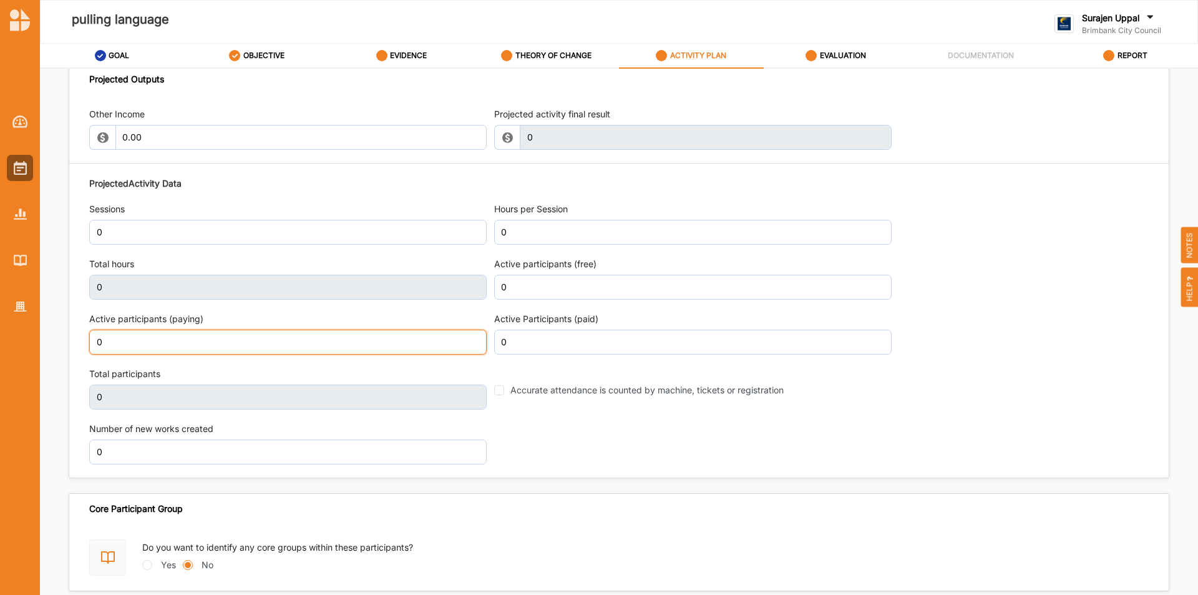
click at [253, 343] on input "0" at bounding box center [287, 341] width 397 height 25
type input "30"
click at [961, 298] on div "Projected Activity Data Sessions 0 Hours per Session 0 Total hours 0 Active par…" at bounding box center [618, 320] width 1059 height 300
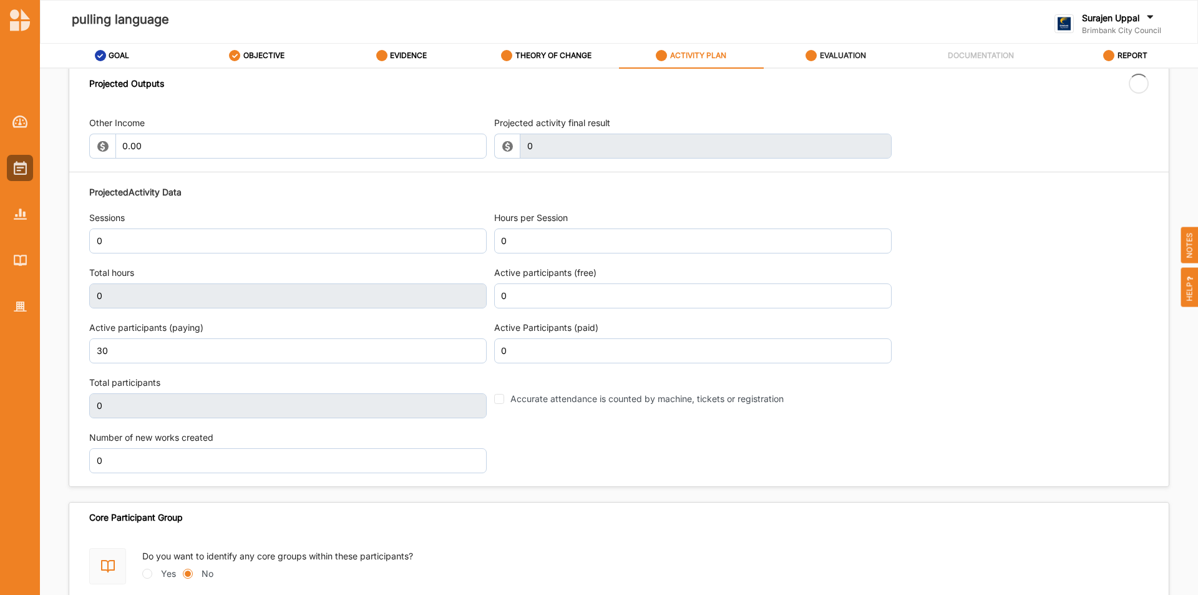
type input "30"
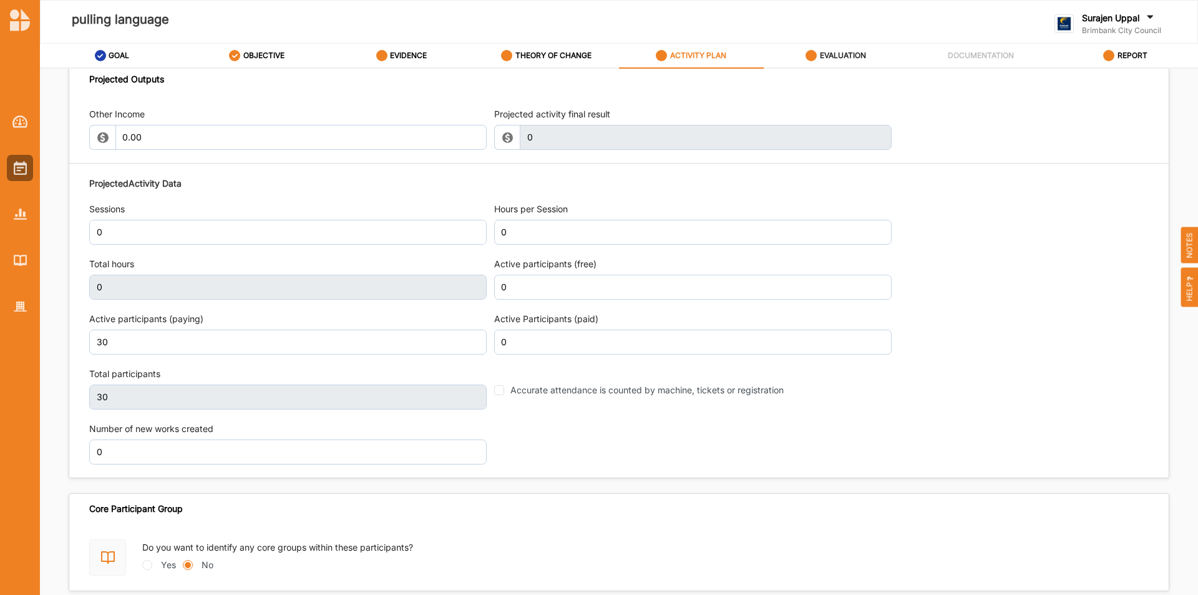
click at [835, 54] on label "EVALUATION" at bounding box center [843, 56] width 46 height 10
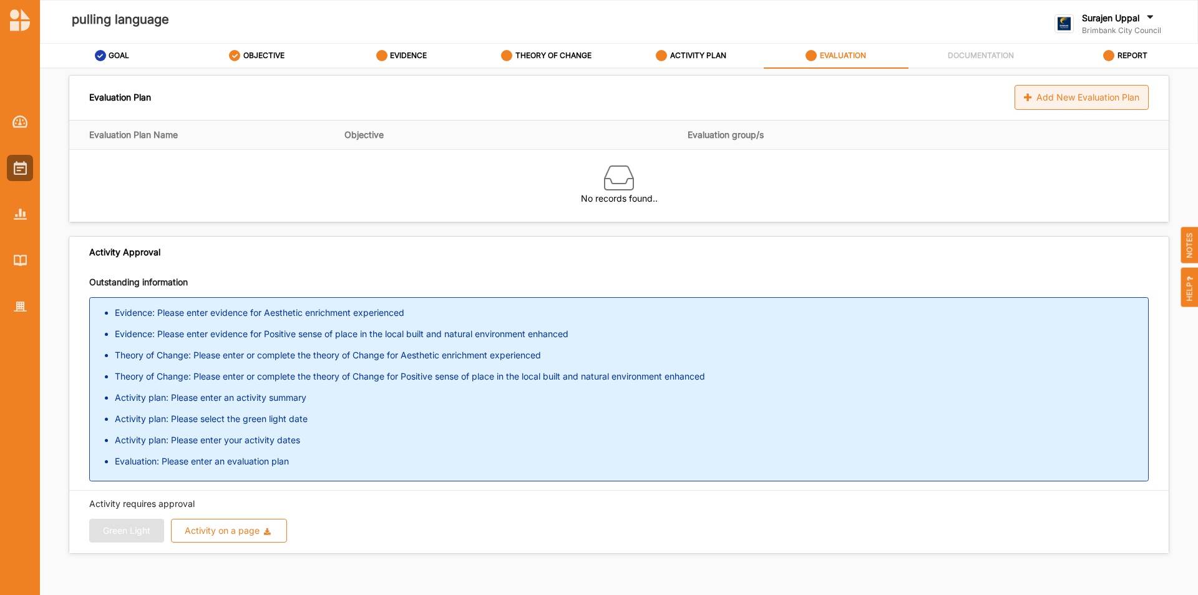
click at [1093, 103] on div "Add New Evaluation Plan" at bounding box center [1081, 97] width 134 height 25
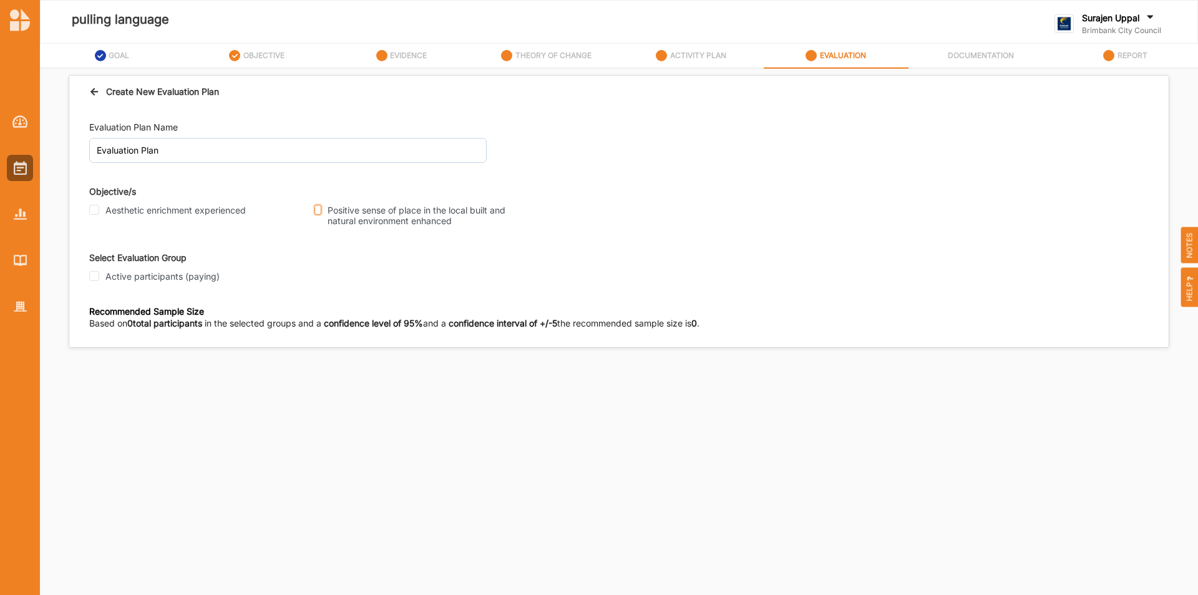
click at [318, 211] on input "Positive sense of place in the local built and natural environment enhanced" at bounding box center [317, 210] width 7 height 10
checkbox input "true"
click at [93, 280] on input "Active participants (paying)" at bounding box center [94, 276] width 10 height 10
checkbox input "true"
drag, startPoint x: 109, startPoint y: 400, endPoint x: 102, endPoint y: 395, distance: 8.0
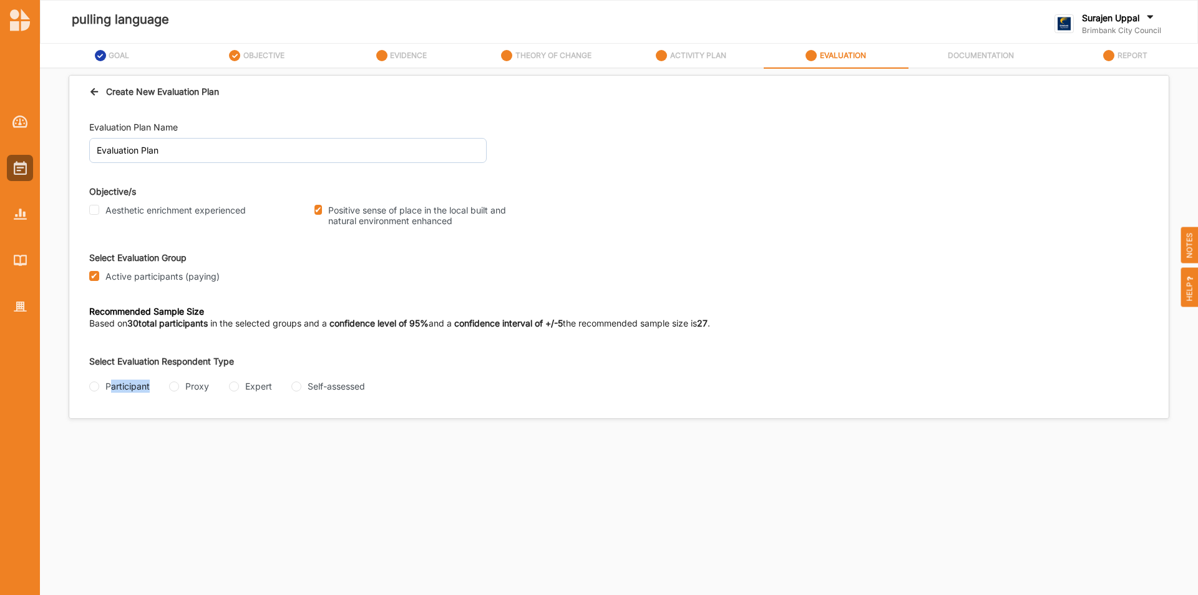
click at [102, 395] on div "Select Evaluation Respondent Type Participant Proxy Expert Self-assessed" at bounding box center [354, 380] width 530 height 49
drag, startPoint x: 96, startPoint y: 386, endPoint x: 128, endPoint y: 389, distance: 32.0
click at [99, 386] on input "Participant" at bounding box center [94, 386] width 10 height 10
radio input "true"
click at [94, 434] on input "Interview" at bounding box center [94, 435] width 10 height 10
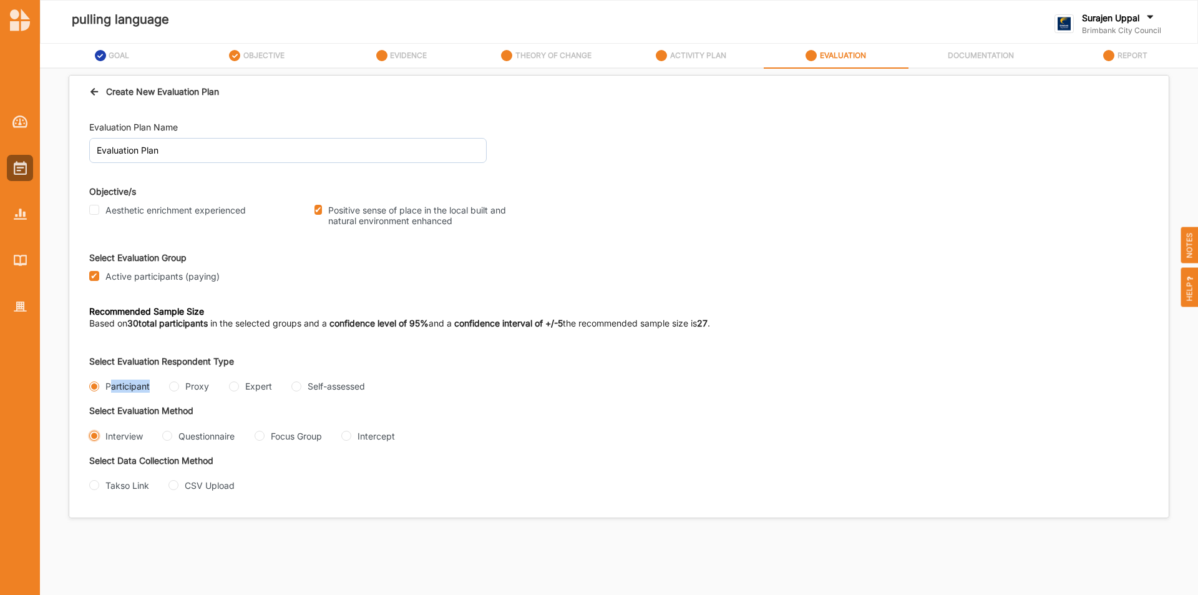
radio input "true"
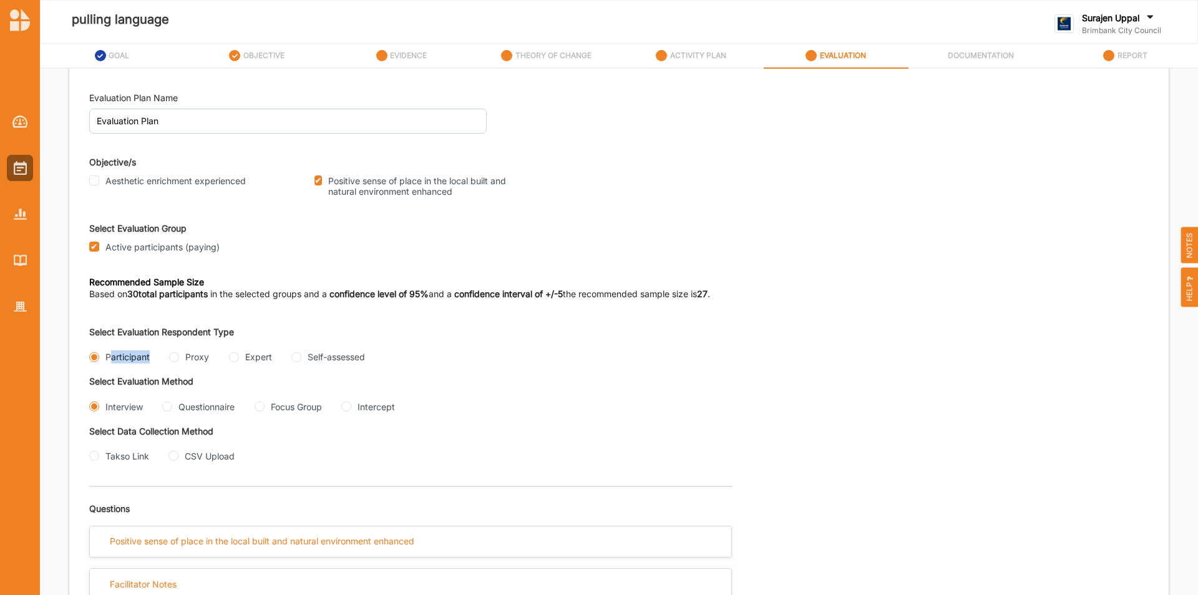
scroll to position [45, 0]
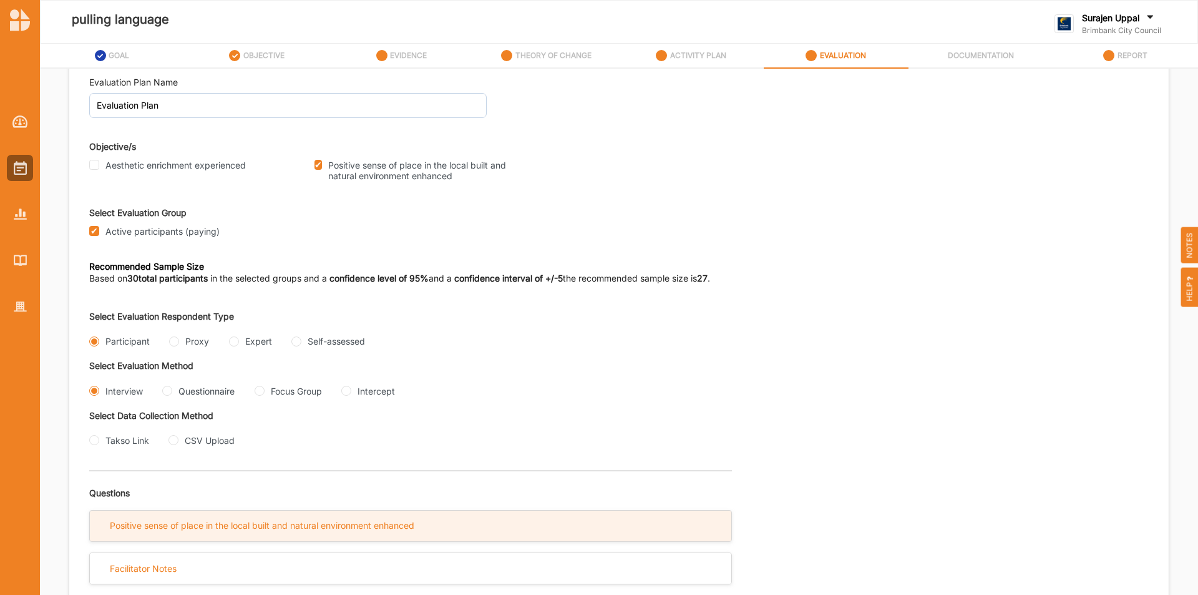
drag, startPoint x: 220, startPoint y: 522, endPoint x: 246, endPoint y: 523, distance: 25.6
click at [223, 522] on div "Positive sense of place in the local built and natural environment enhanced" at bounding box center [262, 525] width 304 height 11
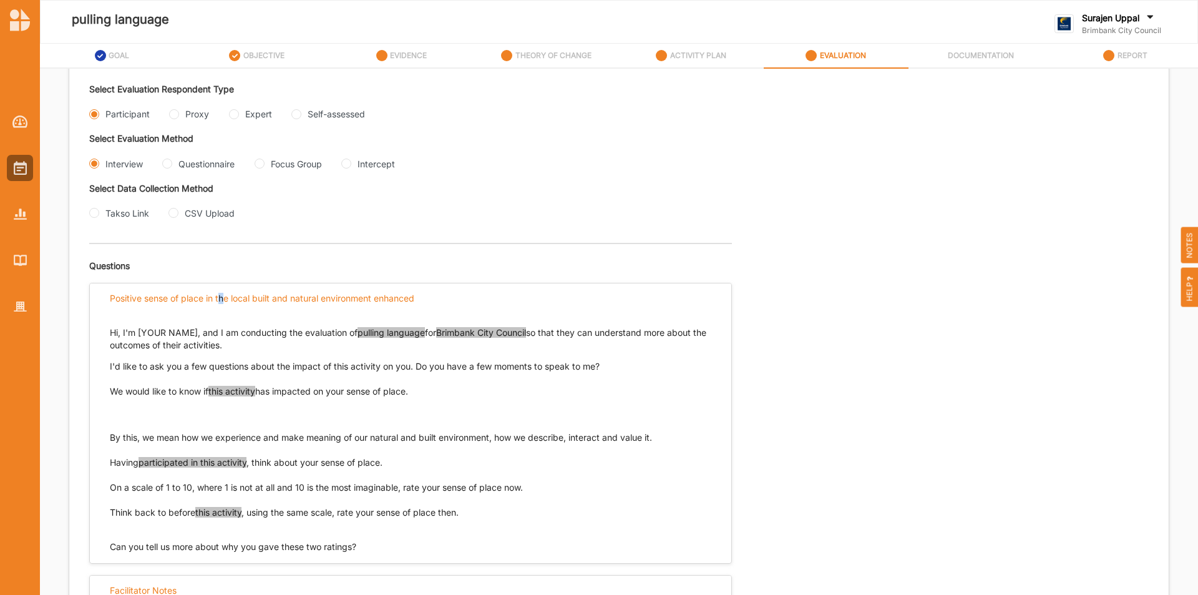
scroll to position [294, 0]
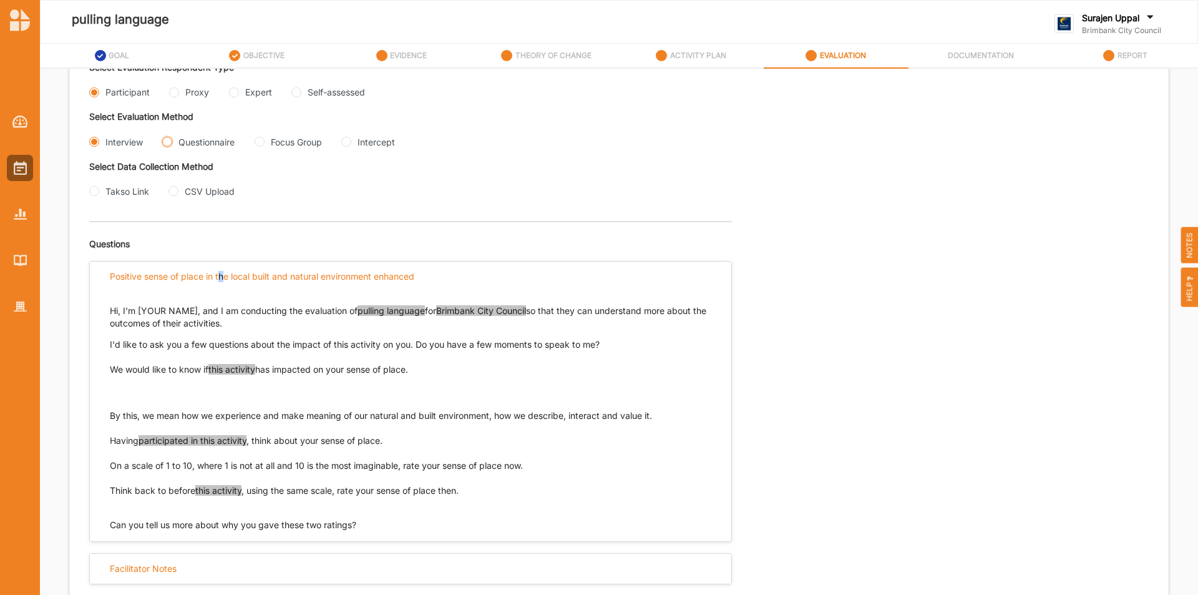
click at [167, 140] on input "Questionnaire" at bounding box center [167, 142] width 10 height 10
radio input "true"
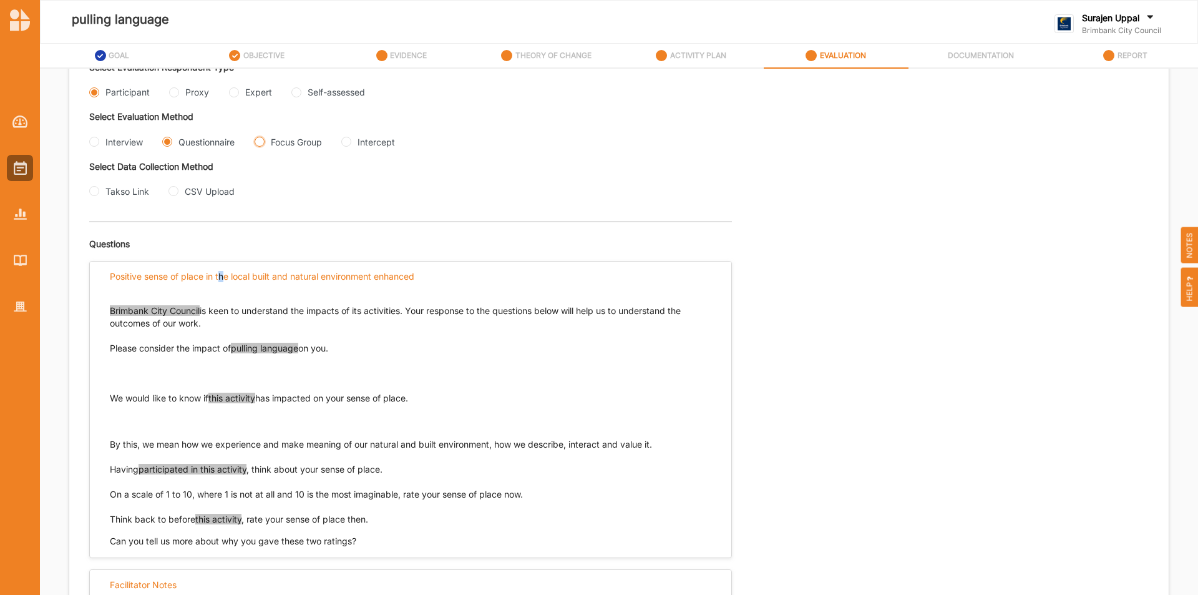
click at [261, 140] on Group "Focus Group" at bounding box center [260, 142] width 10 height 10
radio Group "true"
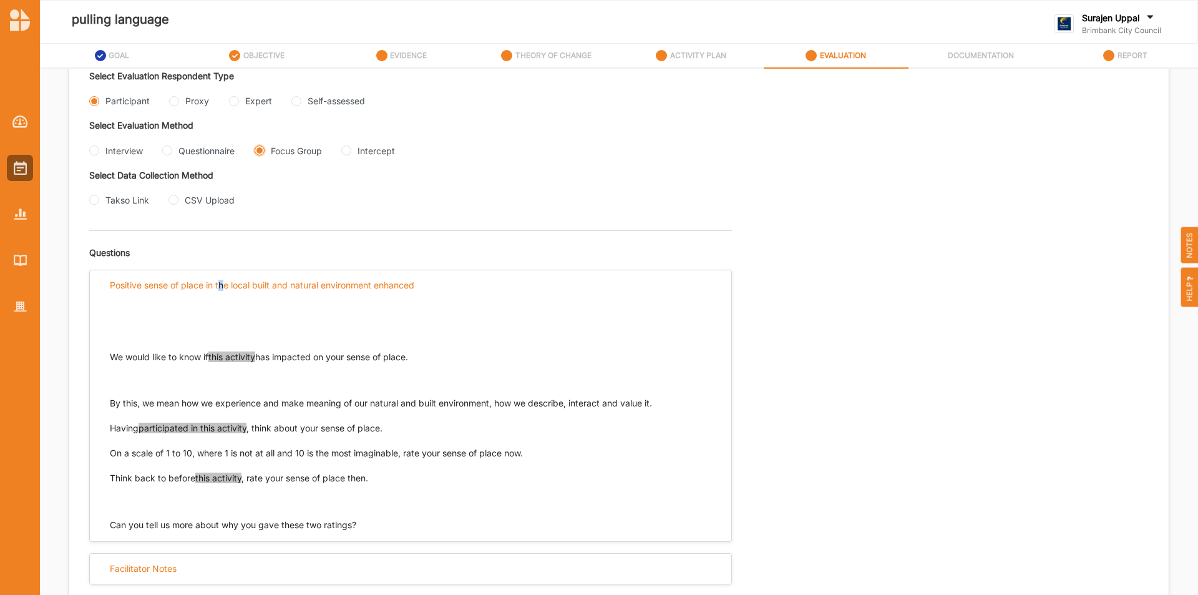
scroll to position [285, 0]
click at [101, 148] on div "Interview" at bounding box center [116, 150] width 54 height 13
click at [99, 148] on input "Interview" at bounding box center [94, 150] width 10 height 10
radio input "true"
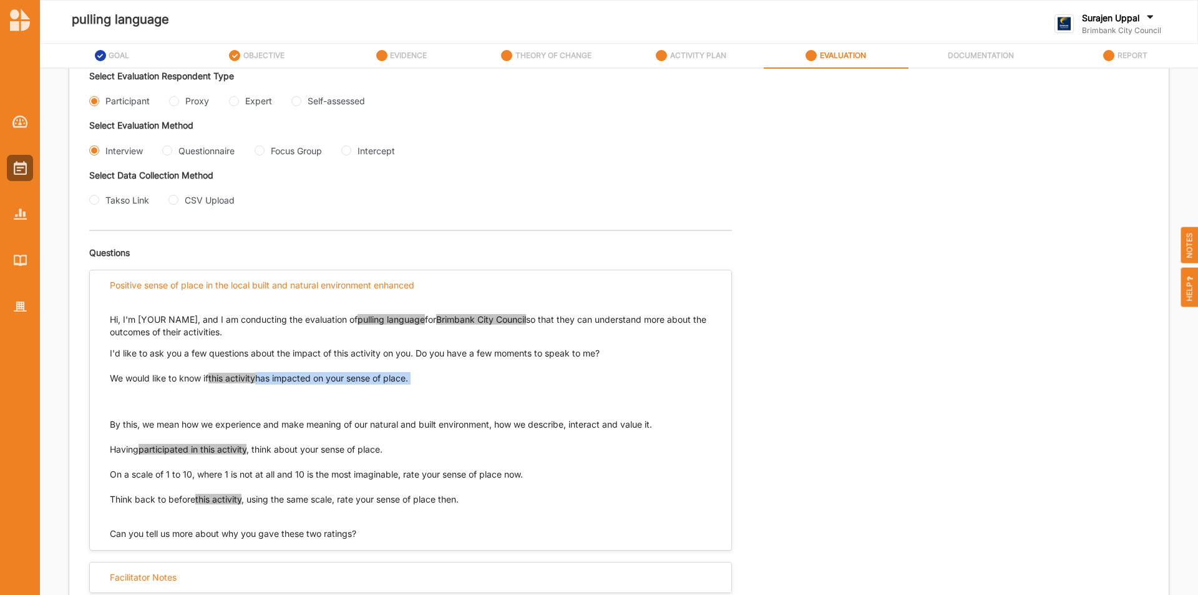
drag, startPoint x: 434, startPoint y: 376, endPoint x: 105, endPoint y: 373, distance: 329.4
click at [105, 373] on div "Hi, I'm [YOUR NAME], and I am conducting the evaluation of pulling language for…" at bounding box center [410, 421] width 641 height 240
drag, startPoint x: 110, startPoint y: 378, endPoint x: 420, endPoint y: 379, distance: 310.0
click at [420, 379] on p "We would like to know if this activity has impacted on your sense of place." at bounding box center [410, 390] width 601 height 37
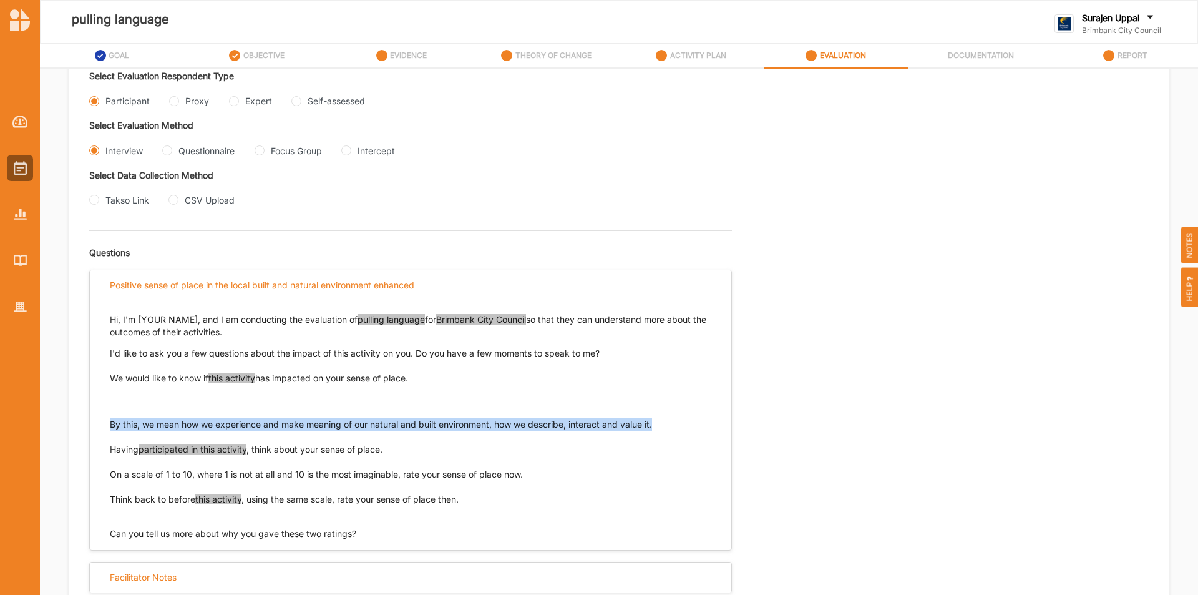
drag, startPoint x: 674, startPoint y: 425, endPoint x: 91, endPoint y: 419, distance: 582.7
click at [91, 419] on div "Hi, I'm [YOUR NAME], and I am conducting the evaluation of pulling language for…" at bounding box center [410, 421] width 641 height 240
click at [166, 148] on input "Questionnaire" at bounding box center [167, 150] width 10 height 10
radio input "true"
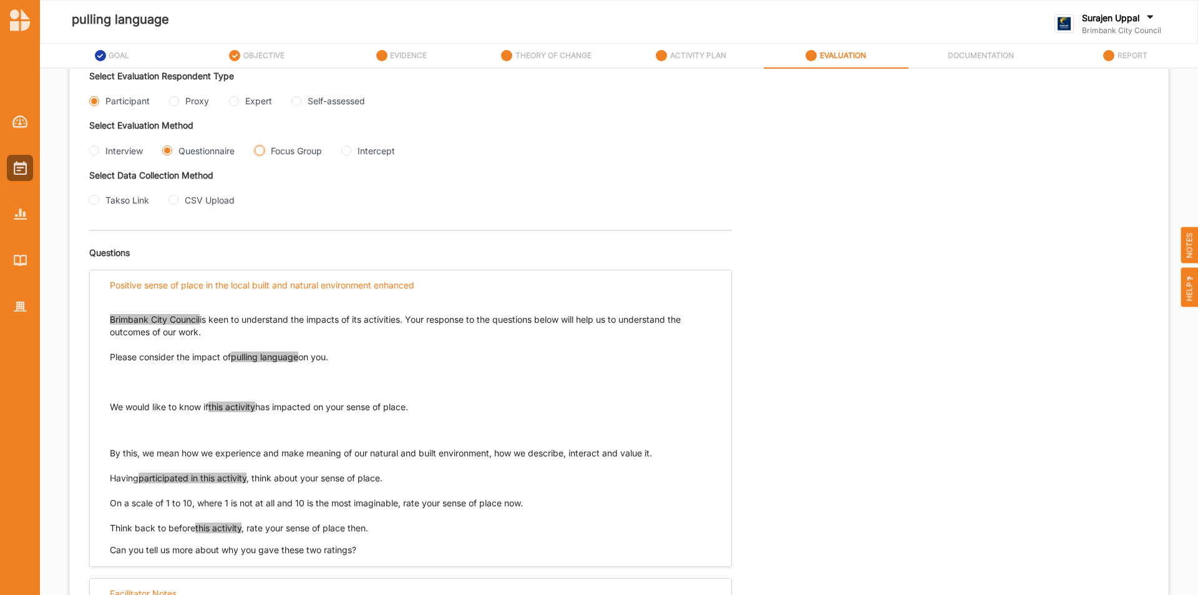
click at [264, 152] on Group "Focus Group" at bounding box center [260, 150] width 10 height 10
radio Group "true"
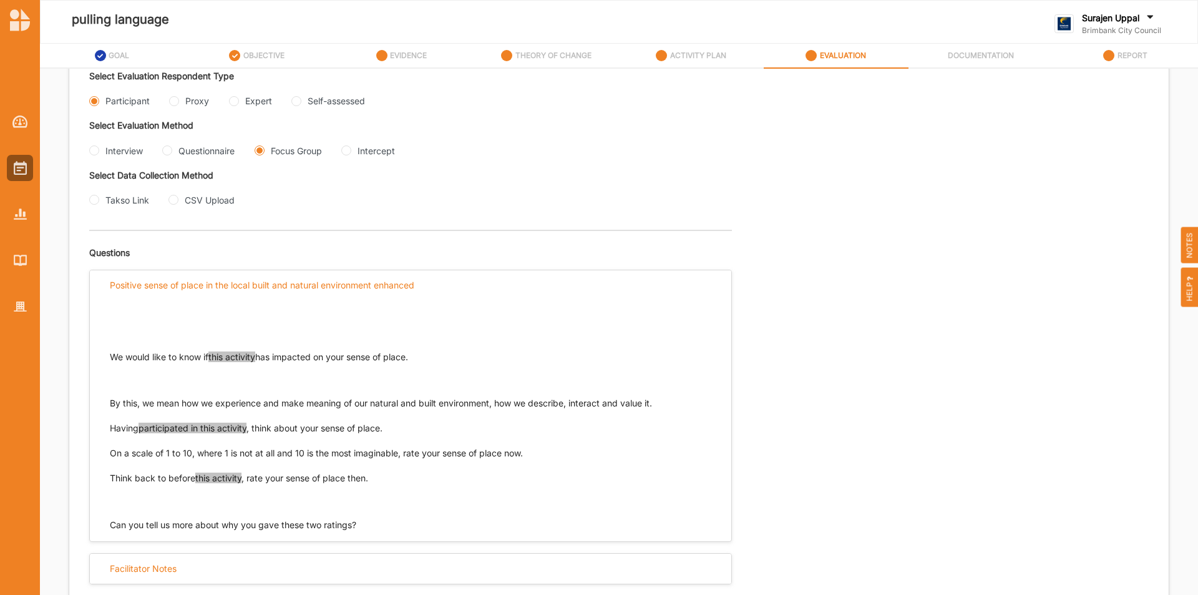
click at [100, 149] on div "Interview" at bounding box center [116, 150] width 54 height 13
click at [95, 152] on input "Interview" at bounding box center [94, 150] width 10 height 10
radio input "true"
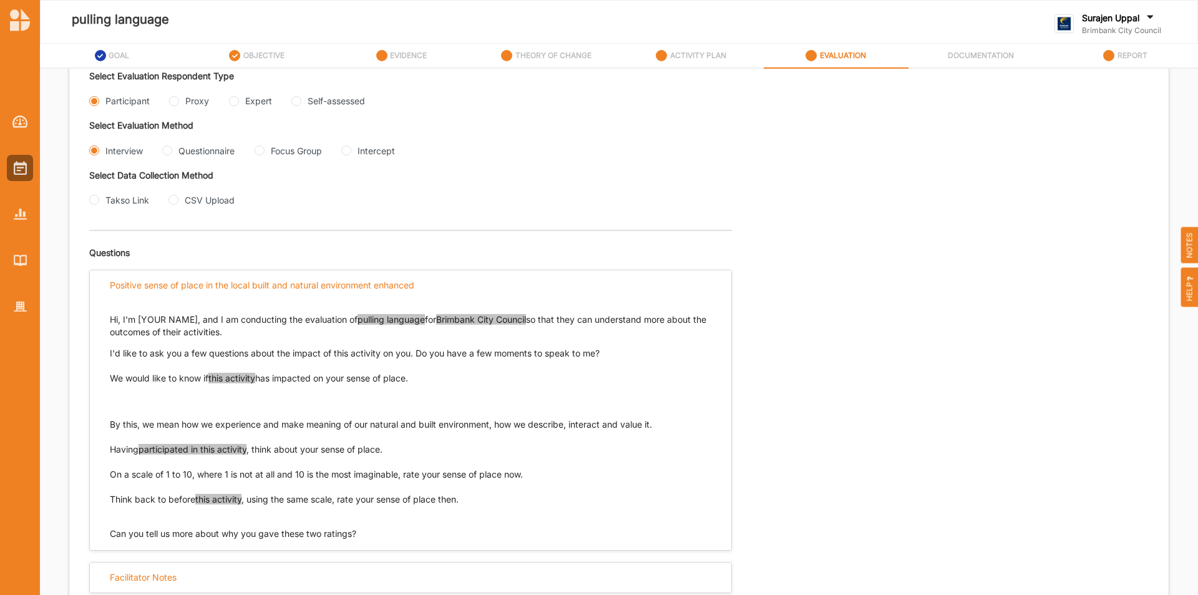
drag, startPoint x: 391, startPoint y: 449, endPoint x: 108, endPoint y: 447, distance: 283.2
click at [108, 447] on div "Hi, I'm [YOUR NAME], and I am conducting the evaluation of pulling language for…" at bounding box center [410, 421] width 641 height 240
drag, startPoint x: 534, startPoint y: 475, endPoint x: 109, endPoint y: 479, distance: 425.5
click at [109, 479] on div "Hi, I'm [YOUR NAME], and I am conducting the evaluation of pulling language for…" at bounding box center [410, 421] width 641 height 240
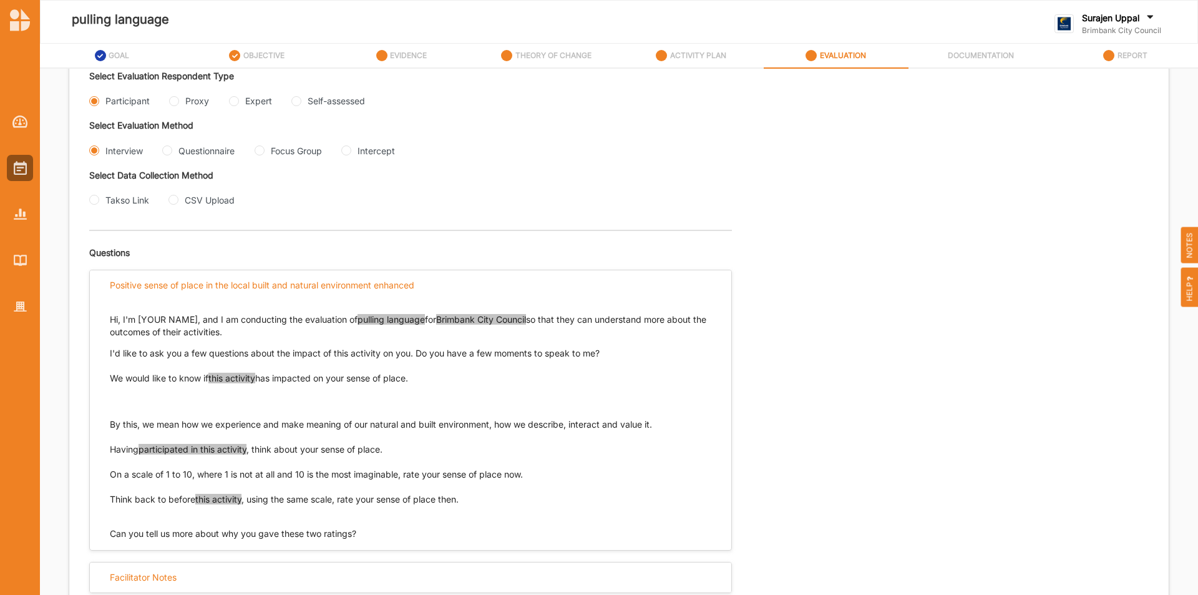
drag, startPoint x: 111, startPoint y: 473, endPoint x: 528, endPoint y: 475, distance: 416.7
click at [528, 475] on p "Having participated in this activity , think about your sense of place. On a sc…" at bounding box center [410, 461] width 601 height 37
drag, startPoint x: 464, startPoint y: 499, endPoint x: 105, endPoint y: 493, distance: 358.8
click at [105, 493] on div "Hi, I'm [YOUR NAME], and I am conducting the evaluation of pulling language for…" at bounding box center [410, 421] width 641 height 240
click at [170, 97] on div "Proxy" at bounding box center [189, 100] width 40 height 13
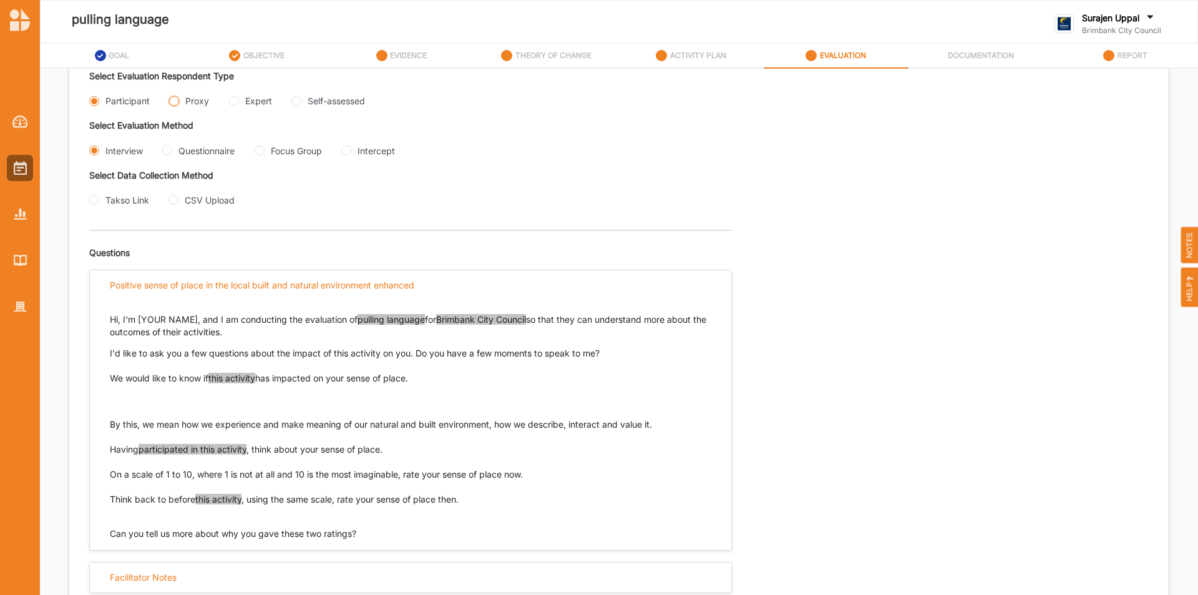
click at [172, 99] on input "Proxy" at bounding box center [174, 101] width 10 height 10
radio input "true"
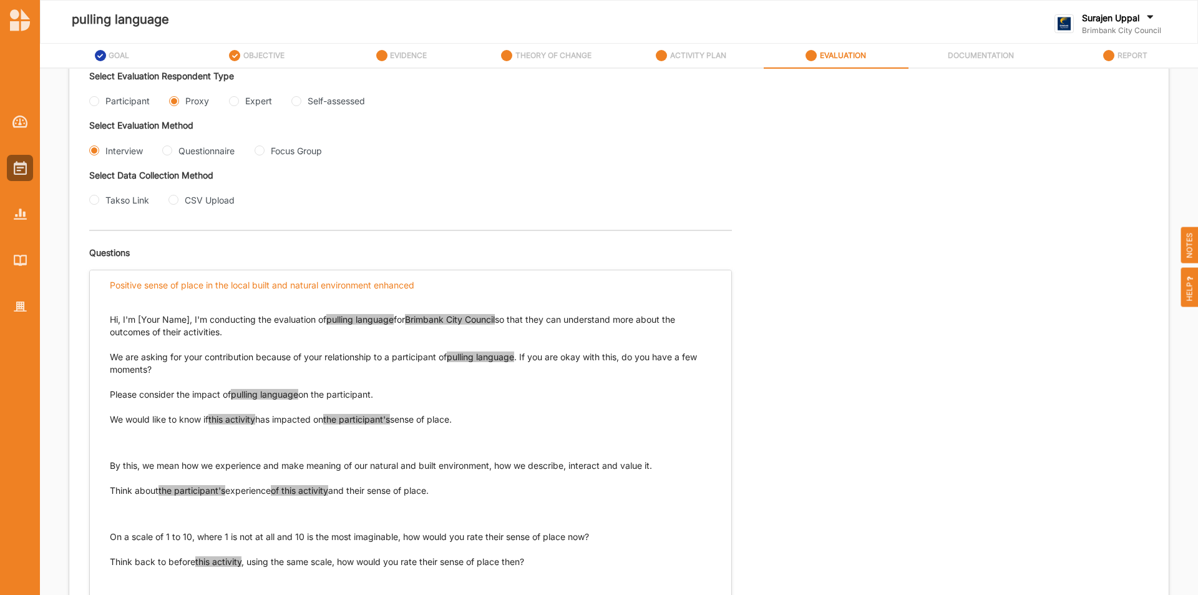
drag, startPoint x: 468, startPoint y: 420, endPoint x: 100, endPoint y: 429, distance: 368.2
click at [109, 416] on div "Hi, I'm [Your Name], I'm conducting the evaluation of pulling language for Brim…" at bounding box center [410, 458] width 641 height 314
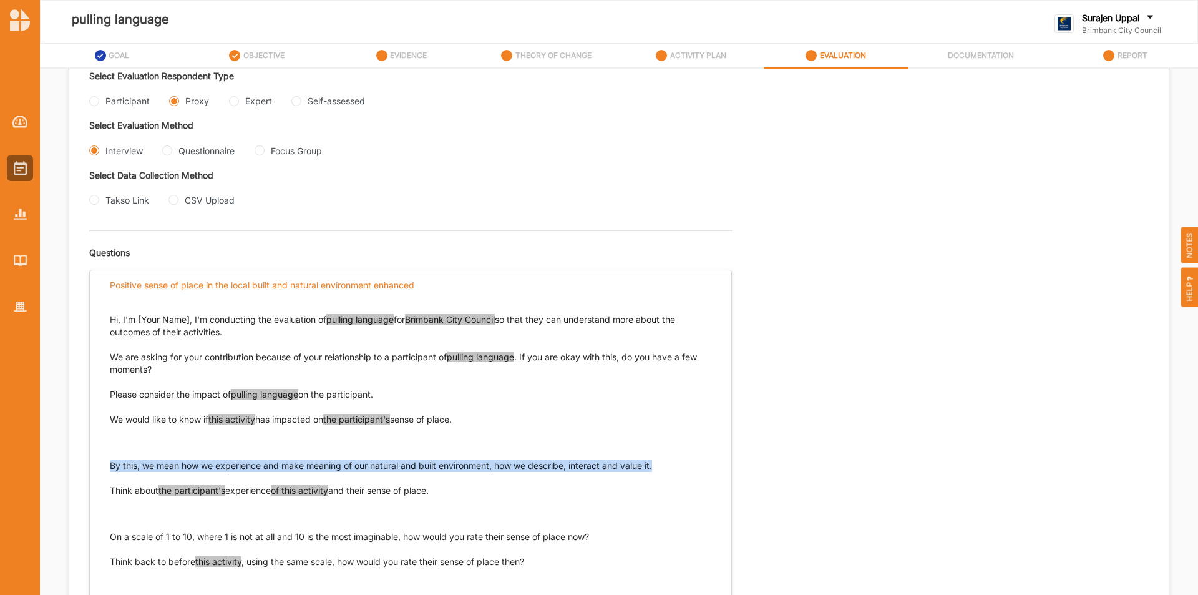
drag, startPoint x: 661, startPoint y: 464, endPoint x: 157, endPoint y: 450, distance: 503.6
click at [157, 450] on div "We would like to know if this activity has impacted on the participant's sense …" at bounding box center [410, 442] width 601 height 59
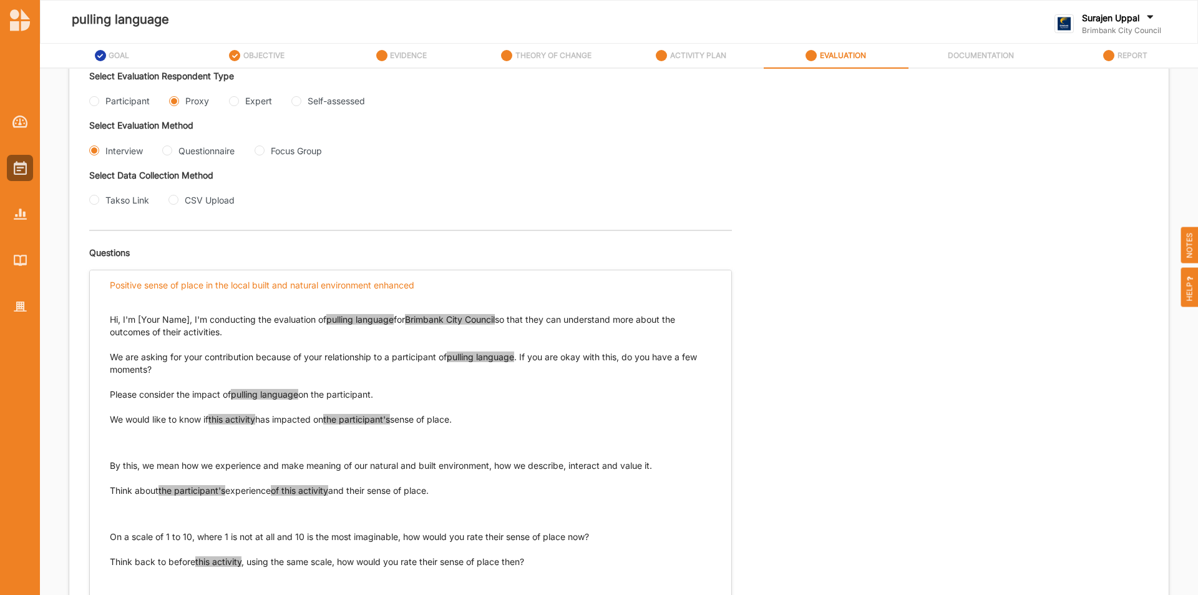
click at [453, 497] on p "Think about the participant's experience of this activity and their sense of pl…" at bounding box center [410, 502] width 601 height 37
drag, startPoint x: 441, startPoint y: 489, endPoint x: 102, endPoint y: 483, distance: 338.8
click at [100, 480] on div "Hi, I'm [Your Name], I'm conducting the evaluation of pulling language for Brim…" at bounding box center [410, 458] width 641 height 314
click at [464, 493] on p "Think about the participant's experience of this activity and their sense of pl…" at bounding box center [410, 502] width 601 height 37
drag, startPoint x: 440, startPoint y: 489, endPoint x: 110, endPoint y: 489, distance: 330.0
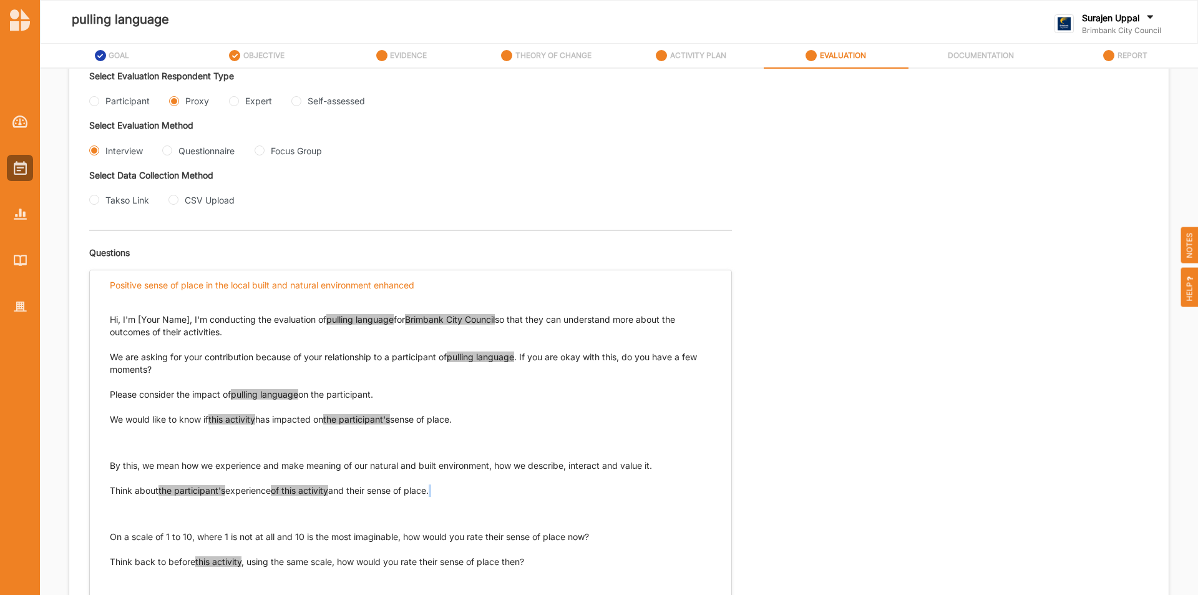
click at [110, 489] on p "Think about the participant's experience of this activity and their sense of pl…" at bounding box center [410, 502] width 601 height 37
drag, startPoint x: 110, startPoint y: 489, endPoint x: 339, endPoint y: 500, distance: 229.8
click at [339, 500] on p "Think about the participant's experience of this activity and their sense of pl…" at bounding box center [410, 502] width 601 height 37
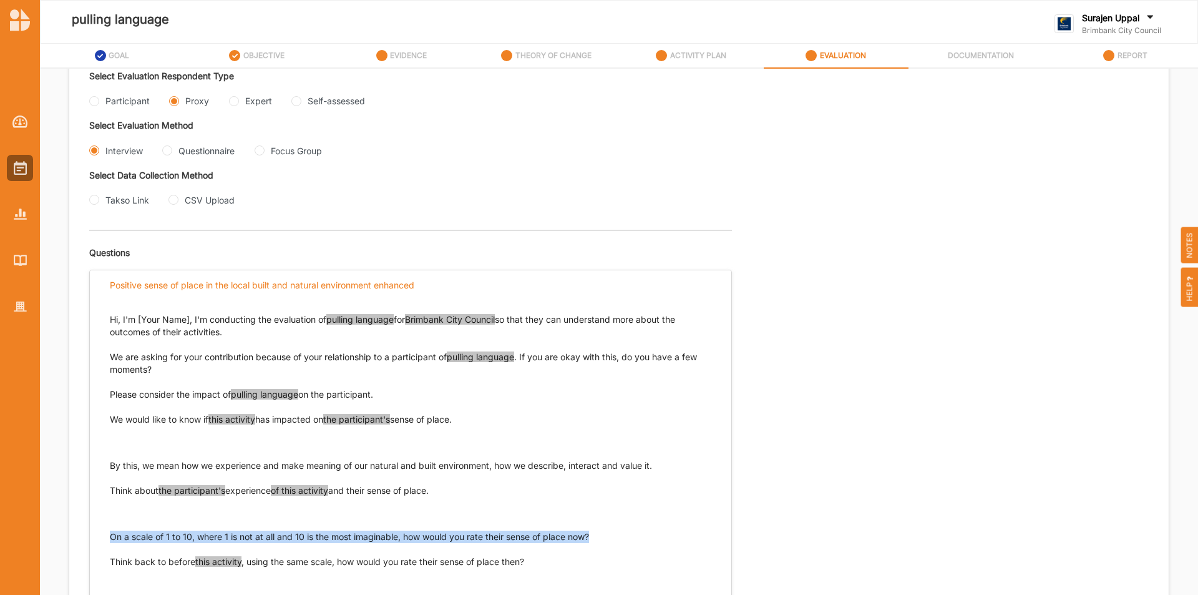
drag, startPoint x: 598, startPoint y: 534, endPoint x: 105, endPoint y: 525, distance: 492.3
click at [105, 525] on div "Hi, I'm [Your Name], I'm conducting the evaluation of pulling language for Brim…" at bounding box center [410, 458] width 641 height 314
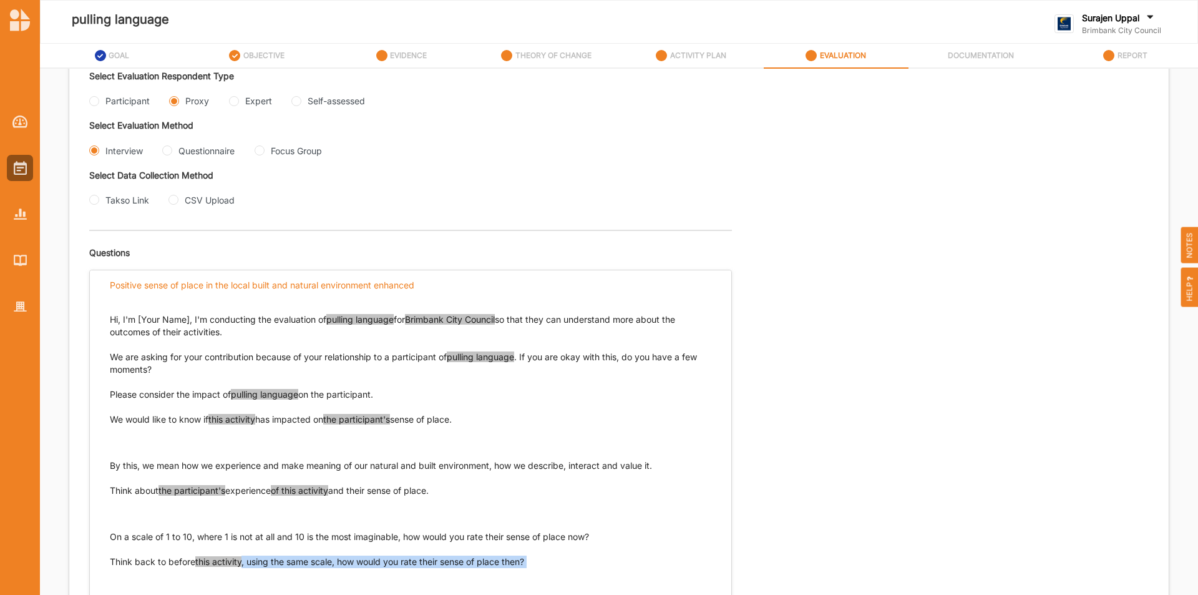
drag, startPoint x: 541, startPoint y: 560, endPoint x: 112, endPoint y: 560, distance: 429.8
click at [112, 560] on p "Think back to before this activity , using the same scale, how would you rate t…" at bounding box center [410, 573] width 601 height 37
click at [109, 560] on div "Hi, I'm [Your Name], I'm conducting the evaluation of pulling language for Brim…" at bounding box center [410, 458] width 641 height 314
drag, startPoint x: 112, startPoint y: 560, endPoint x: 523, endPoint y: 569, distance: 411.2
click at [523, 569] on p "Think back to before this activity , using the same scale, how would you rate t…" at bounding box center [410, 573] width 601 height 37
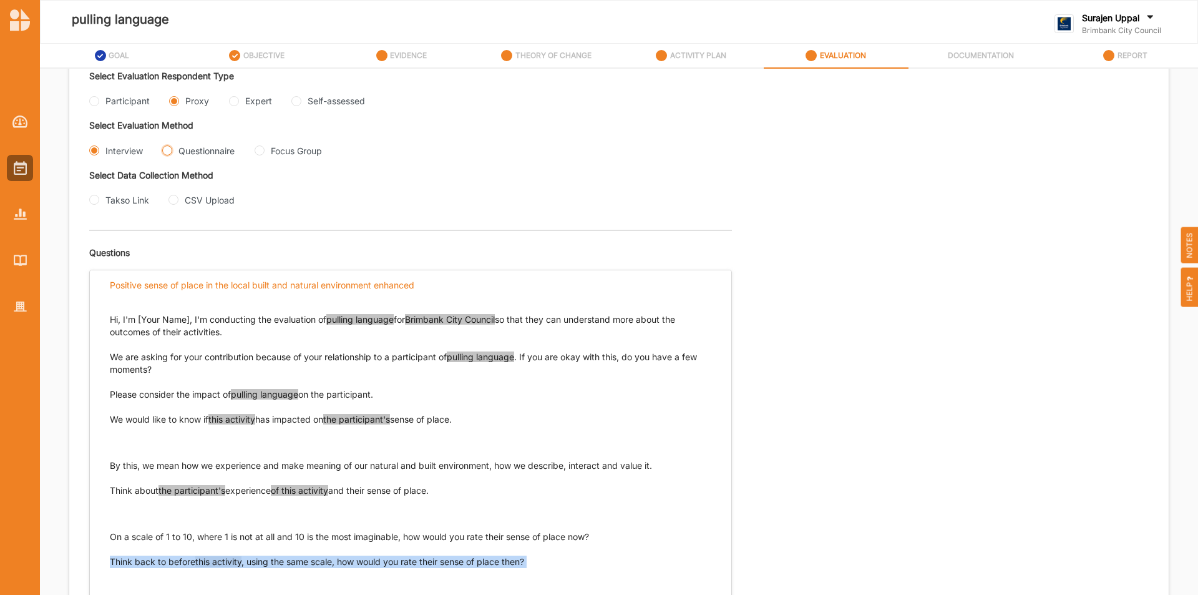
click at [167, 147] on input "Questionnaire" at bounding box center [167, 150] width 10 height 10
radio input "true"
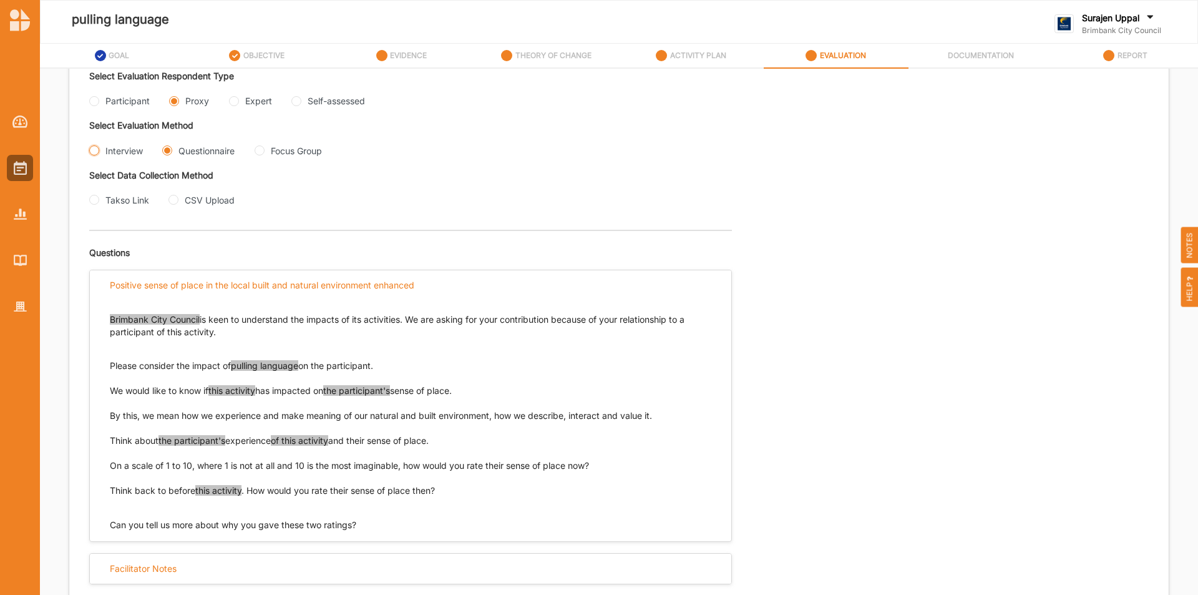
click at [95, 150] on input "Interview" at bounding box center [94, 150] width 10 height 10
radio input "true"
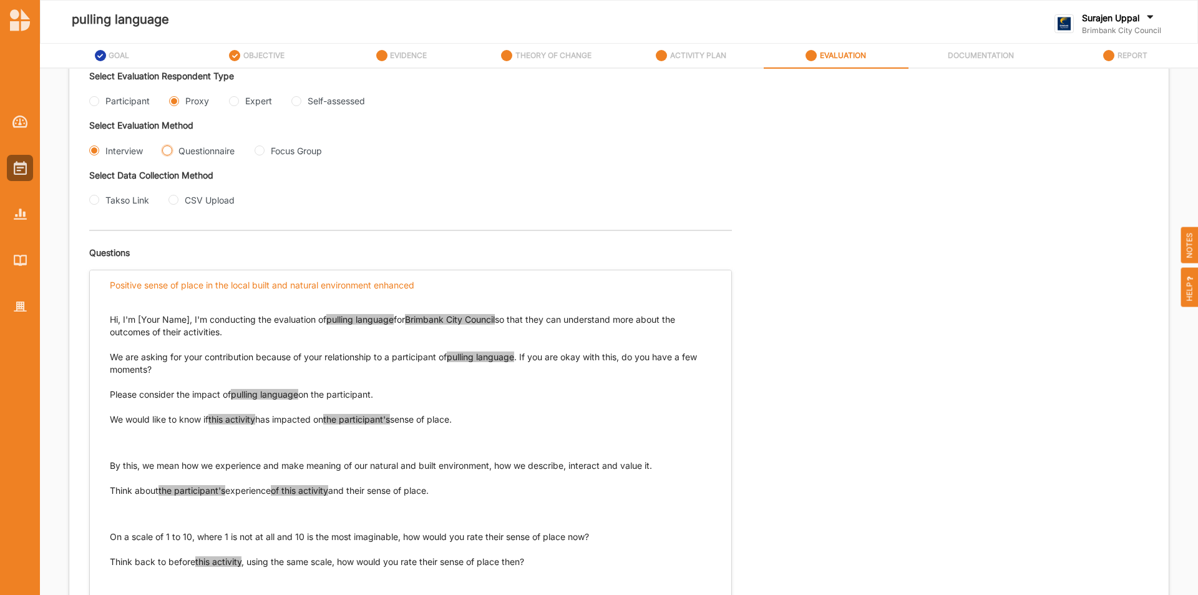
click at [167, 150] on input "Questionnaire" at bounding box center [167, 150] width 10 height 10
radio input "true"
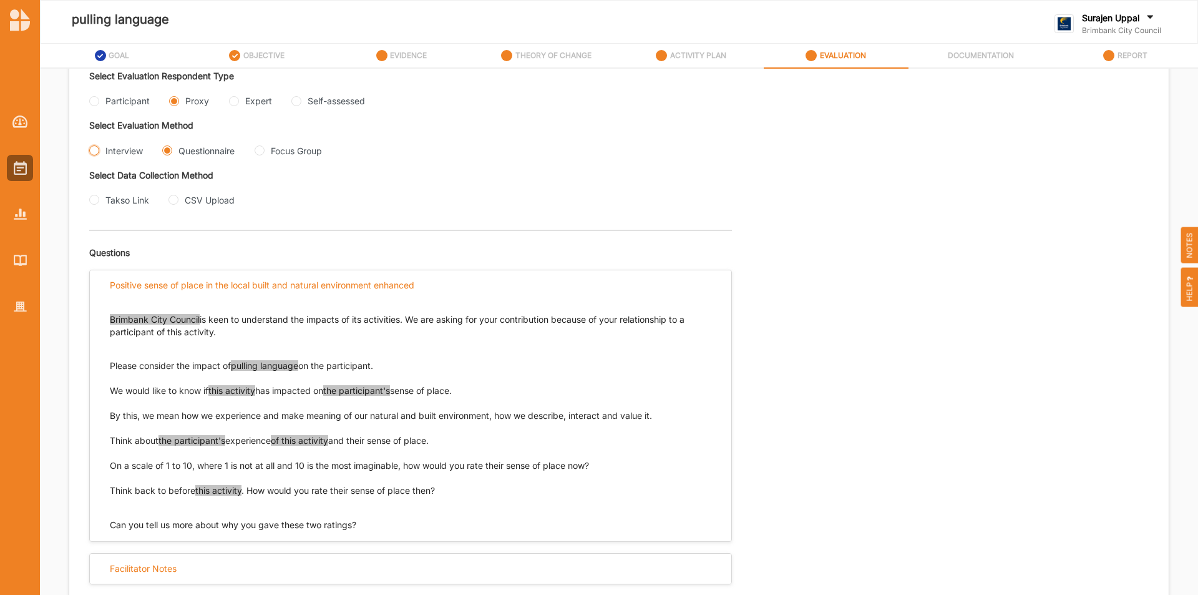
click at [94, 152] on input "Interview" at bounding box center [94, 150] width 10 height 10
radio input "true"
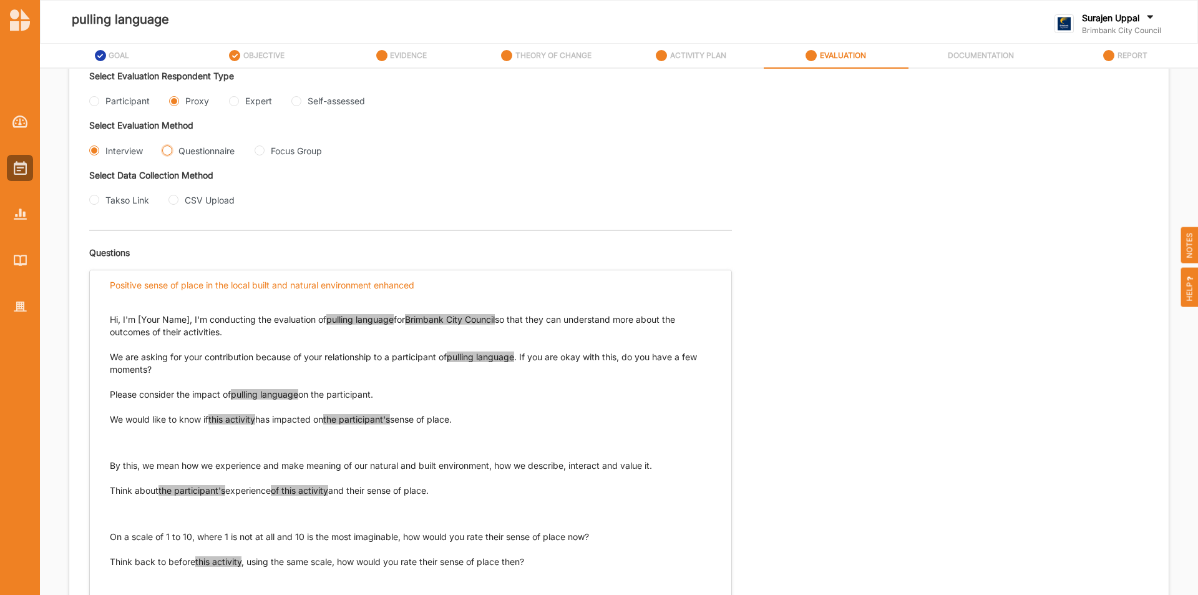
click at [167, 150] on input "Questionnaire" at bounding box center [167, 150] width 10 height 10
radio input "true"
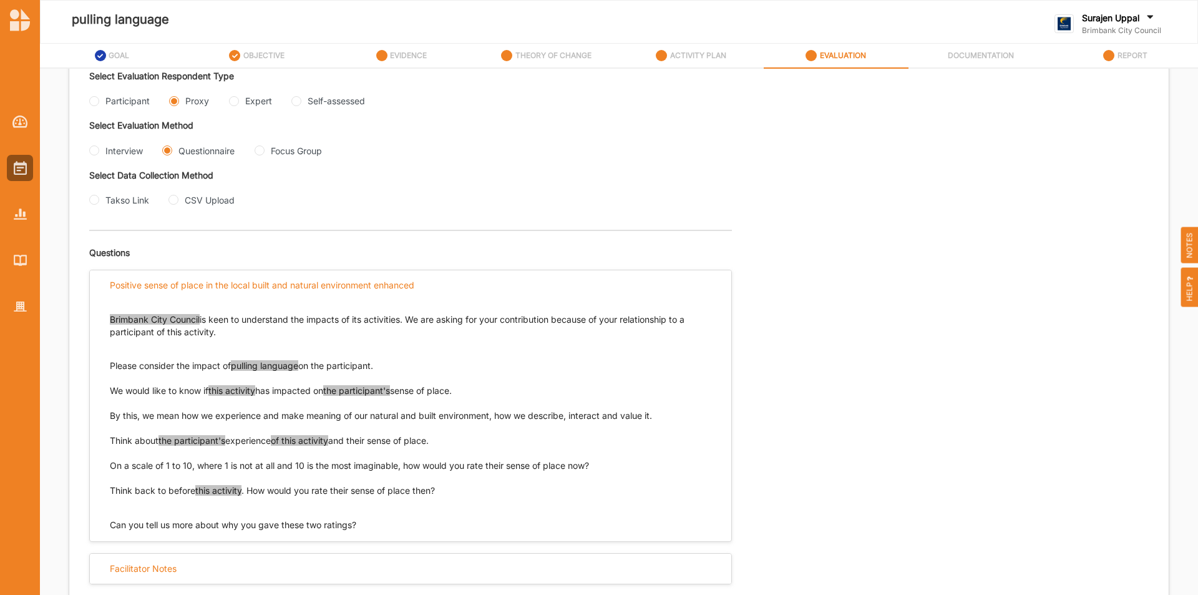
click at [239, 100] on div "Expert" at bounding box center [250, 100] width 43 height 13
click at [236, 101] on input "Expert" at bounding box center [234, 101] width 10 height 10
radio input "true"
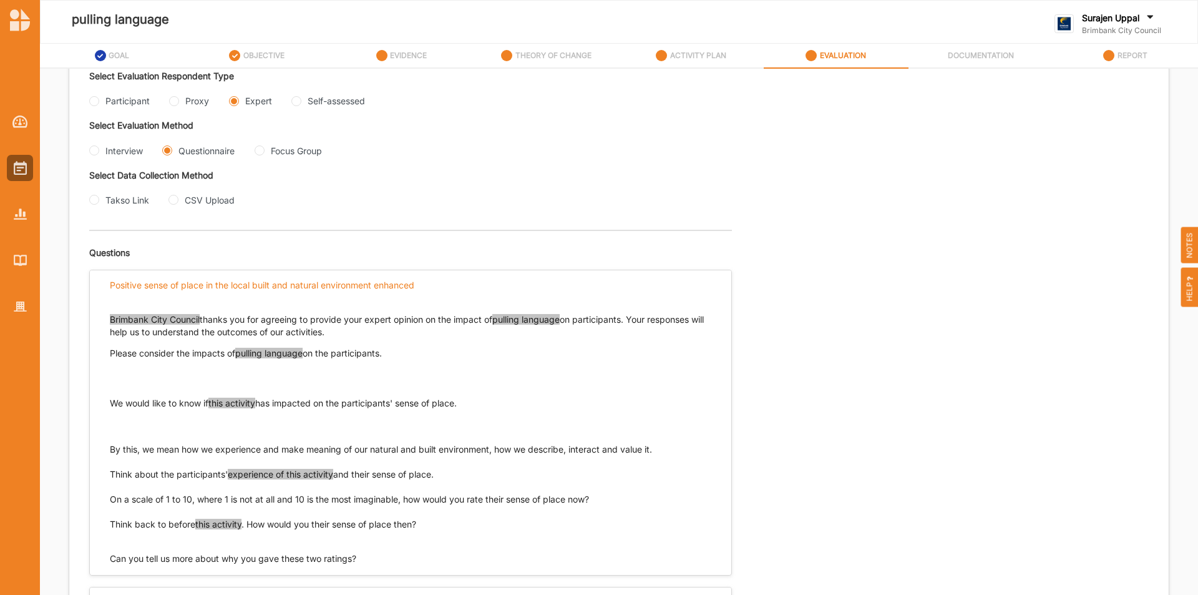
drag, startPoint x: 104, startPoint y: 407, endPoint x: 508, endPoint y: 399, distance: 403.7
click at [508, 399] on p "We would like to know if this activity has impacted on the participants' sense …" at bounding box center [410, 415] width 601 height 37
drag, startPoint x: 472, startPoint y: 404, endPoint x: 104, endPoint y: 405, distance: 368.1
click at [104, 405] on div "Brimbank City Council thanks you for agreeing to provide your expert opinion on…" at bounding box center [410, 433] width 641 height 265
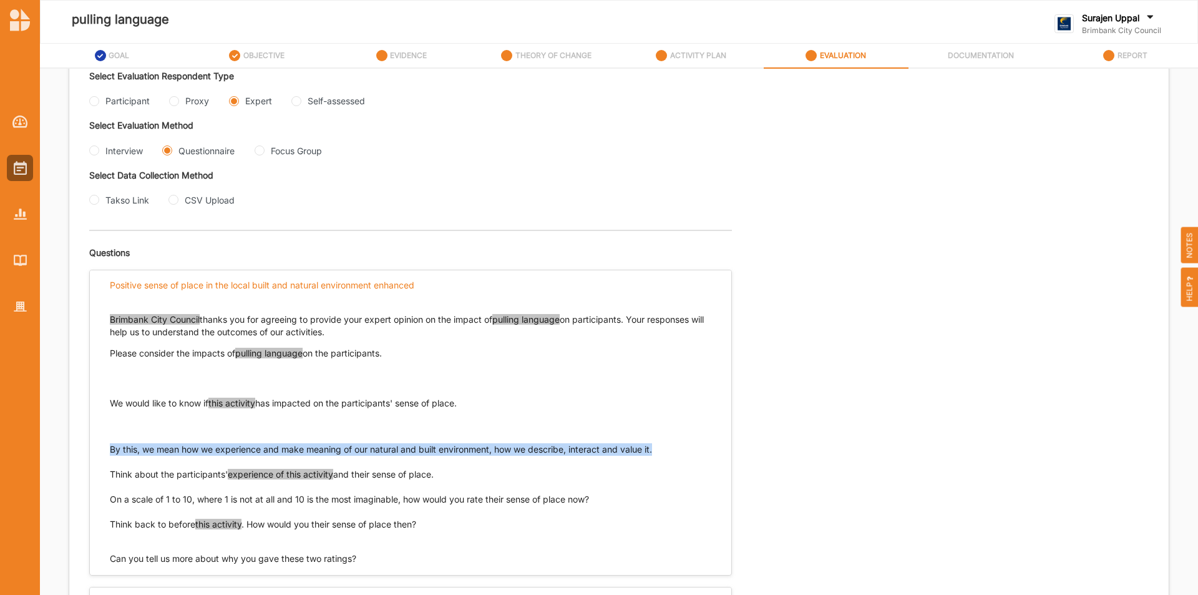
drag, startPoint x: 672, startPoint y: 451, endPoint x: 105, endPoint y: 445, distance: 567.7
click at [105, 445] on div "Brimbank City Council thanks you for agreeing to provide your expert opinion on…" at bounding box center [410, 433] width 641 height 265
drag, startPoint x: 442, startPoint y: 475, endPoint x: 110, endPoint y: 470, distance: 332.5
click at [110, 470] on p "Think about the participants' experience of this activity and their sense of pl…" at bounding box center [410, 486] width 601 height 37
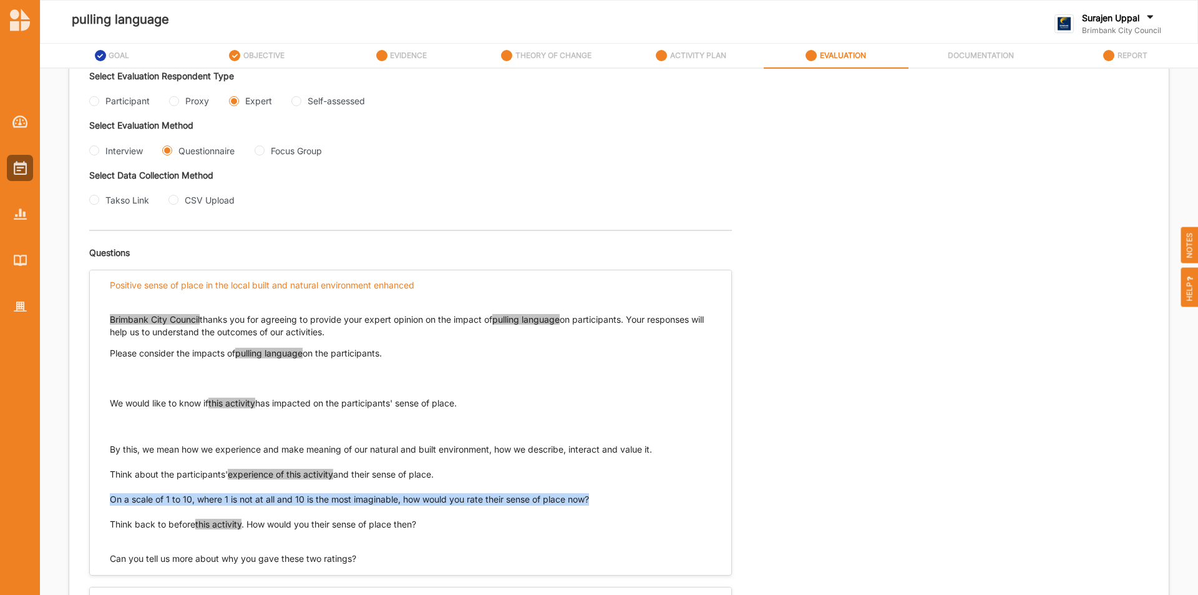
drag, startPoint x: 580, startPoint y: 500, endPoint x: 103, endPoint y: 496, distance: 476.6
click at [103, 496] on div "Brimbank City Council thanks you for agreeing to provide your expert opinion on…" at bounding box center [410, 433] width 641 height 265
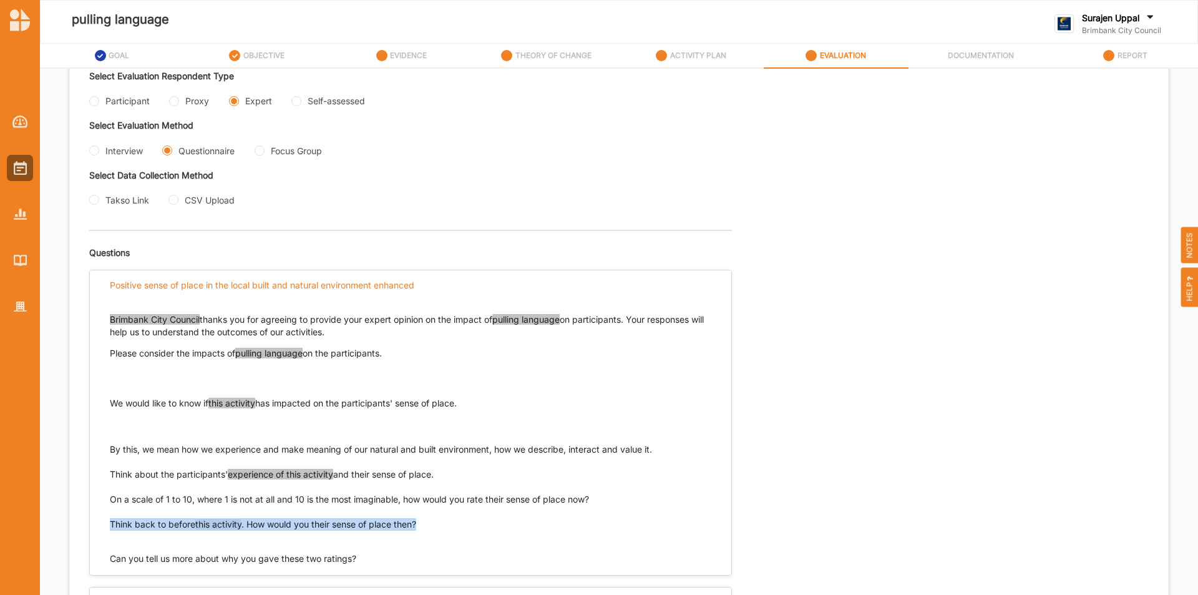
drag, startPoint x: 428, startPoint y: 523, endPoint x: 109, endPoint y: 522, distance: 318.8
click at [109, 522] on div "Brimbank City Council thanks you for agreeing to provide your expert opinion on…" at bounding box center [410, 433] width 641 height 265
click at [95, 152] on input "Interview" at bounding box center [94, 150] width 10 height 10
radio input "true"
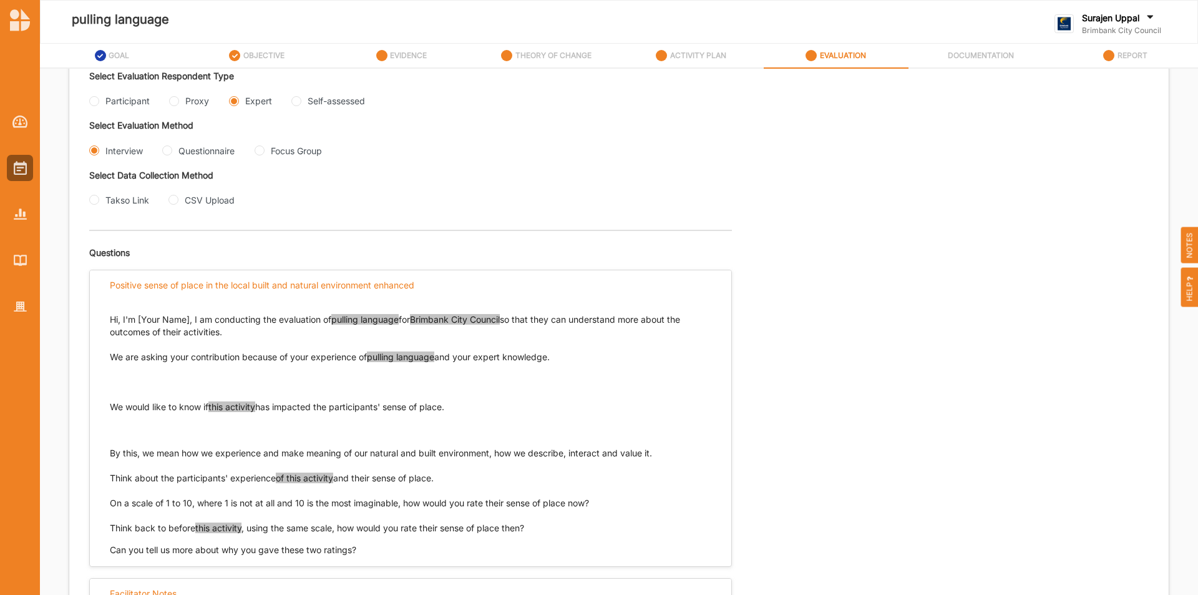
click at [425, 476] on p "Think about the participants' experience of this activity and their sense of pl…" at bounding box center [410, 490] width 601 height 37
drag, startPoint x: 547, startPoint y: 525, endPoint x: 256, endPoint y: 524, distance: 290.7
click at [256, 524] on p "Think back to before this activity , using the same scale, how would you rate t…" at bounding box center [410, 528] width 601 height 12
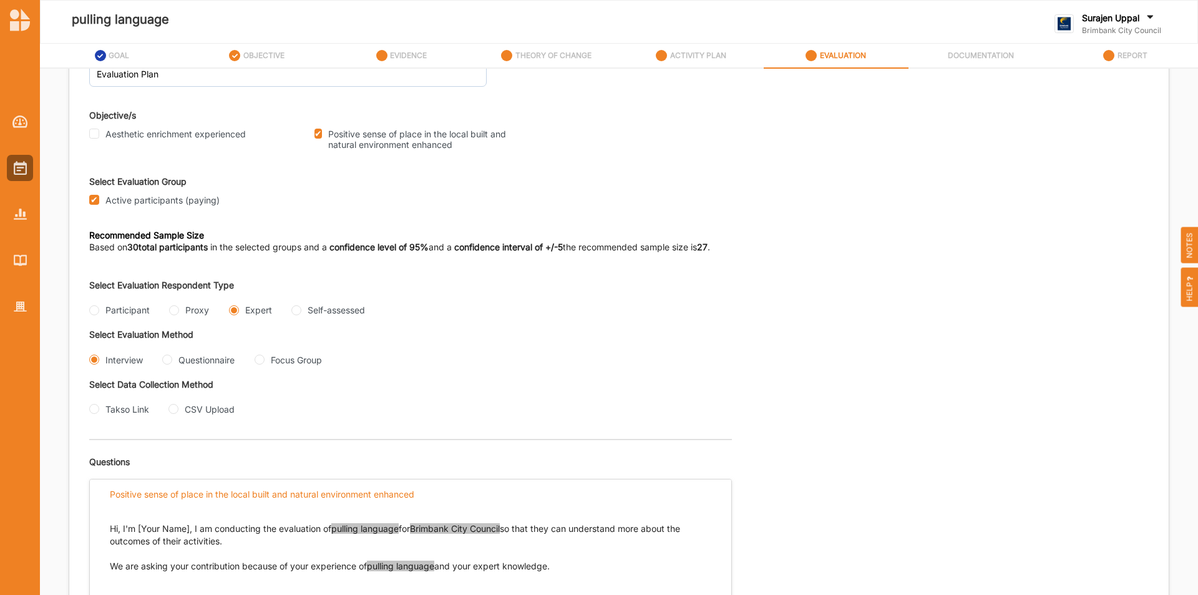
scroll to position [0, 0]
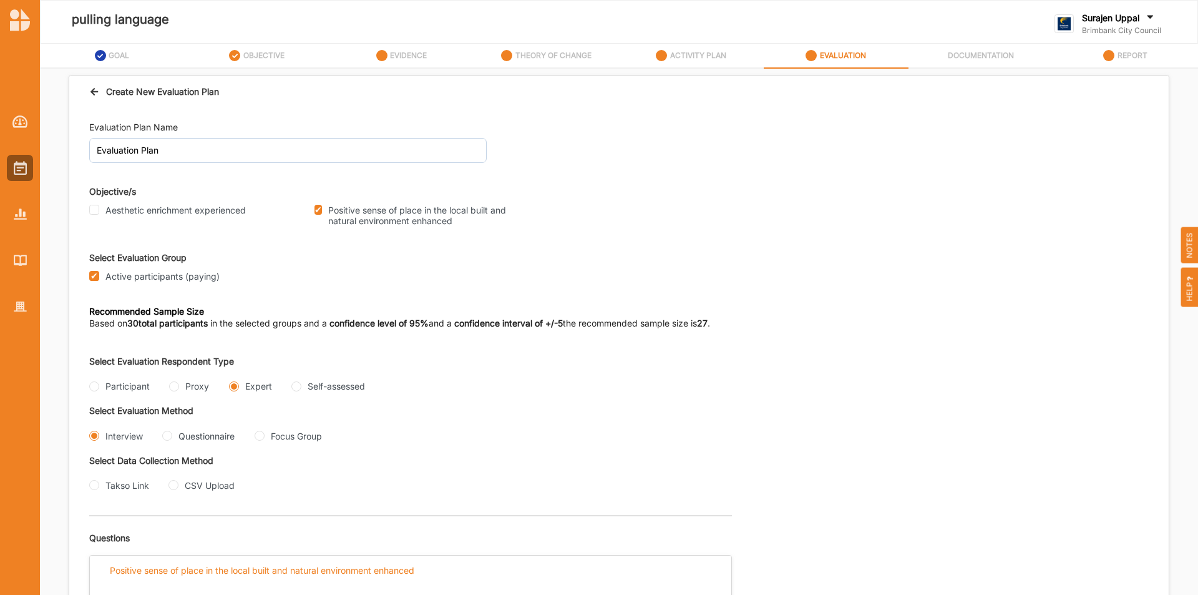
click at [94, 92] on icon at bounding box center [94, 89] width 11 height 9
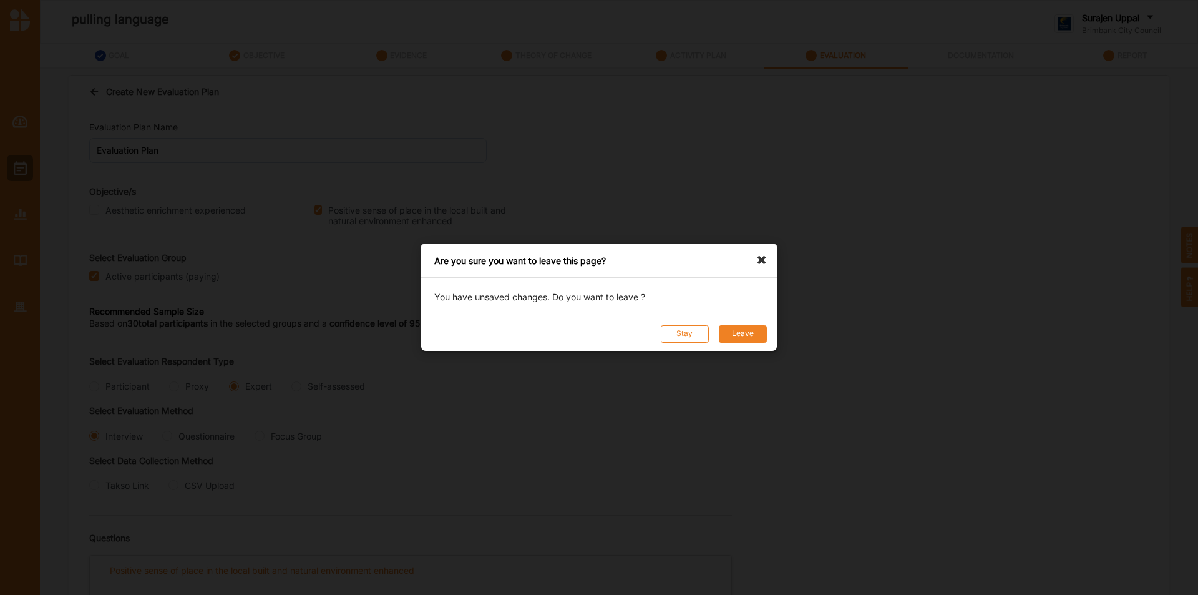
click at [734, 338] on button "Leave" at bounding box center [743, 333] width 48 height 17
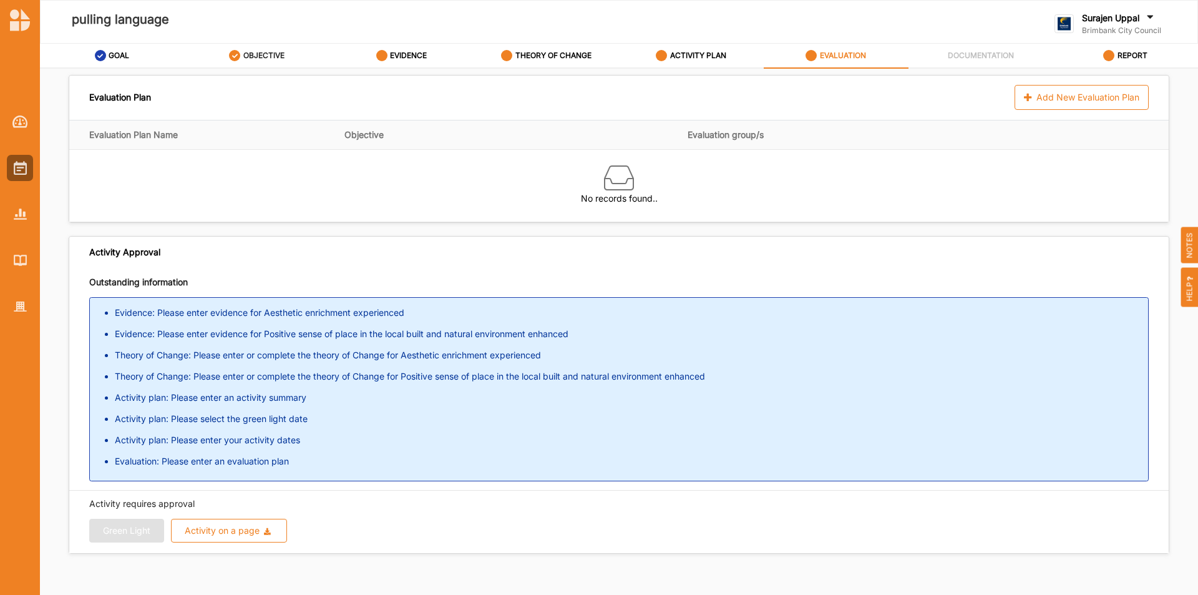
click at [260, 54] on label "OBJECTIVE" at bounding box center [263, 56] width 41 height 10
select select "2"
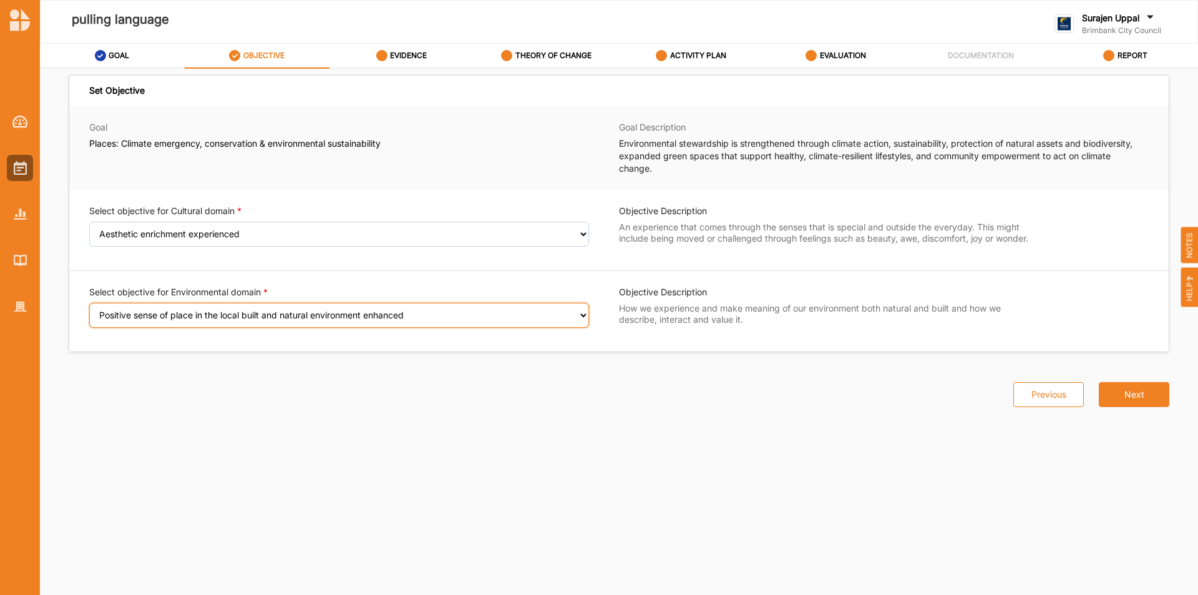
click at [235, 313] on select "Select an Objective Positive sense of place in the local built and natural envi…" at bounding box center [339, 315] width 500 height 25
select select "21"
click at [89, 311] on select "Select an Objective Positive sense of place in the local built and natural envi…" at bounding box center [339, 315] width 500 height 25
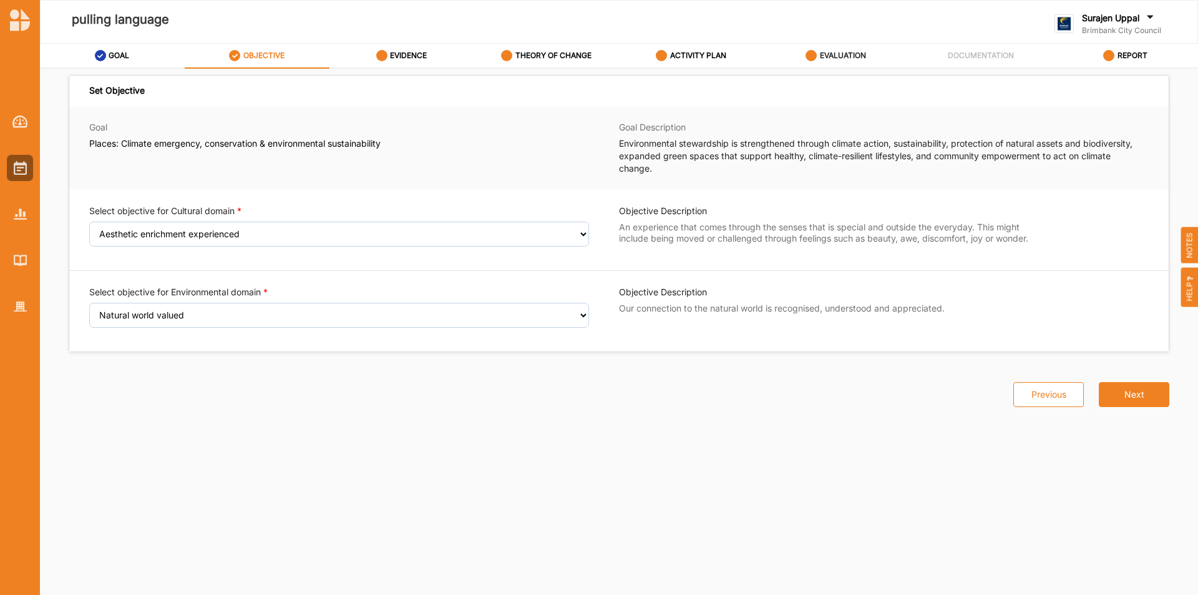
click at [833, 59] on label "EVALUATION" at bounding box center [843, 56] width 46 height 10
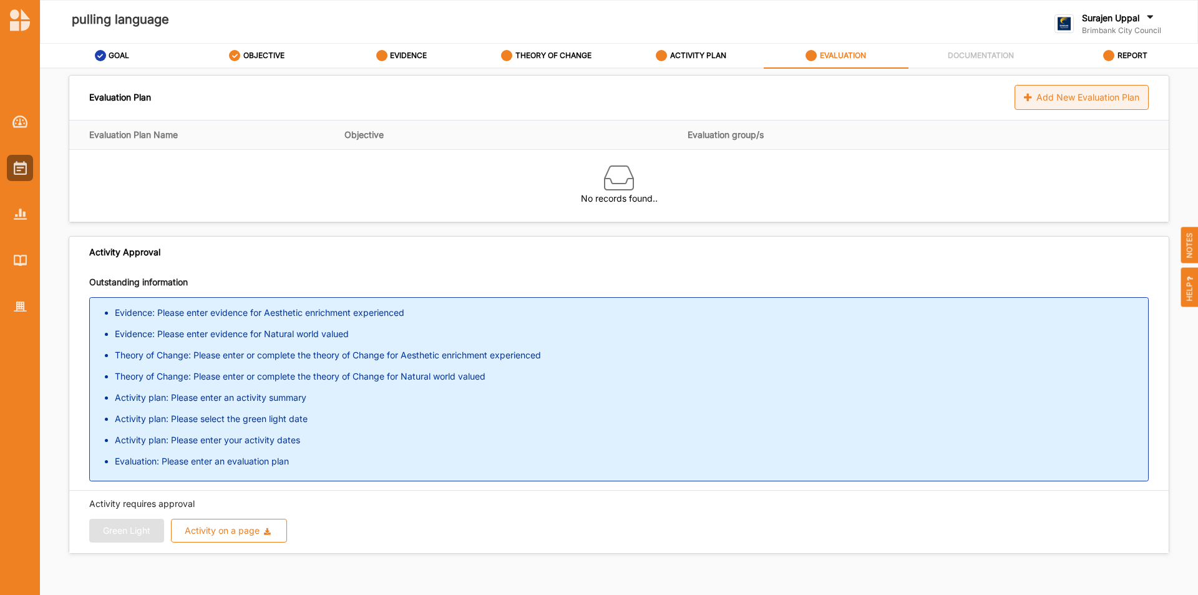
click at [1014, 103] on div "Add New Evaluation Plan" at bounding box center [1081, 97] width 134 height 25
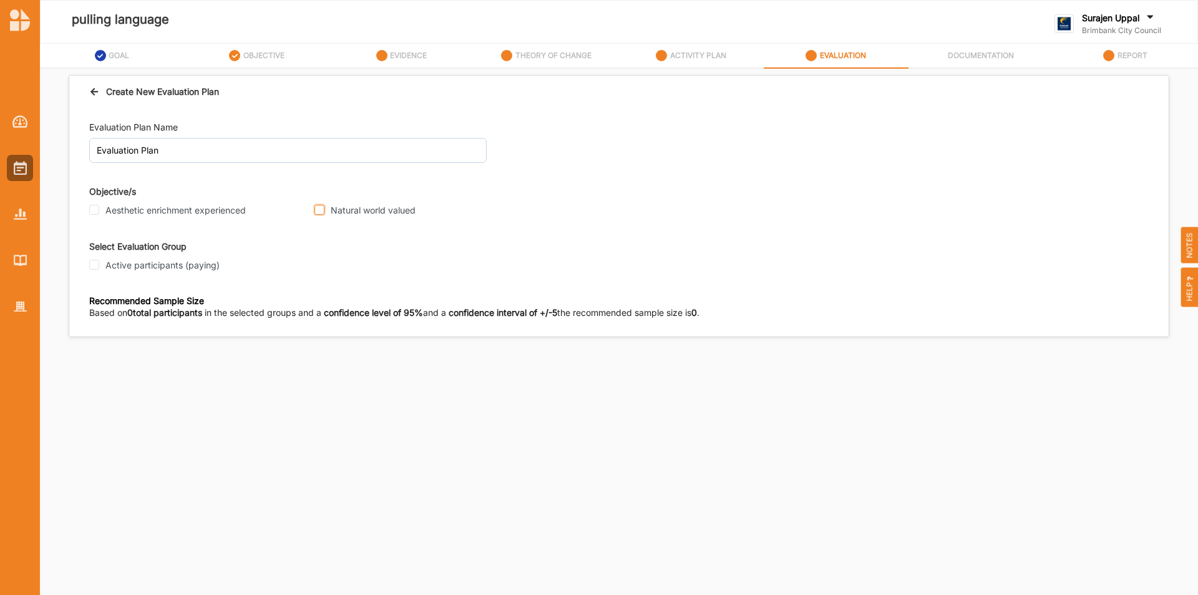
click at [323, 208] on input "Natural world valued" at bounding box center [319, 210] width 10 height 10
checkbox input "true"
click at [102, 265] on div "Active participants (paying)" at bounding box center [198, 265] width 218 height 11
drag, startPoint x: 101, startPoint y: 265, endPoint x: 94, endPoint y: 266, distance: 7.5
click at [98, 266] on div "Active participants (paying)" at bounding box center [198, 265] width 218 height 11
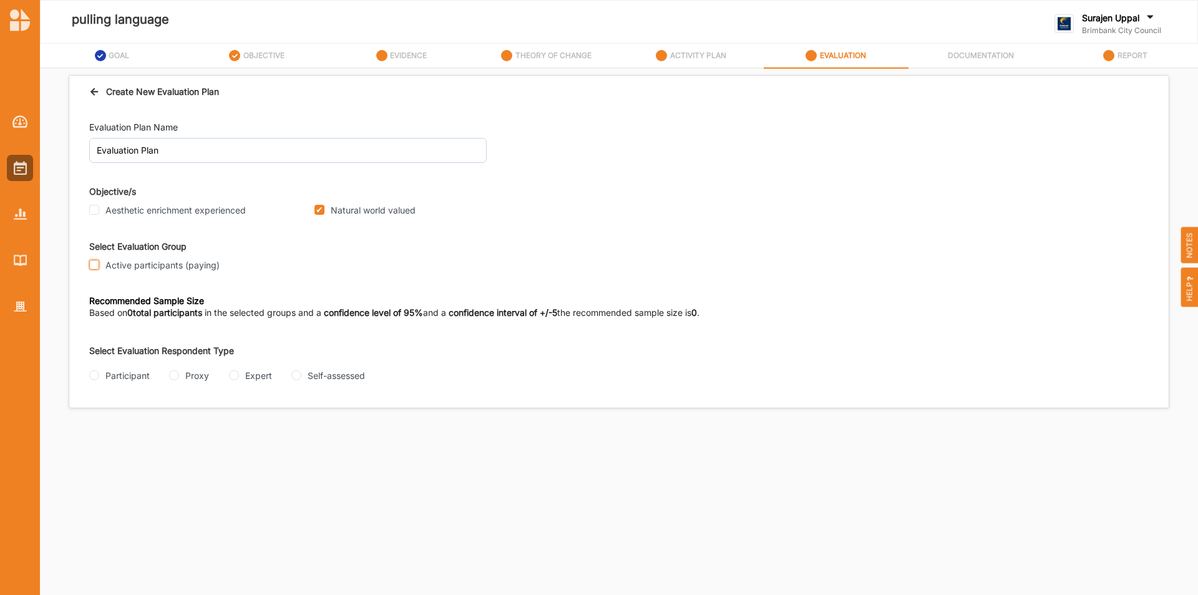
click at [93, 266] on input "Active participants (paying)" at bounding box center [94, 265] width 10 height 10
checkbox input "true"
click at [98, 377] on input "Participant" at bounding box center [94, 375] width 10 height 10
radio input "true"
click at [98, 429] on div "Interview" at bounding box center [116, 424] width 54 height 13
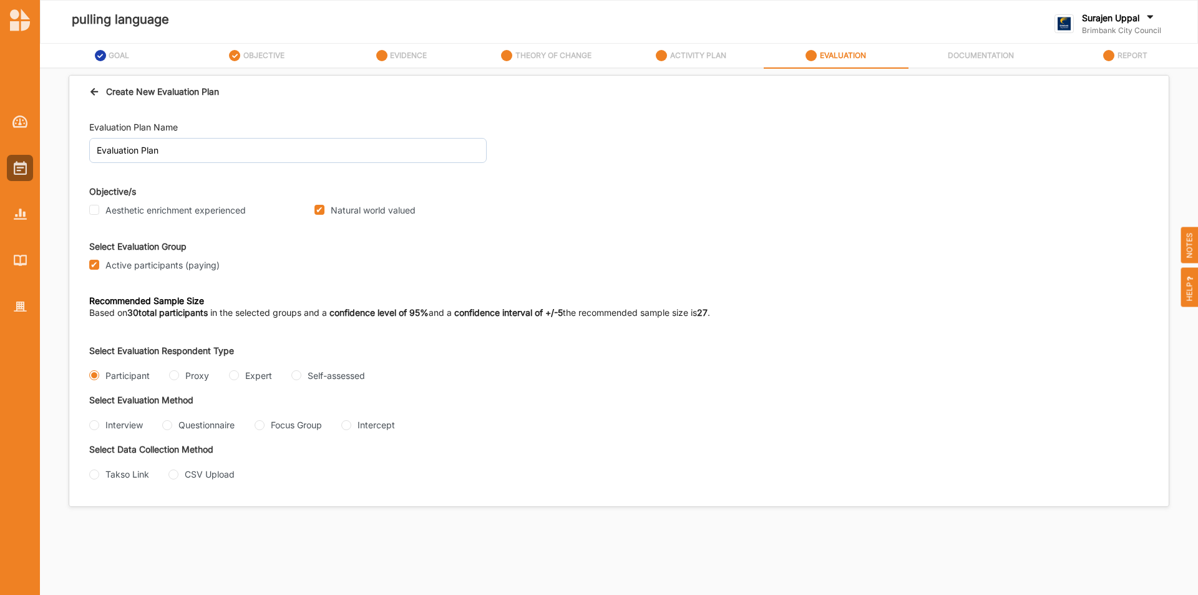
click at [88, 428] on div "Evaluation Plan Name Evaluation Plan Objective/s Aesthetic enrichment experienc…" at bounding box center [618, 307] width 1099 height 398
click at [94, 429] on input "Interview" at bounding box center [94, 425] width 10 height 10
radio input "true"
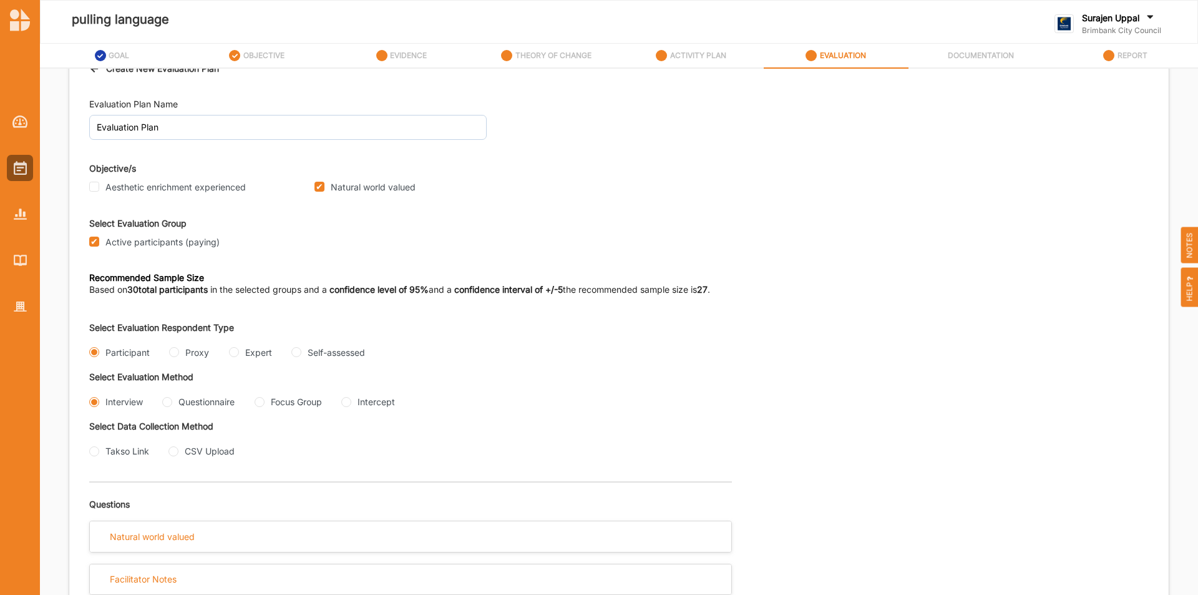
scroll to position [34, 0]
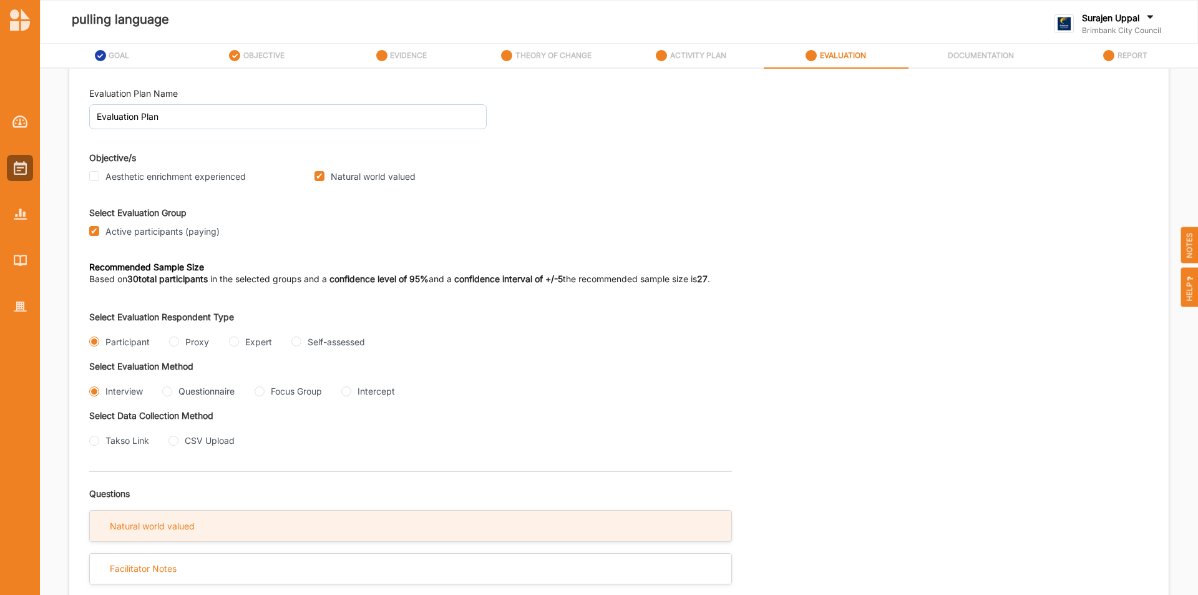
click at [152, 515] on div "Natural world valued" at bounding box center [410, 525] width 641 height 31
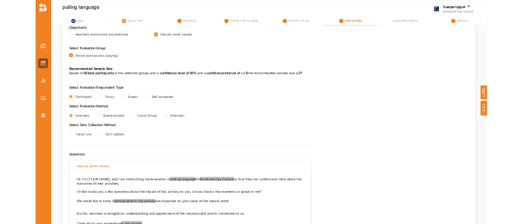
scroll to position [258, 0]
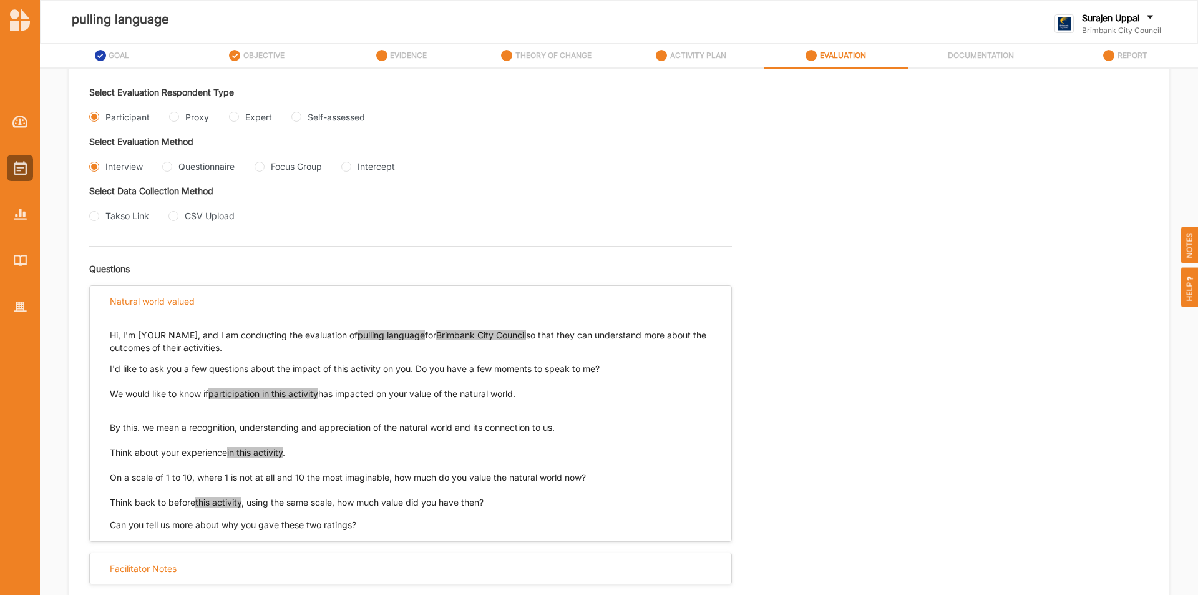
drag, startPoint x: 535, startPoint y: 395, endPoint x: 111, endPoint y: 388, distance: 423.6
click at [111, 388] on p "We would like to know if participation in this activity has impacted on your va…" at bounding box center [410, 393] width 601 height 12
drag, startPoint x: 578, startPoint y: 423, endPoint x: 102, endPoint y: 424, distance: 475.4
click at [102, 424] on div "Hi, I'm [YOUR NAME], and I am conducting the evaluation of pulling language for…" at bounding box center [410, 423] width 641 height 215
drag, startPoint x: 309, startPoint y: 458, endPoint x: 107, endPoint y: 456, distance: 201.5
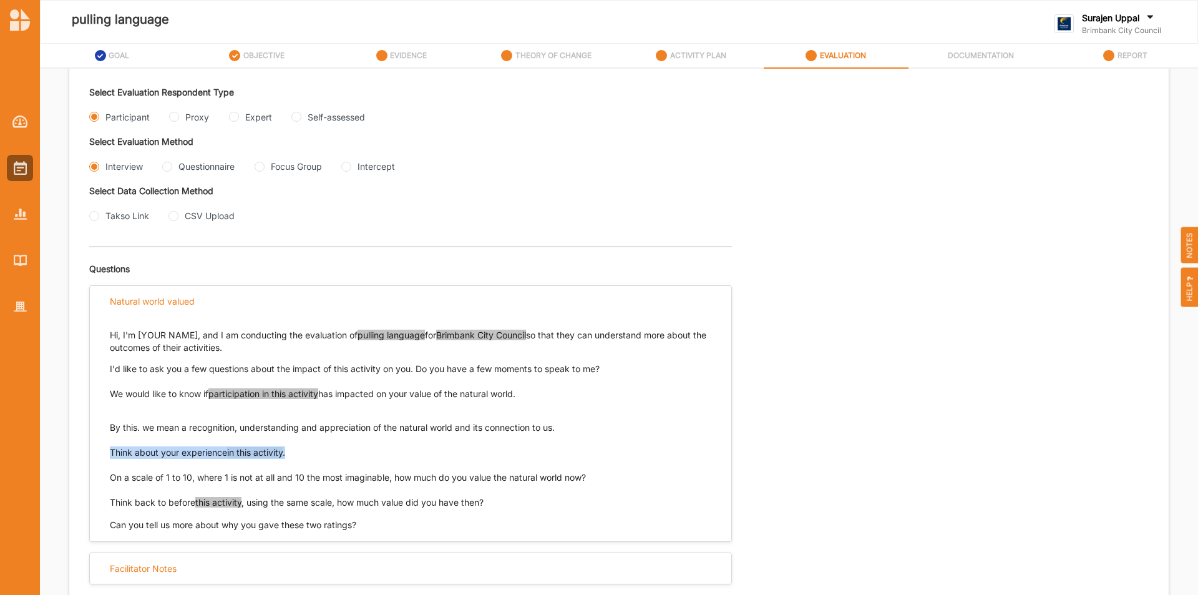
click at [107, 456] on div "Hi, I'm [YOUR NAME], and I am conducting the evaluation of pulling language for…" at bounding box center [410, 423] width 641 height 215
drag, startPoint x: 301, startPoint y: 448, endPoint x: 109, endPoint y: 457, distance: 191.7
click at [109, 457] on div "Hi, I'm [YOUR NAME], and I am conducting the evaluation of pulling language for…" at bounding box center [410, 423] width 641 height 215
drag, startPoint x: 605, startPoint y: 477, endPoint x: 111, endPoint y: 480, distance: 494.1
click at [111, 480] on p "Think about your experience in this activity . On a scale of 1 to 10, where 1 i…" at bounding box center [410, 464] width 601 height 37
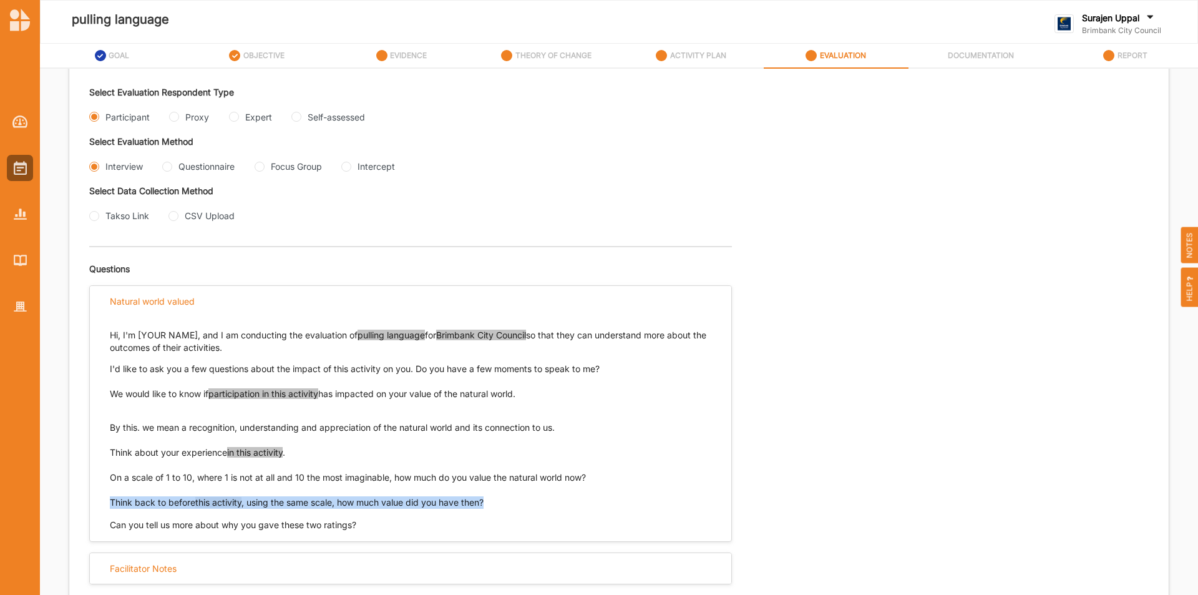
drag, startPoint x: 492, startPoint y: 498, endPoint x: 96, endPoint y: 504, distance: 396.2
click at [99, 504] on div "Hi, I'm [YOUR NAME], and I am conducting the evaluation of pulling language for…" at bounding box center [410, 423] width 641 height 215
click at [171, 167] on input "Questionnaire" at bounding box center [167, 167] width 10 height 10
radio input "true"
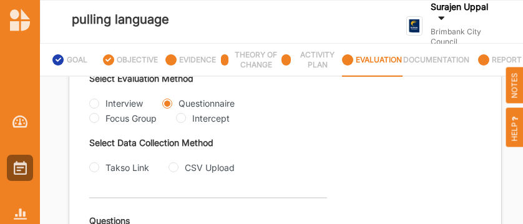
scroll to position [374, 0]
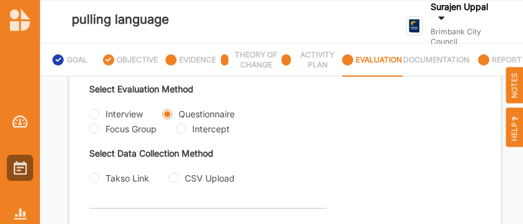
drag, startPoint x: 94, startPoint y: 128, endPoint x: 102, endPoint y: 129, distance: 8.8
click at [94, 128] on Group "Focus Group" at bounding box center [94, 129] width 10 height 10
radio Group "true"
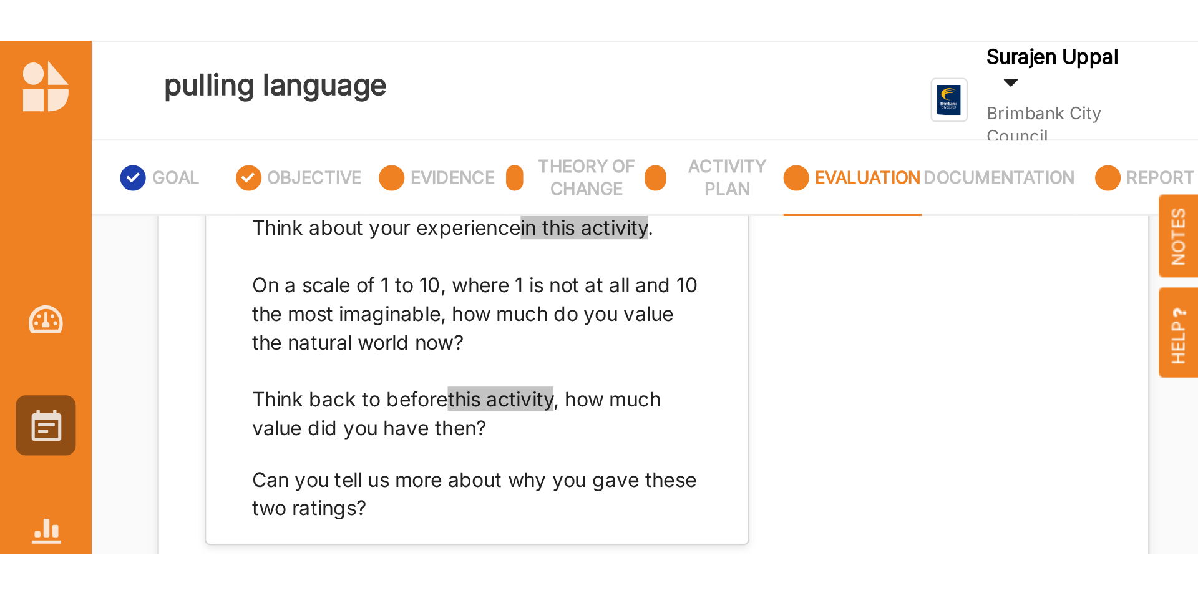
scroll to position [237, 0]
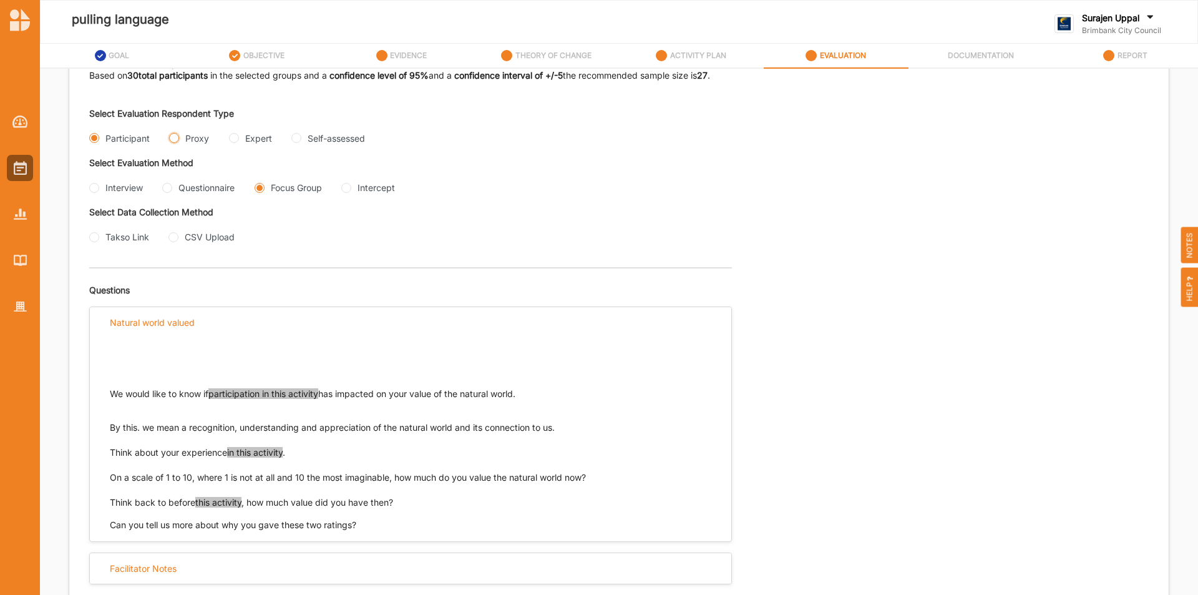
click at [177, 137] on input "Proxy" at bounding box center [174, 138] width 10 height 10
radio input "true"
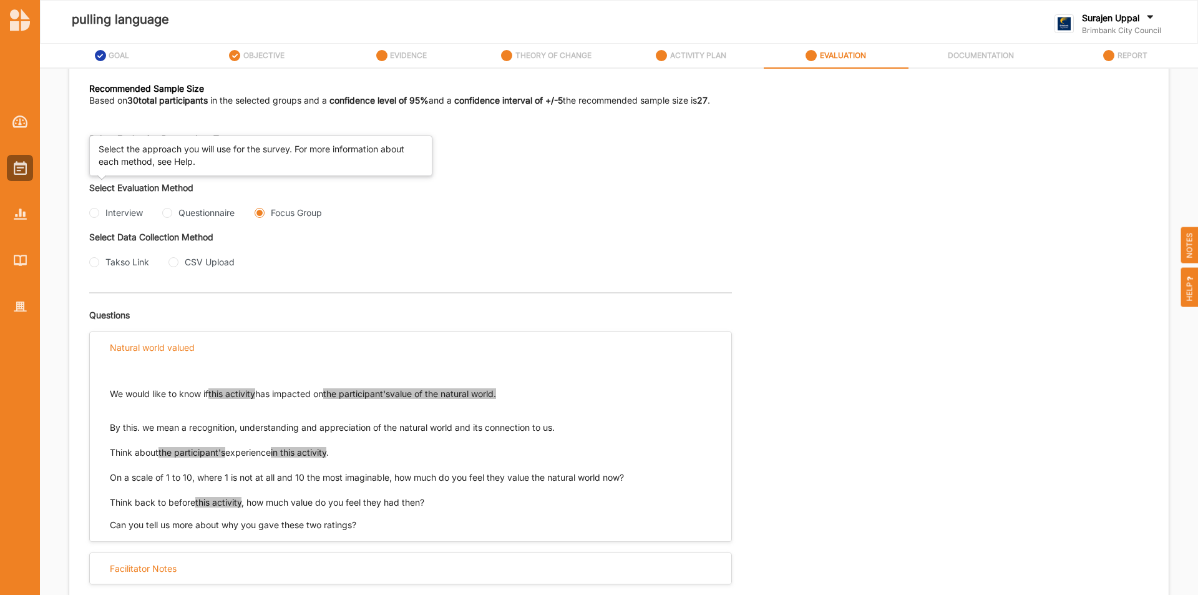
scroll to position [212, 0]
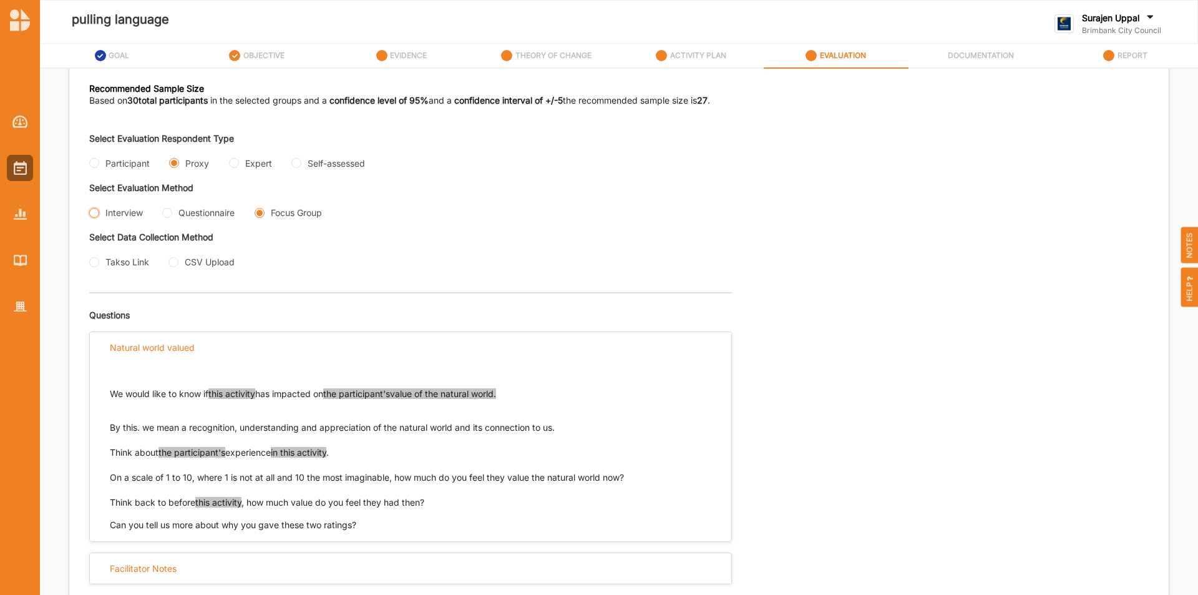
click at [99, 215] on input "Interview" at bounding box center [94, 213] width 10 height 10
radio input "true"
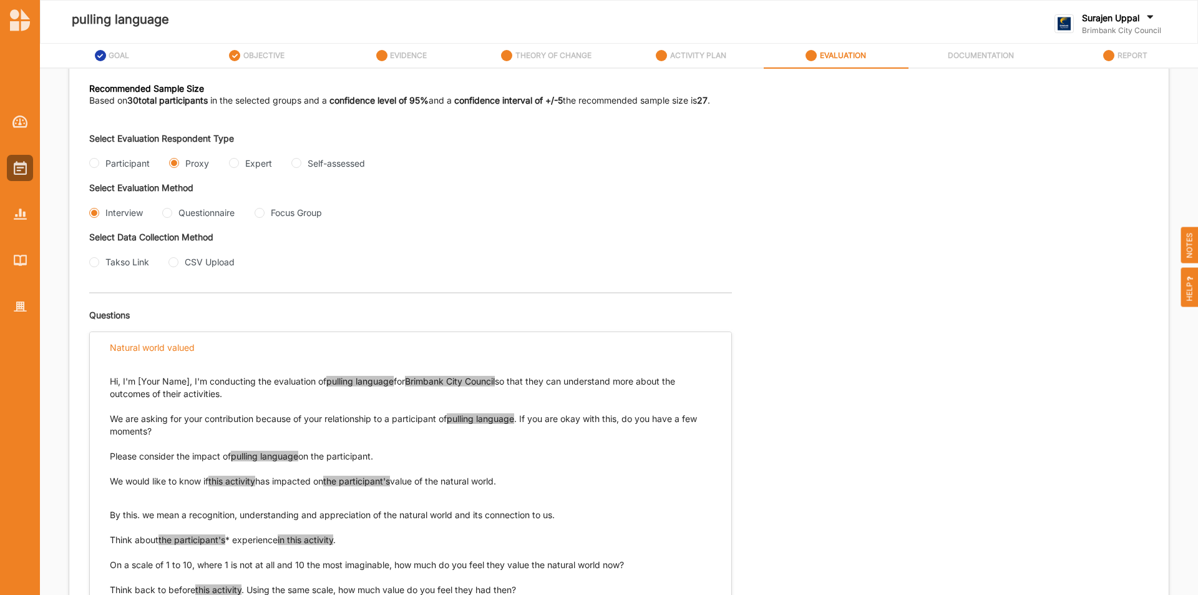
drag, startPoint x: 529, startPoint y: 483, endPoint x: 107, endPoint y: 481, distance: 421.7
click at [107, 481] on div "Hi, I'm [Your Name], I'm conducting the evaluation of pulling language for Brim…" at bounding box center [410, 490] width 641 height 256
click at [164, 210] on input "Questionnaire" at bounding box center [167, 213] width 10 height 10
radio input "true"
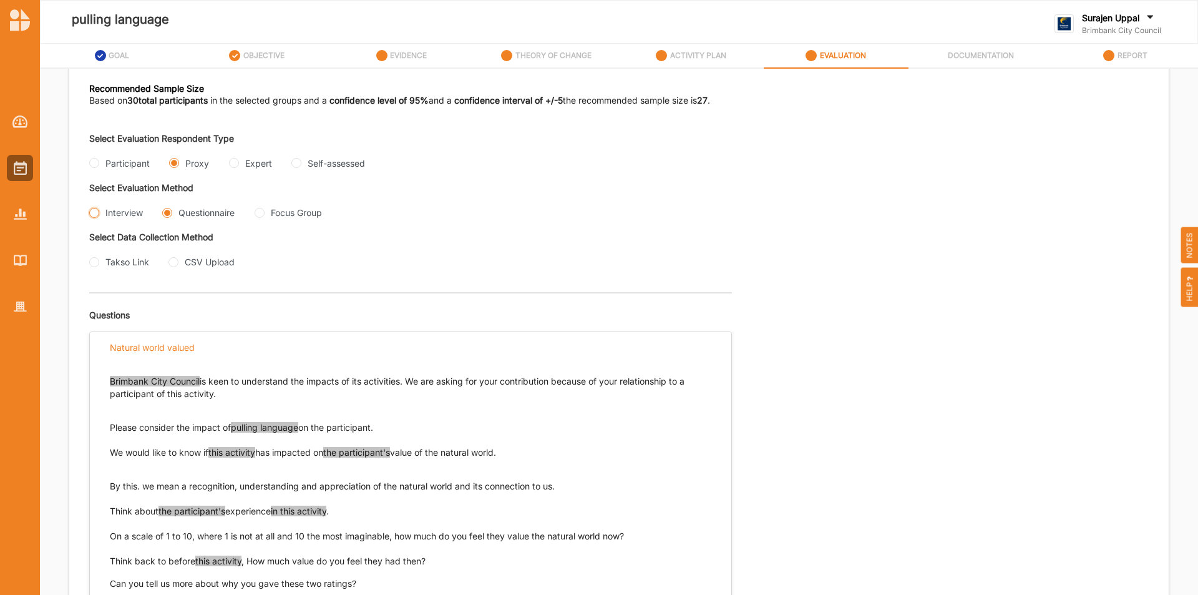
click at [95, 213] on input "Interview" at bounding box center [94, 213] width 10 height 10
radio input "true"
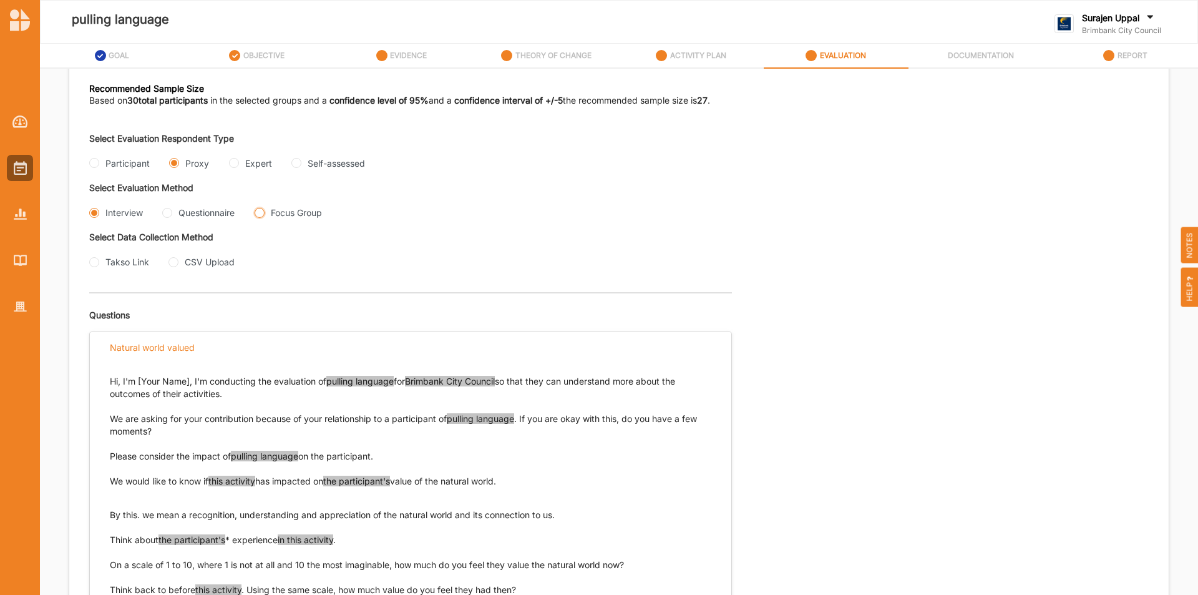
click at [262, 213] on Group "Focus Group" at bounding box center [260, 213] width 10 height 10
radio Group "true"
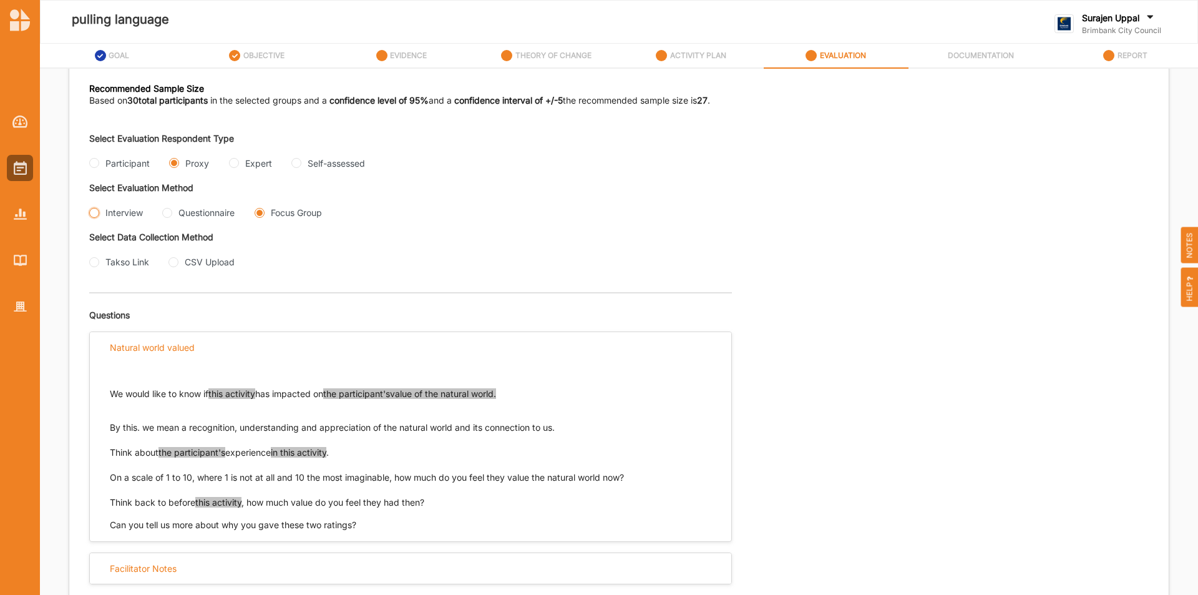
click at [97, 215] on input "Interview" at bounding box center [94, 213] width 10 height 10
radio input "true"
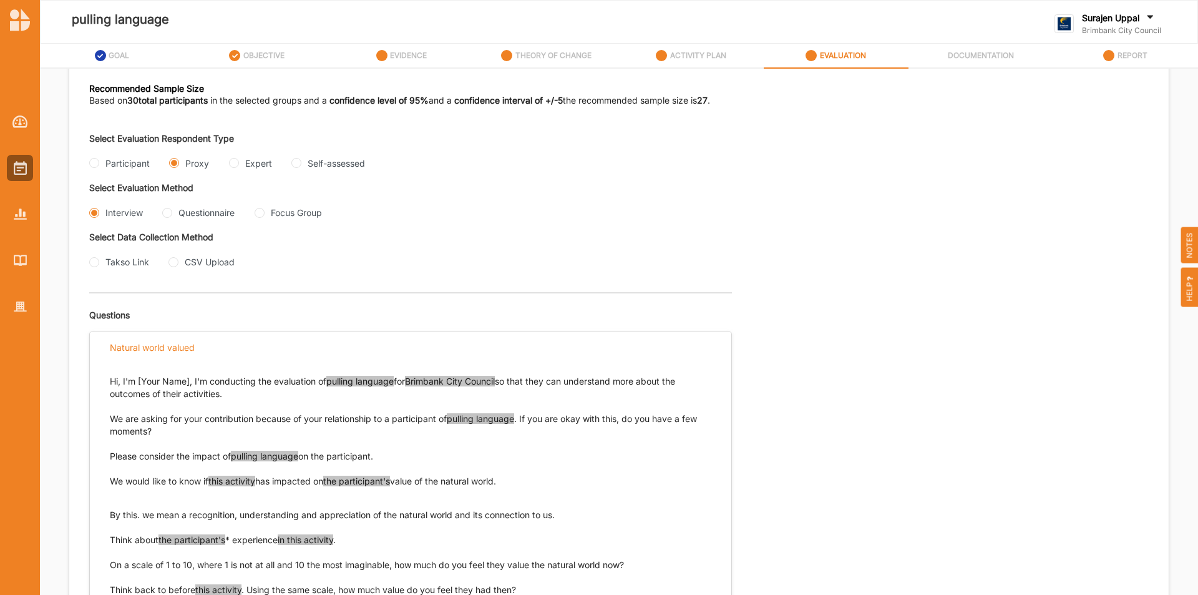
drag, startPoint x: 562, startPoint y: 514, endPoint x: 106, endPoint y: 519, distance: 456.0
click at [106, 519] on div "Hi, I'm [Your Name], I'm conducting the evaluation of pulling language for Brim…" at bounding box center [410, 490] width 641 height 256
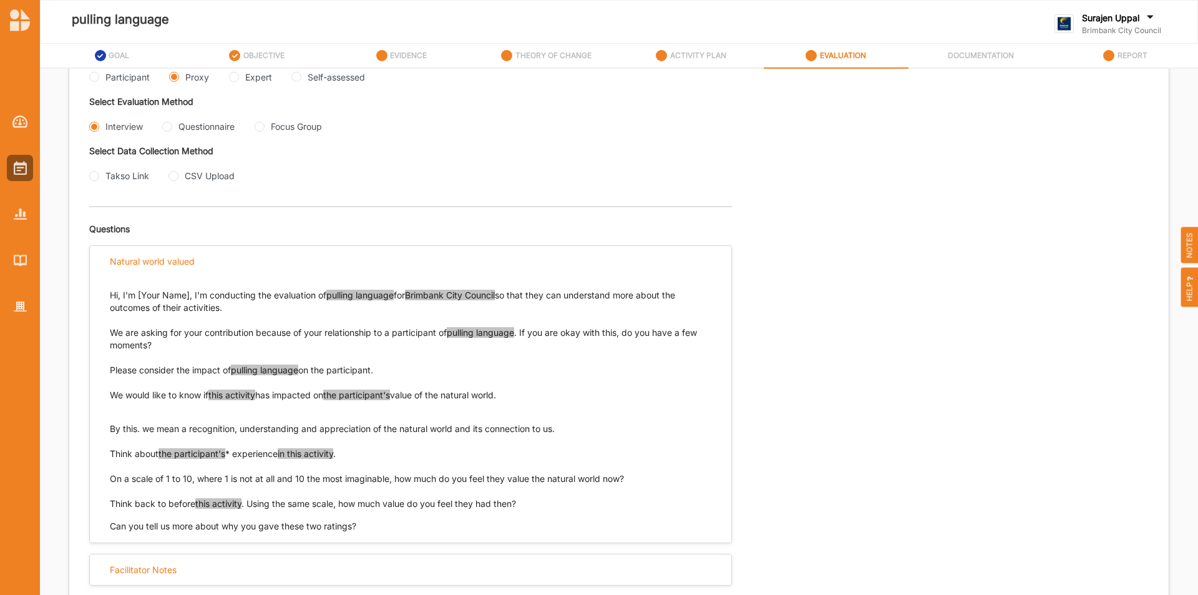
scroll to position [299, 0]
click at [396, 452] on p "Think about the participant's * experience in this activity . On a scale of 1 t…" at bounding box center [410, 464] width 601 height 37
drag, startPoint x: 345, startPoint y: 449, endPoint x: 109, endPoint y: 450, distance: 236.4
click at [109, 450] on div "Hi, I'm [Your Name], I'm conducting the evaluation of pulling language for Brim…" at bounding box center [410, 403] width 641 height 256
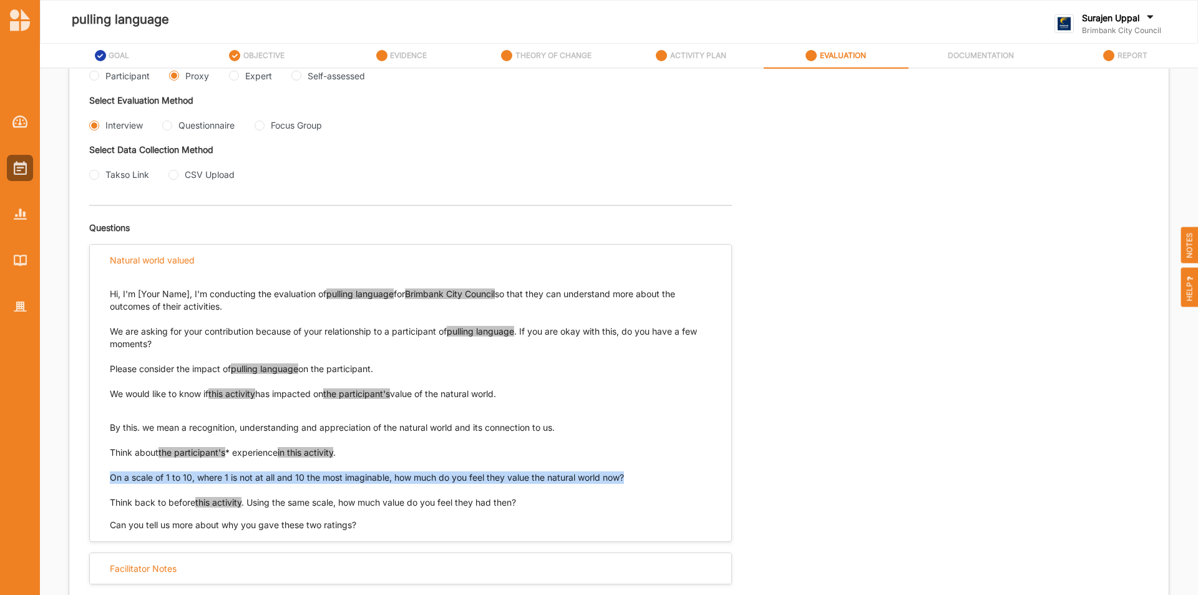
drag, startPoint x: 643, startPoint y: 481, endPoint x: 112, endPoint y: 477, distance: 531.5
click at [112, 477] on p "Think about the participant's * experience in this activity . On a scale of 1 t…" at bounding box center [410, 464] width 601 height 37
drag, startPoint x: 526, startPoint y: 504, endPoint x: 110, endPoint y: 503, distance: 415.5
click at [110, 503] on p "Think back to before this activity . Using the same scale, how much value do yo…" at bounding box center [410, 502] width 601 height 12
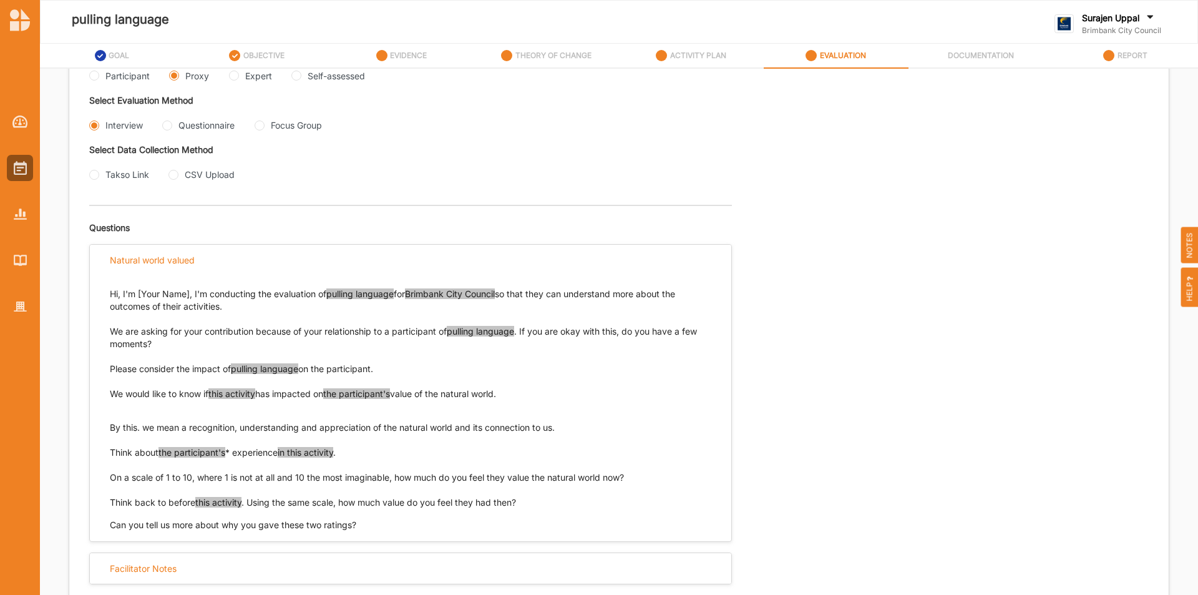
click at [1133, 34] on label "Brimbank City Council" at bounding box center [1121, 31] width 79 height 10
click at [1104, 162] on div "Log Out" at bounding box center [1119, 155] width 129 height 26
